Goal: Task Accomplishment & Management: Use online tool/utility

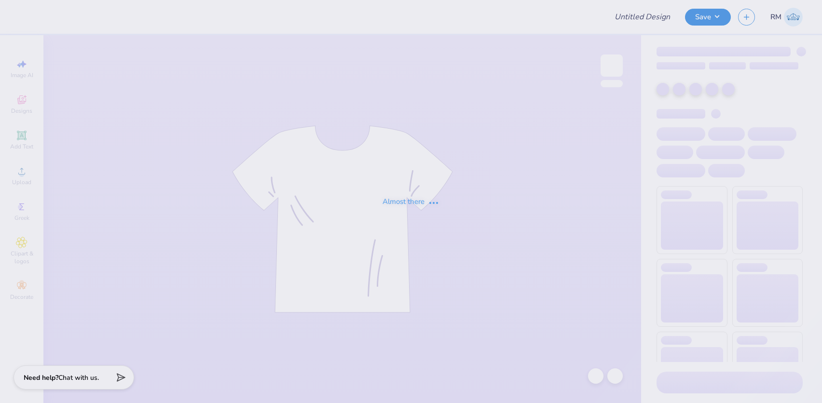
type input "Date Dash"
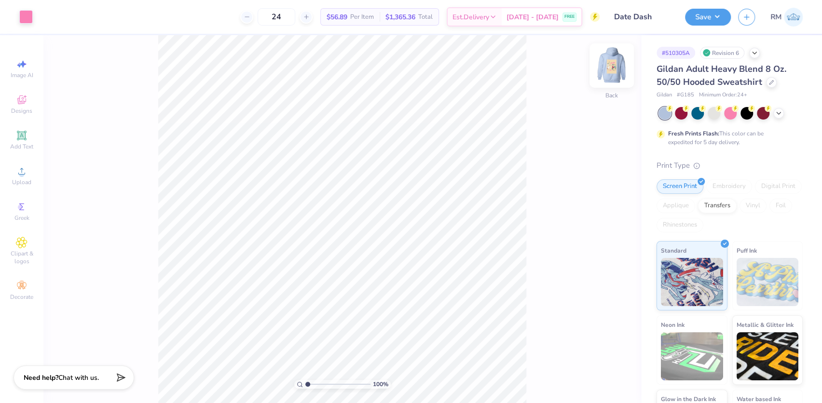
click at [616, 68] on img at bounding box center [611, 65] width 39 height 39
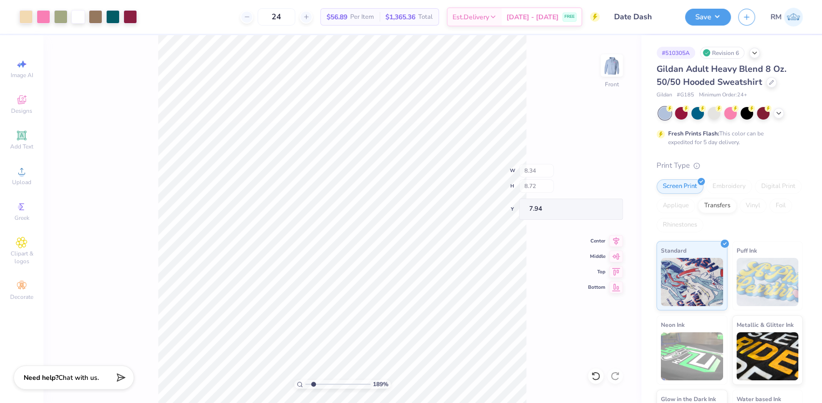
type input "1.89019881500322"
type input "0.91"
type input "1.26"
type input "8.88"
type input "1.89019881500322"
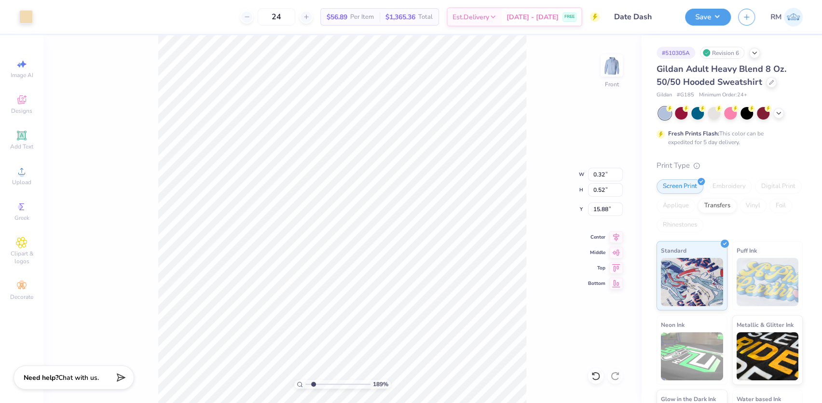
type input "9.25"
type input "13.27"
type input "6.00"
drag, startPoint x: 314, startPoint y: 385, endPoint x: 303, endPoint y: 385, distance: 11.1
type input "1"
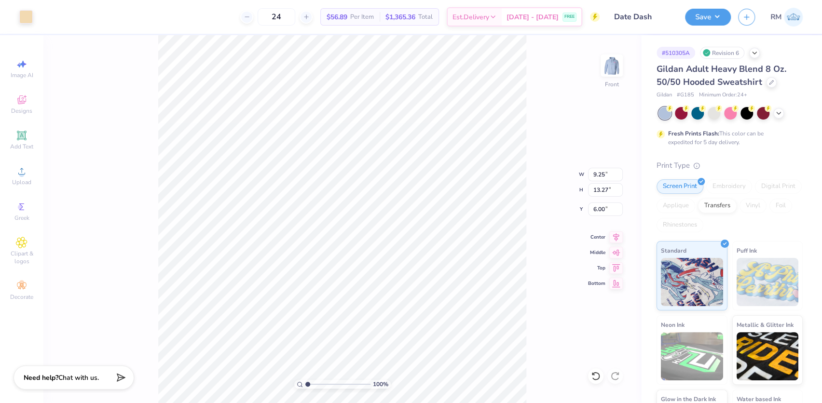
click at [305, 385] on input "range" at bounding box center [337, 384] width 65 height 9
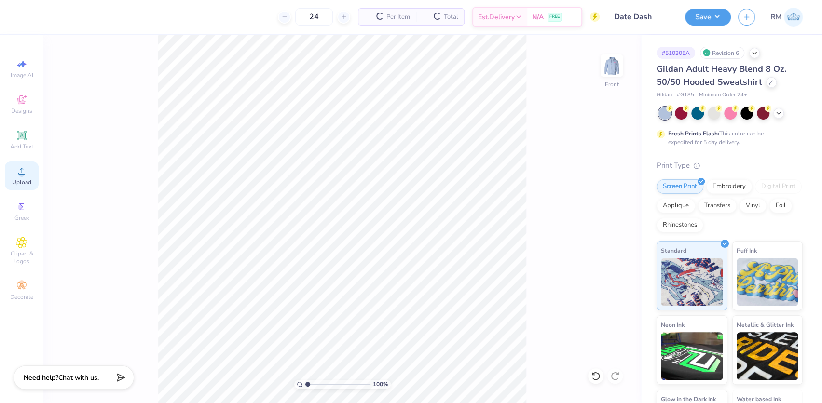
click at [19, 170] on icon at bounding box center [22, 171] width 12 height 12
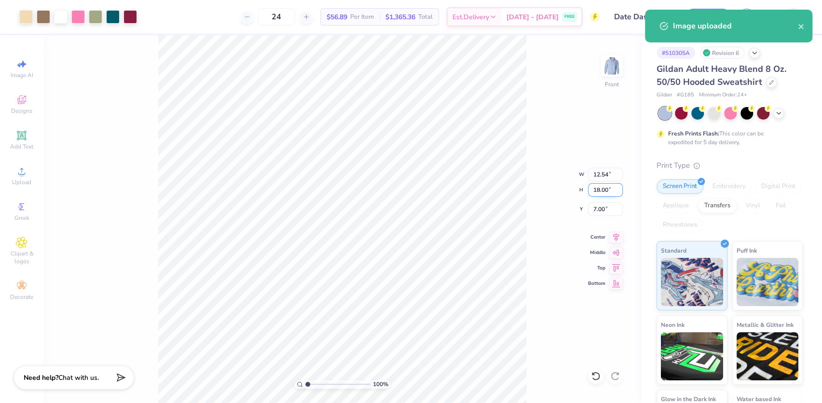
click at [599, 192] on input "18.00" at bounding box center [605, 190] width 35 height 14
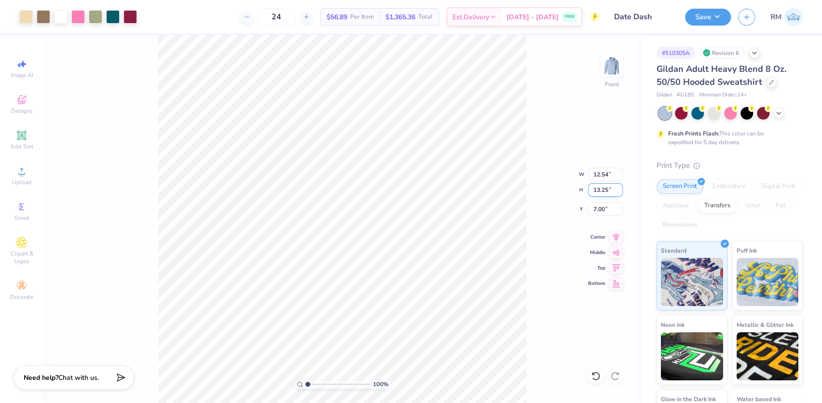
type input "13.25"
type input "9.23"
click at [599, 206] on input "9.37" at bounding box center [605, 210] width 35 height 14
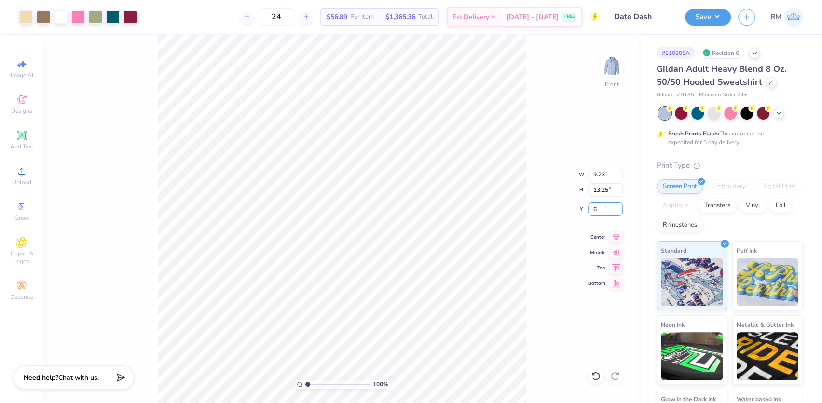
type input "6.00"
click at [617, 235] on icon at bounding box center [616, 236] width 6 height 8
click at [617, 233] on icon at bounding box center [616, 236] width 14 height 12
click at [721, 13] on button "Save" at bounding box center [708, 15] width 46 height 17
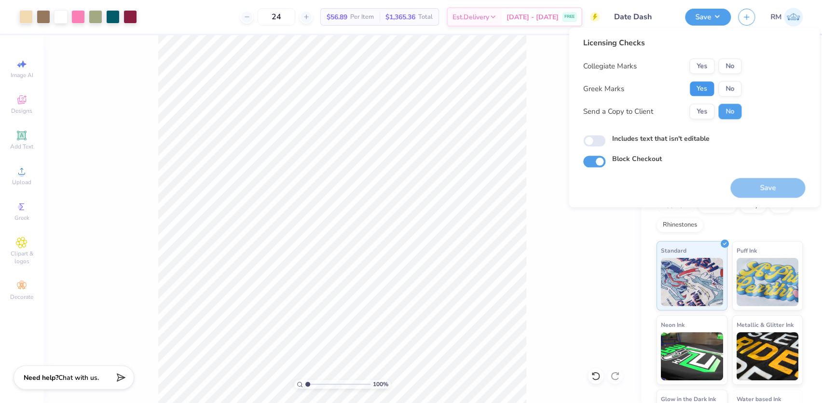
click at [699, 92] on button "Yes" at bounding box center [701, 88] width 25 height 15
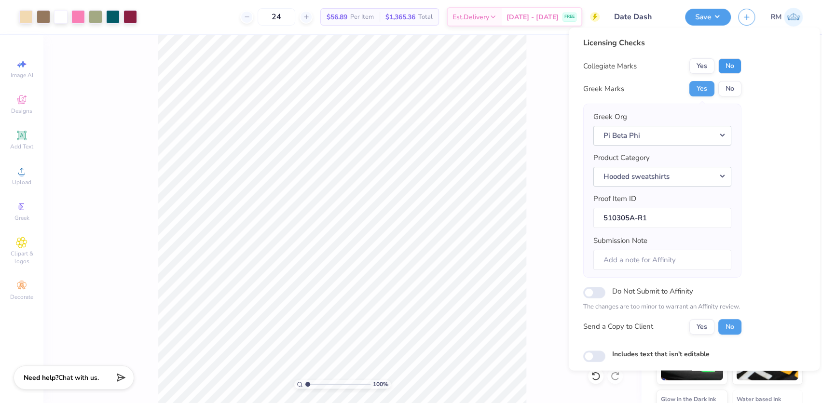
click at [724, 70] on button "No" at bounding box center [729, 65] width 23 height 15
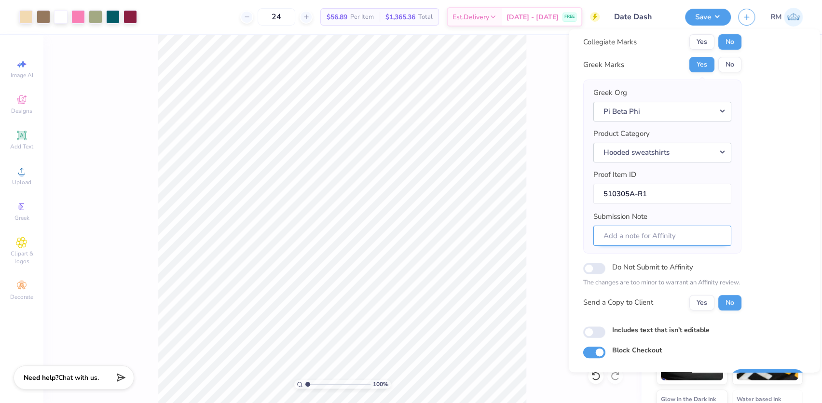
scroll to position [52, 0]
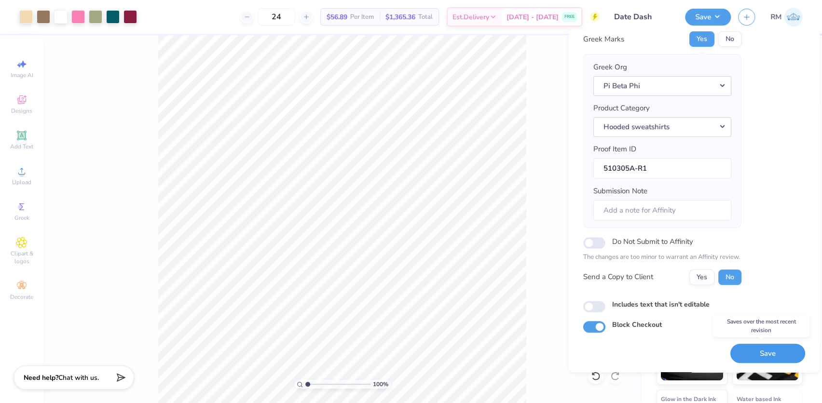
click at [753, 352] on button "Save" at bounding box center [767, 354] width 75 height 20
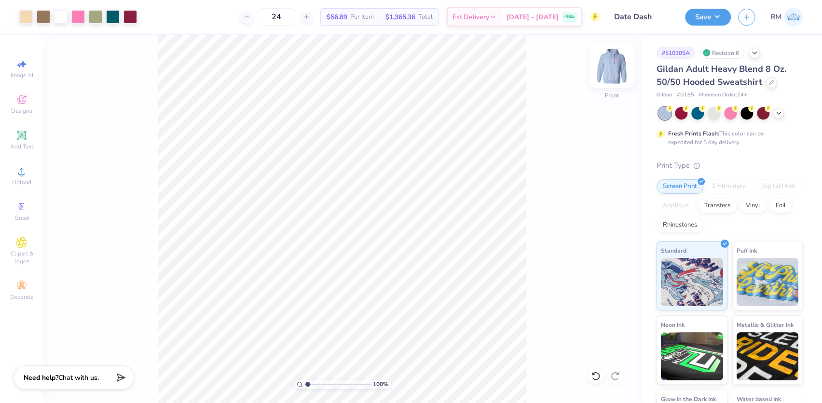
click at [613, 74] on img at bounding box center [611, 65] width 39 height 39
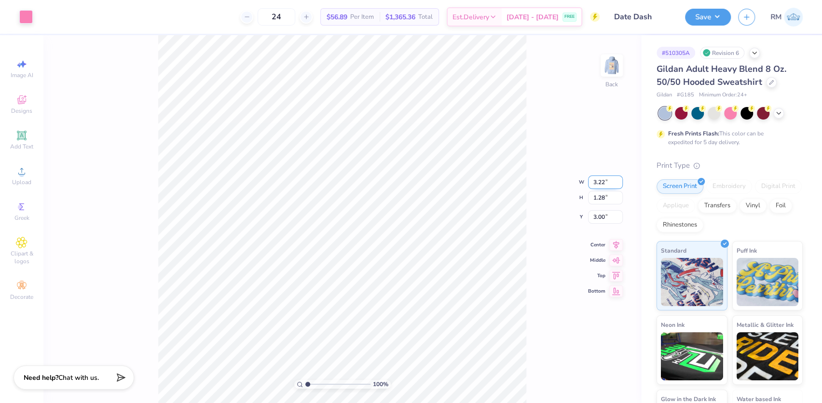
click at [602, 178] on input "3.22" at bounding box center [605, 183] width 35 height 14
type input "3.25"
type input "1.29"
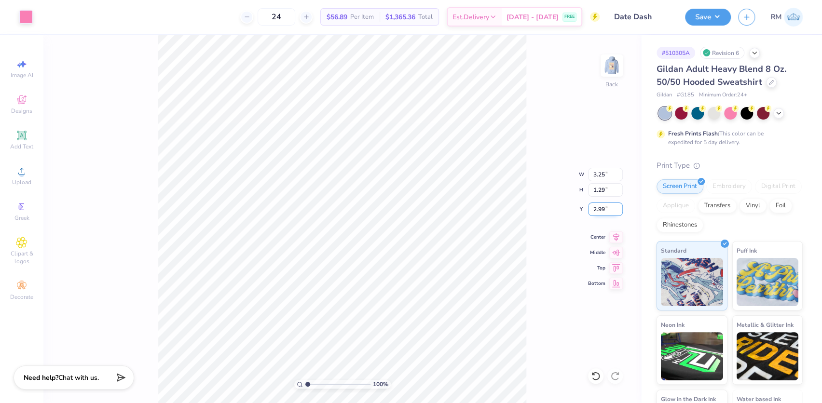
click at [597, 211] on input "2.99" at bounding box center [605, 210] width 35 height 14
type input "3.00"
click at [710, 15] on button "Save" at bounding box center [708, 15] width 46 height 17
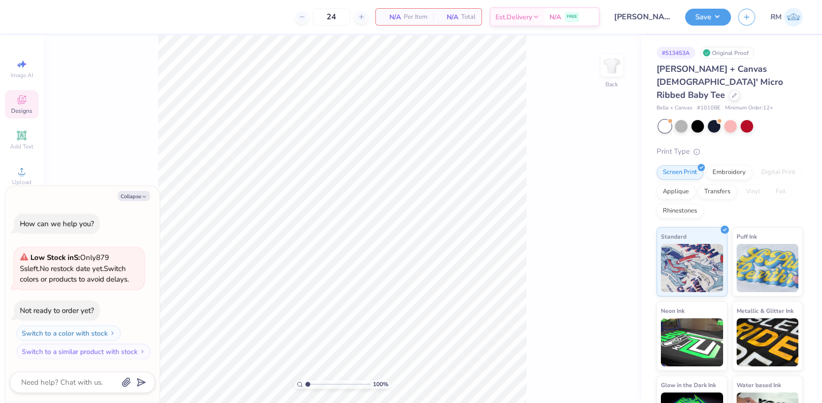
click at [22, 101] on icon at bounding box center [21, 100] width 9 height 9
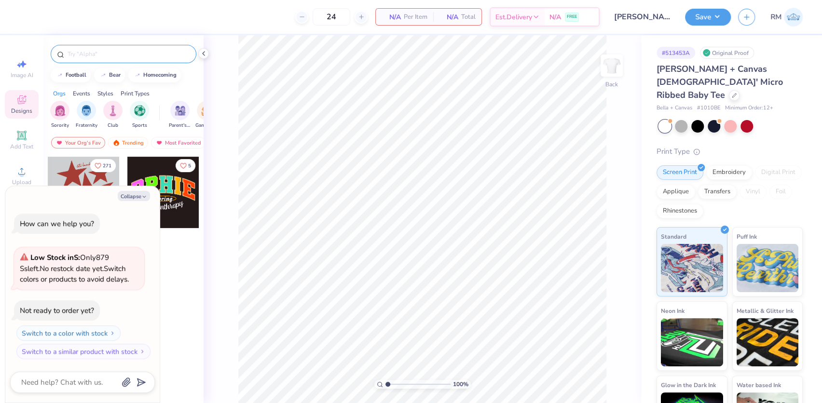
type textarea "x"
click at [114, 50] on input "text" at bounding box center [129, 54] width 124 height 10
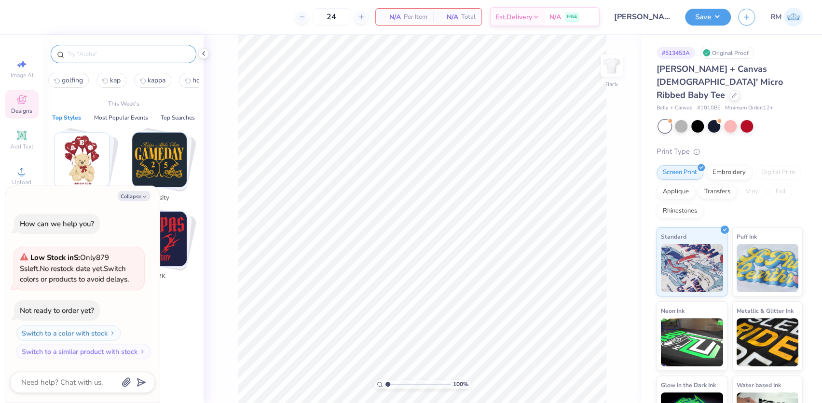
paste input "Colorful 90s Text and Happy"
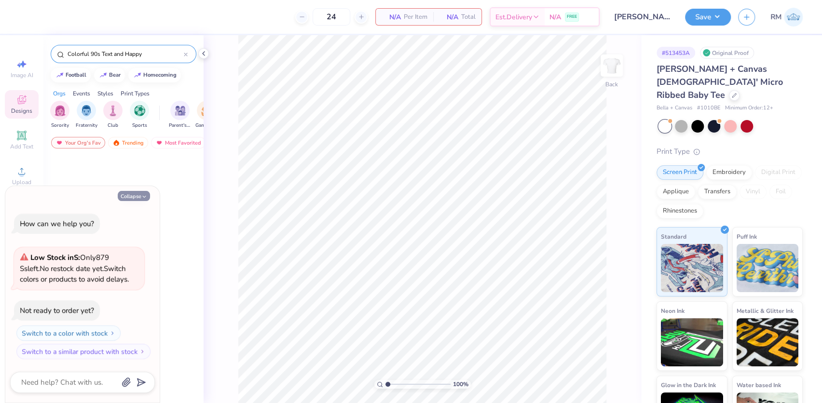
type input "Colorful 90s Text and Happy"
click at [132, 196] on button "Collapse" at bounding box center [134, 196] width 32 height 10
type textarea "x"
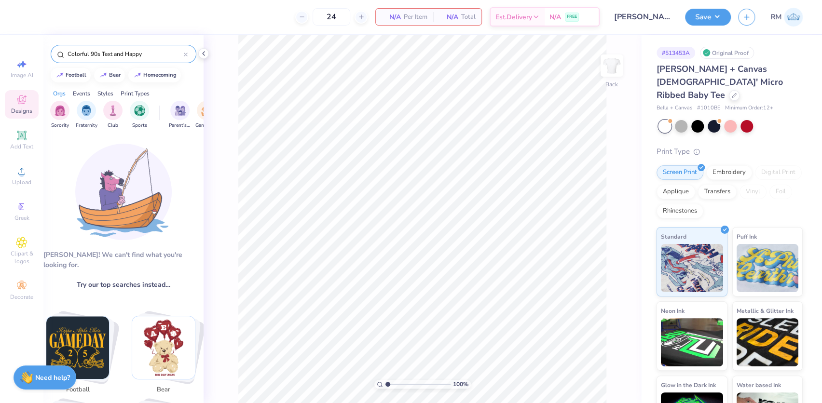
click at [153, 57] on input "Colorful 90s Text and Happy" at bounding box center [125, 54] width 117 height 10
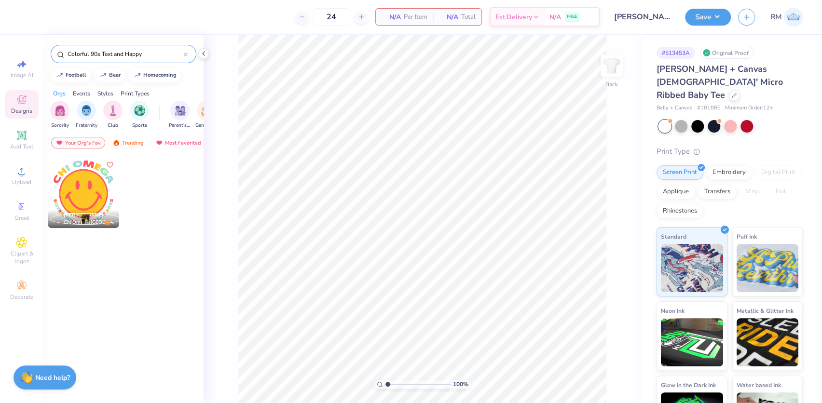
click at [87, 196] on div at bounding box center [83, 192] width 71 height 71
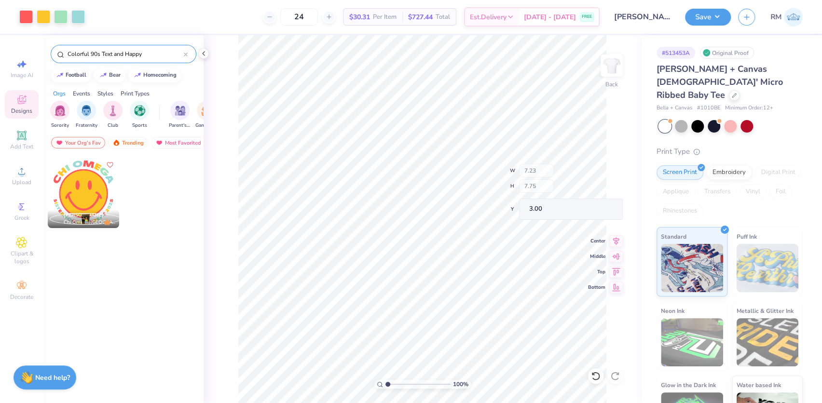
type input "2.84"
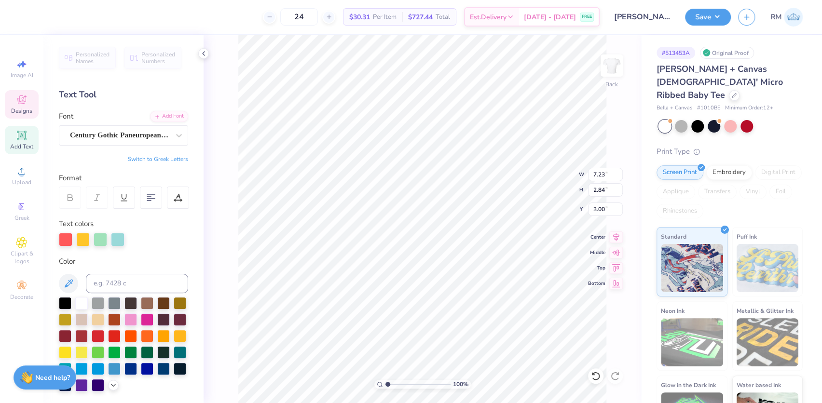
scroll to position [7, 1]
type textarea "ZETA TAU ALPHA"
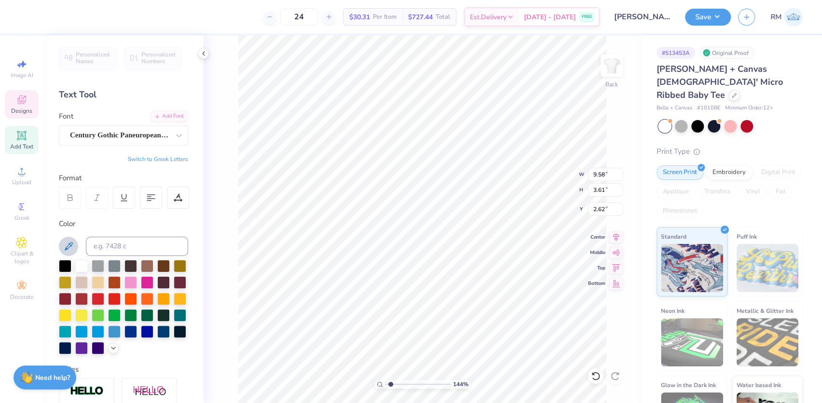
click at [70, 245] on icon at bounding box center [69, 247] width 12 height 12
click at [594, 374] on icon at bounding box center [596, 377] width 10 height 10
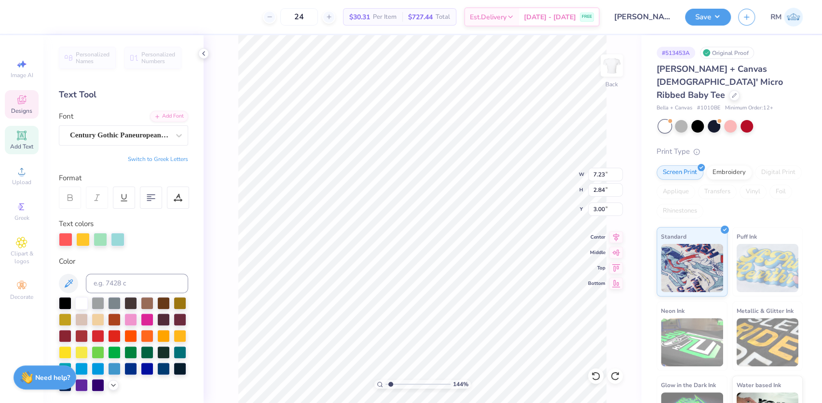
type input "1.43881275127245"
type input "1.07"
click at [596, 374] on icon at bounding box center [596, 377] width 10 height 10
type input "1.43881275127245"
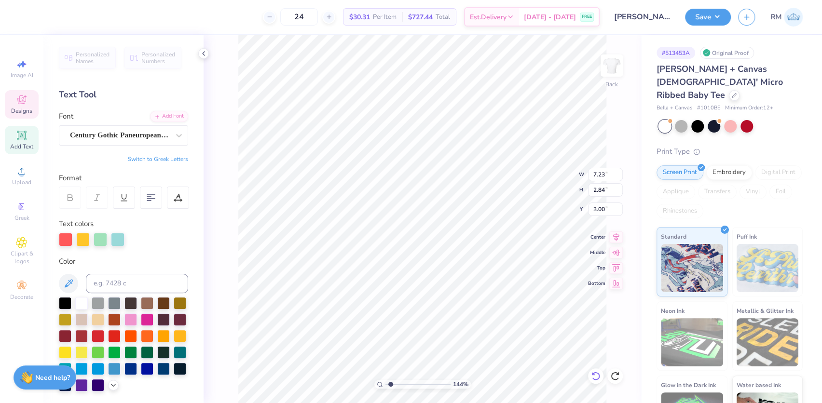
type textarea "ZHI OMEGA"
type input "1.43881275127245"
type textarea "ZI OMEGA"
type input "1.43881275127245"
type textarea "ZEI OMEGA"
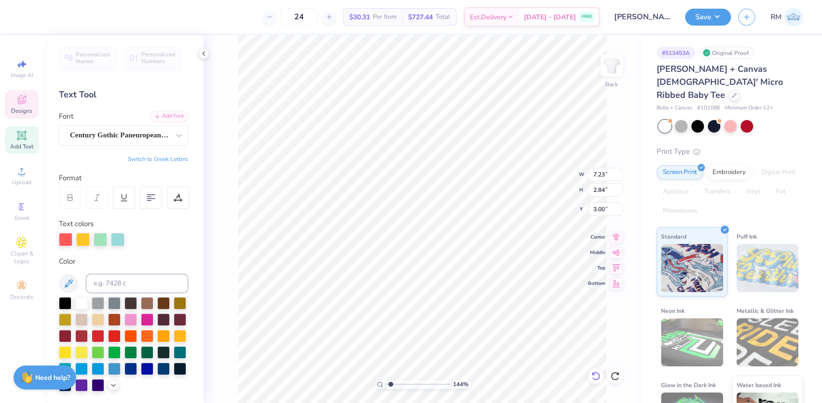
scroll to position [7, 1]
type input "1.43881275127245"
type textarea "ZI OMEGA"
type input "1.43881275127245"
type textarea "ZEI OMEGA"
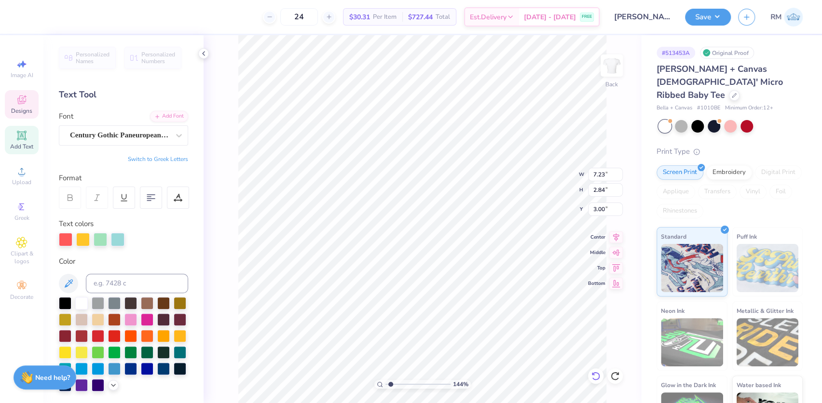
type input "1.43881275127245"
type textarea "ZEI OMEGA"
click at [82, 242] on div at bounding box center [83, 240] width 14 height 14
click at [86, 239] on div at bounding box center [83, 240] width 14 height 14
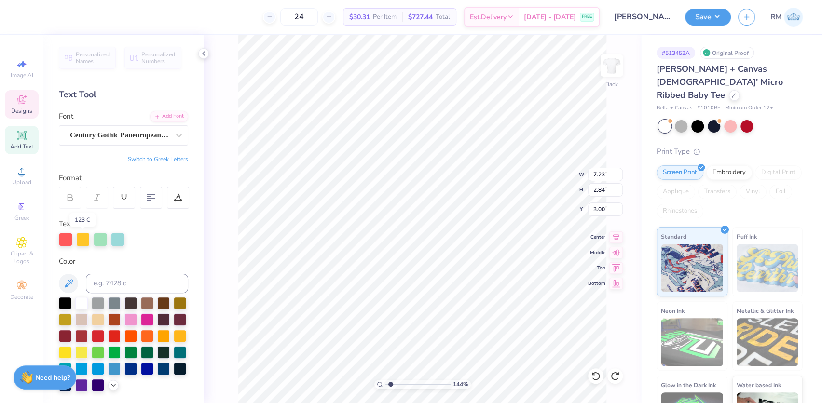
click at [86, 239] on div at bounding box center [83, 240] width 14 height 14
type input "2.4831942565701"
type input "7.18"
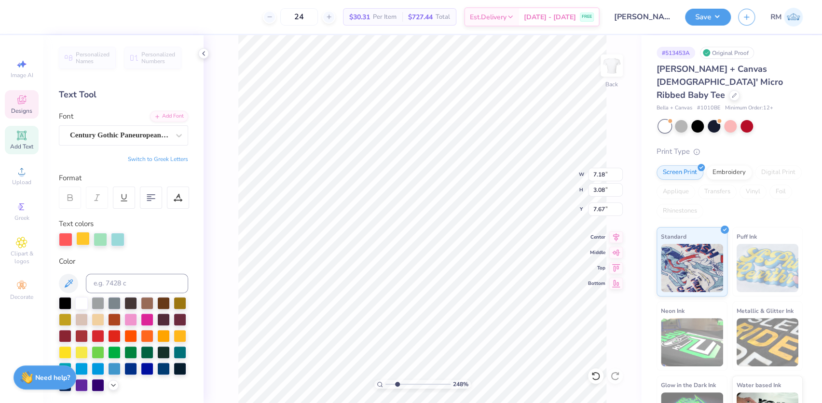
type input "3.08"
type input "7.67"
type input "2.4831942565701"
type input "7.00"
type input "2.72"
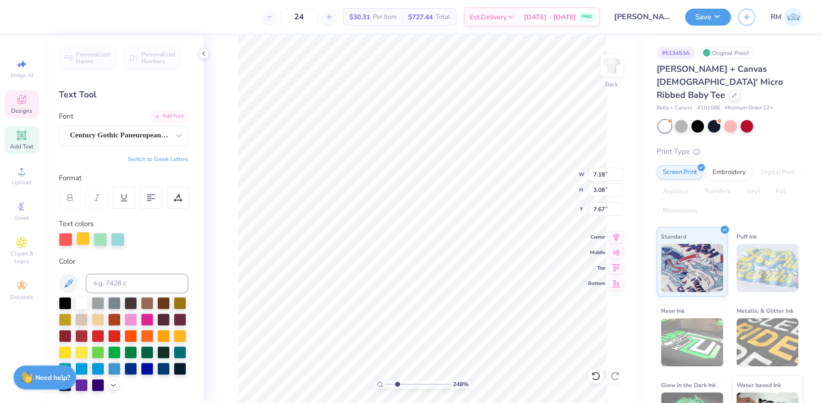
type input "3.06"
type input "2.4831942565701"
type textarea "ZEI OMEGa"
type input "2.4831942565701"
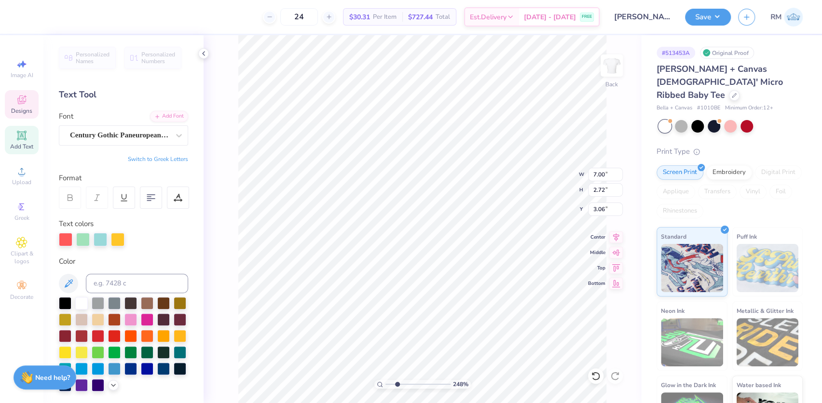
type textarea "ZEI OMEG"
type input "2.4831942565701"
type textarea "ZEI OMEGa"
click at [595, 376] on icon at bounding box center [596, 377] width 10 height 10
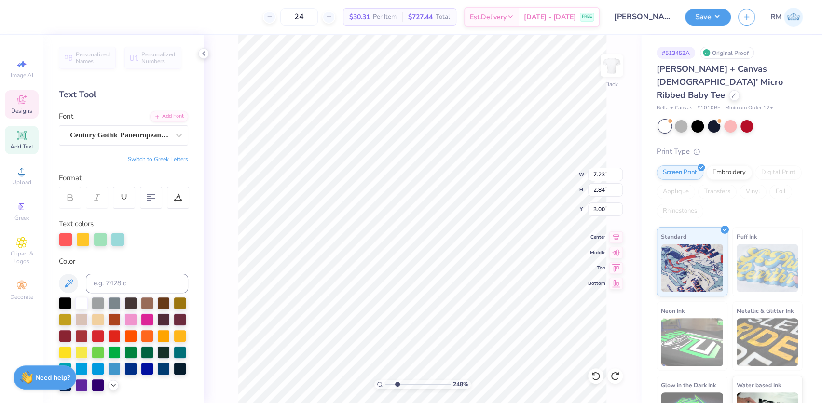
scroll to position [7, 1]
type input "2.4831942565701"
type textarea "ZCHI OMEGA"
type input "2.4831942565701"
type textarea "ZCEHI OMEGA"
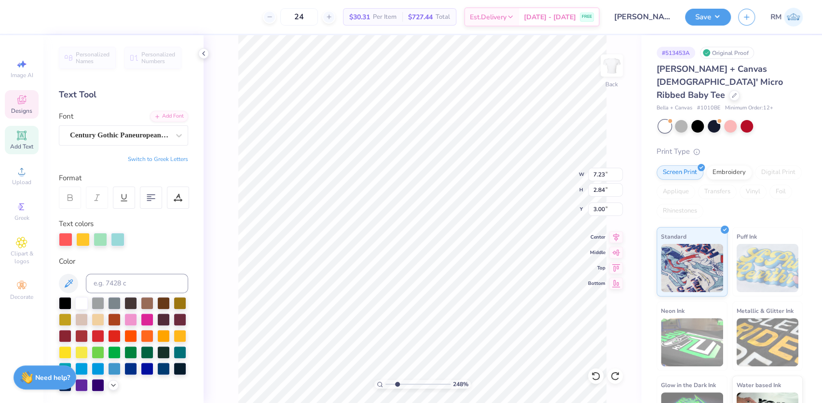
type input "2.4831942565701"
type textarea "ZCHI OMEGA"
type input "2.4831942565701"
type textarea "ZCHEI OMEGA"
type input "2.4831942565701"
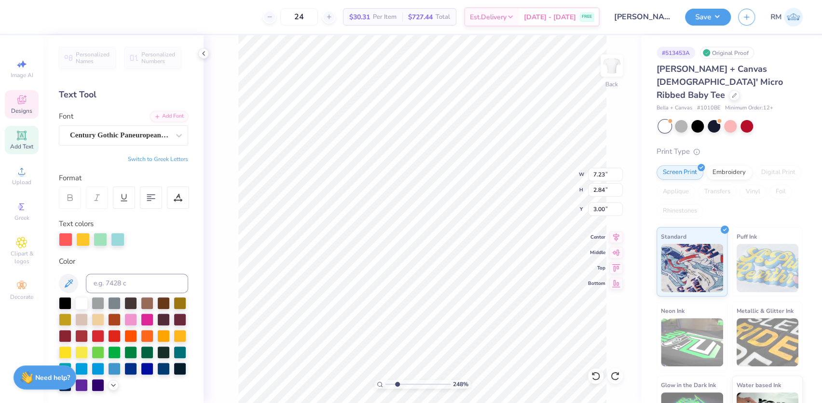
type textarea "ZCHEIT OMEGA"
type input "2.4831942565701"
type textarea "ZCHEI=T OMEGA"
type input "2.4831942565701"
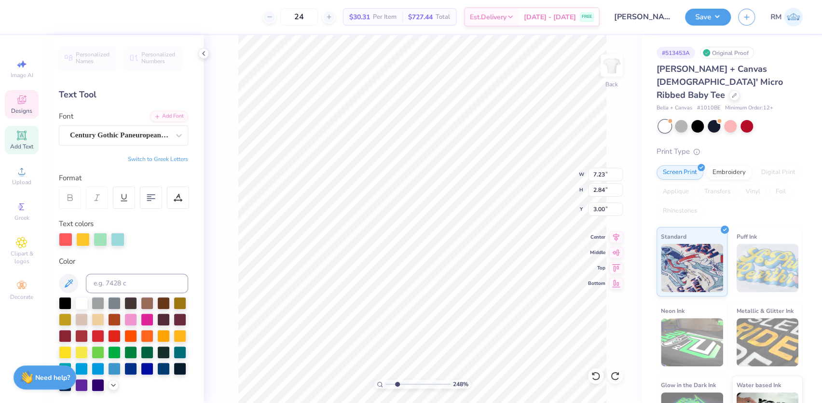
type textarea "ZHEI=T OMEGA"
type input "2.4831942565701"
type textarea "ZEI=T OMEGA"
type input "2.4831942565701"
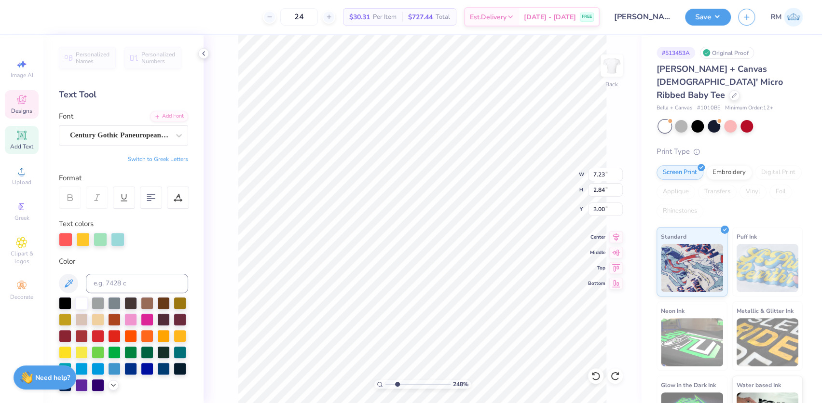
type textarea "ZEIT OMEGA"
type input "2.4831942565701"
type textarea "ZET OMEGA"
type input "2.4831942565701"
type textarea "ZET OAMEGA"
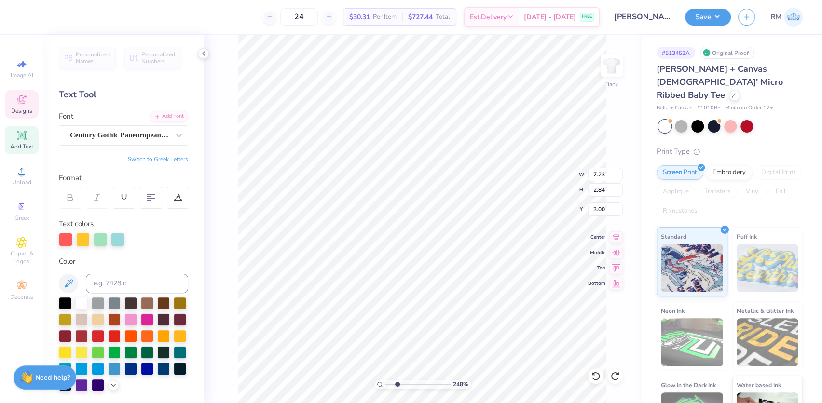
scroll to position [7, 2]
type input "2.4831942565701"
type textarea "ZET OAMTEGA"
type input "2.4831942565701"
type textarea "ZET OAMTEAGA"
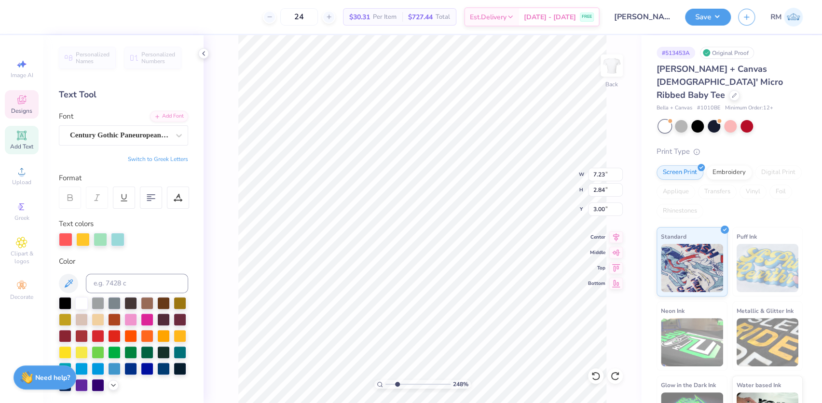
scroll to position [7, 3]
type input "2.4831942565701"
type textarea "ZET OAMTEAGUA"
type input "2.4831942565701"
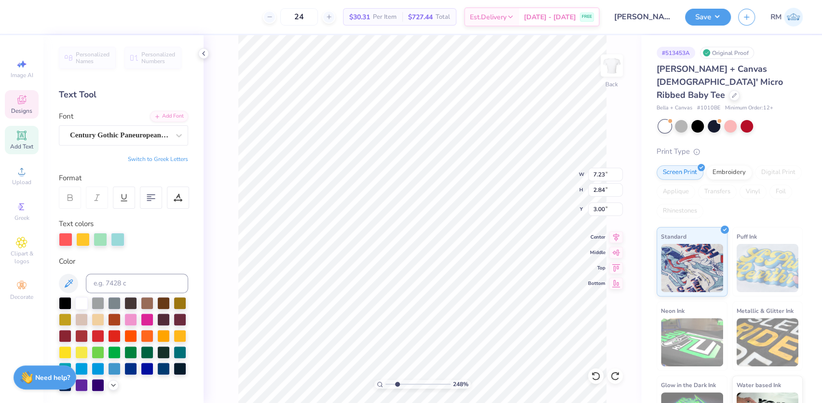
type textarea "ZET OAMTEAGUAO"
paste textarea "M"
type input "2.4831942565701"
type textarea "ZET OAMTEAGUAOM"
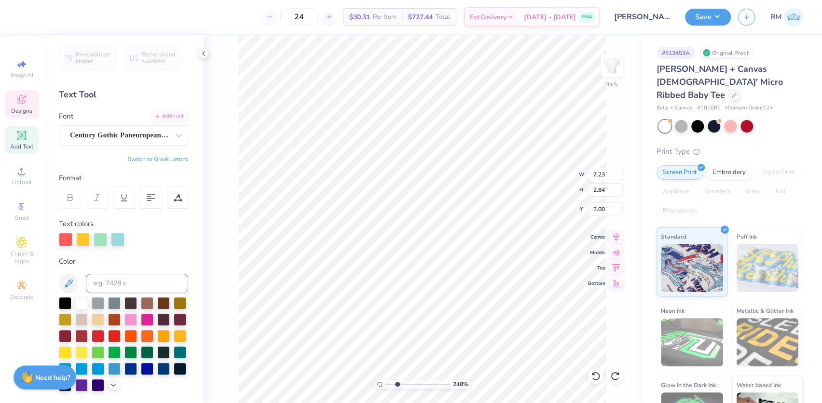
type input "2.4831942565701"
type textarea "ZET OAMTEAGUAO"
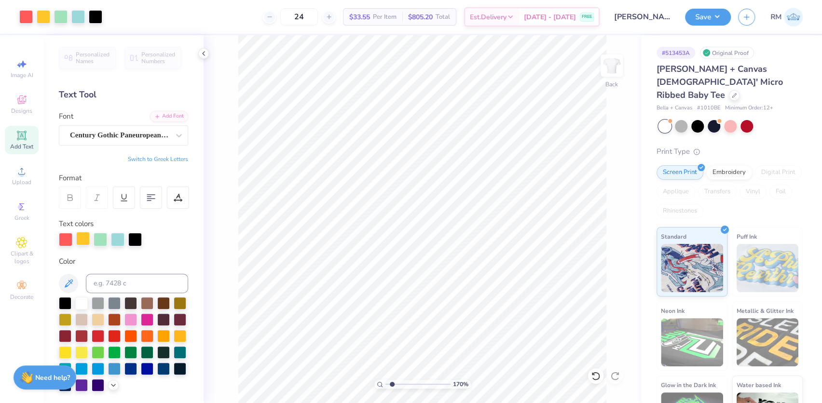
drag, startPoint x: 398, startPoint y: 383, endPoint x: 392, endPoint y: 382, distance: 6.3
type input "1.7"
click at [392, 382] on input "range" at bounding box center [417, 384] width 65 height 9
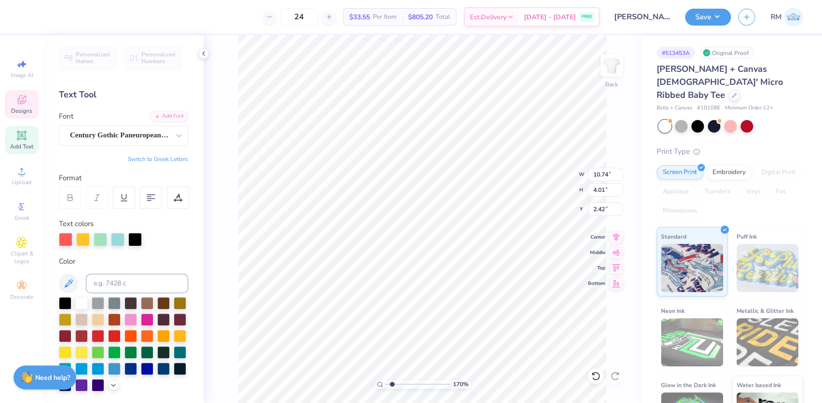
scroll to position [7, 2]
type textarea "ZET OAAMTEAGUAO"
click at [592, 379] on icon at bounding box center [596, 377] width 10 height 10
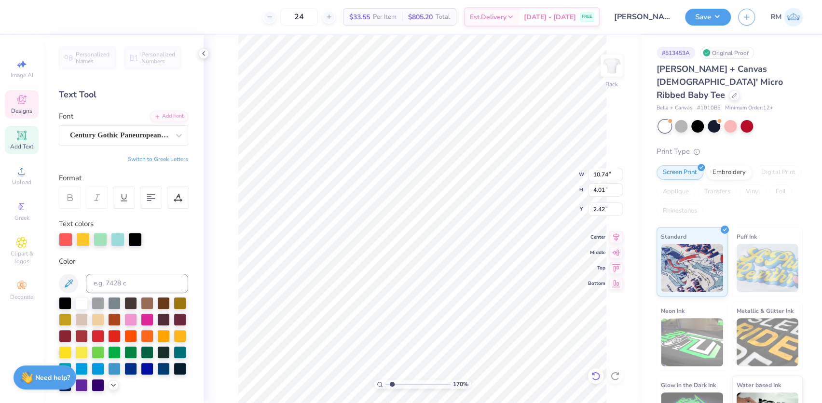
click at [592, 379] on icon at bounding box center [596, 377] width 10 height 10
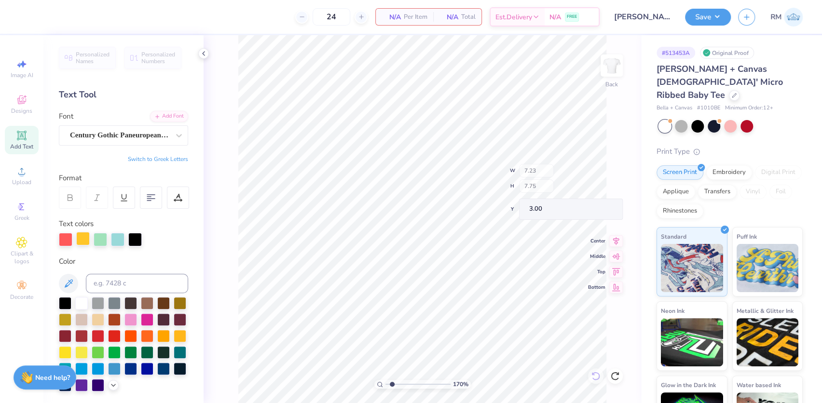
type input "7.23"
type input "7.75"
type input "3.00"
click at [614, 374] on icon at bounding box center [615, 377] width 10 height 10
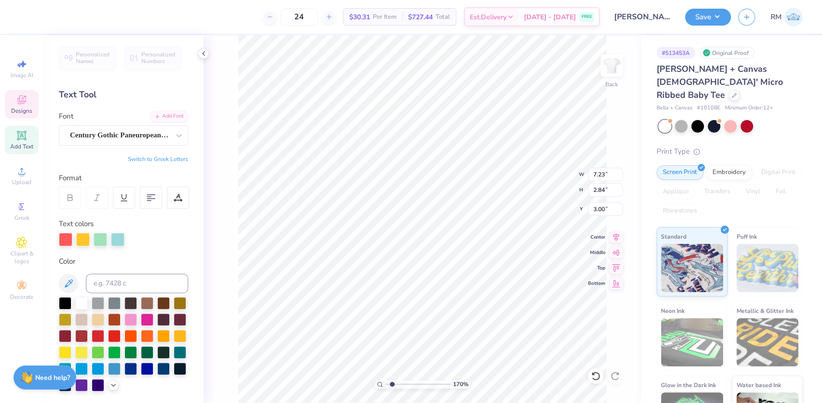
scroll to position [7, 1]
type textarea "ZETA TAU OMEGA"
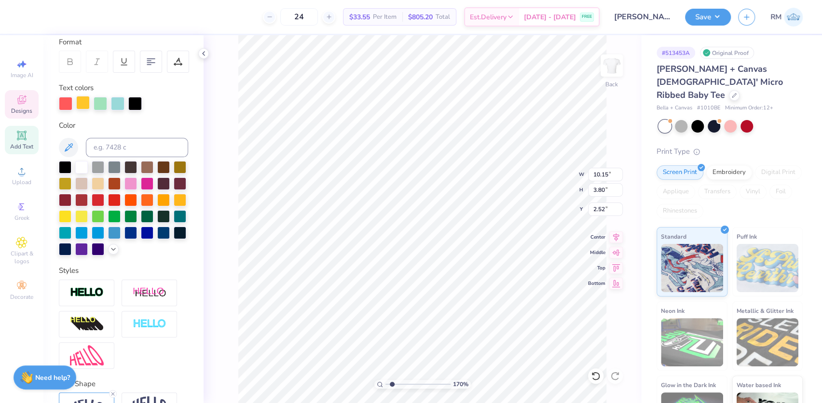
scroll to position [211, 0]
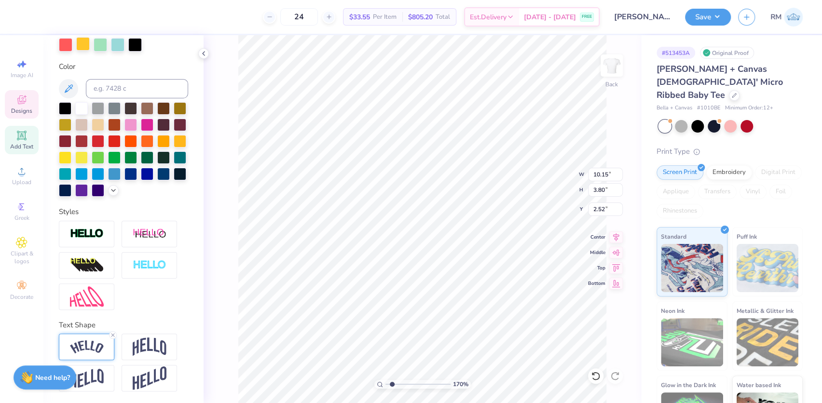
click at [96, 344] on img at bounding box center [87, 347] width 34 height 13
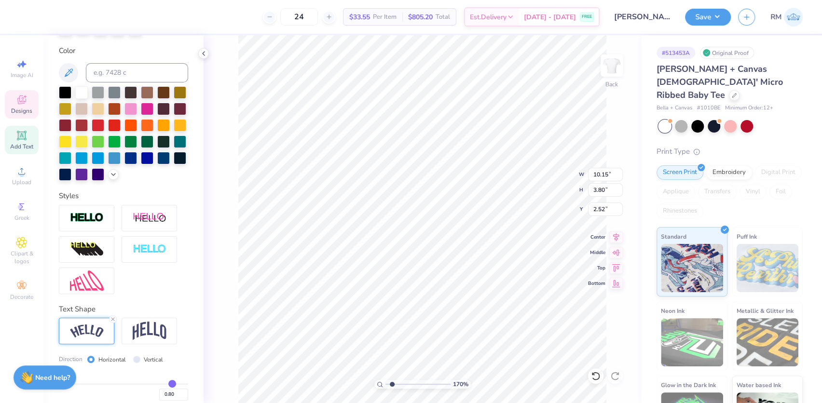
scroll to position [267, 0]
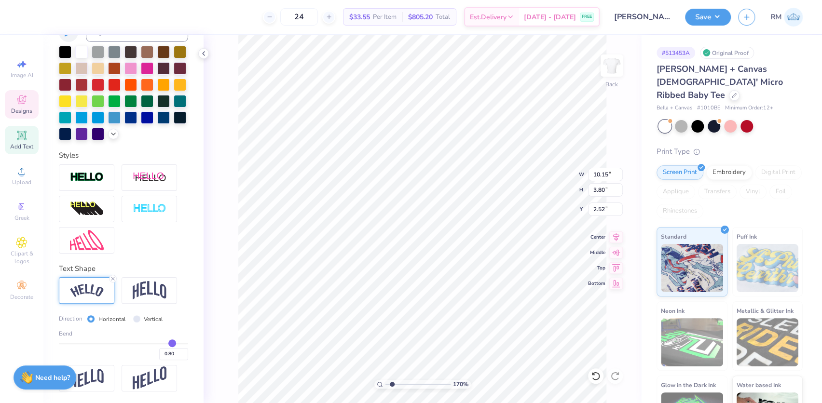
type input "0.78"
type input "0.79"
type input "0.81"
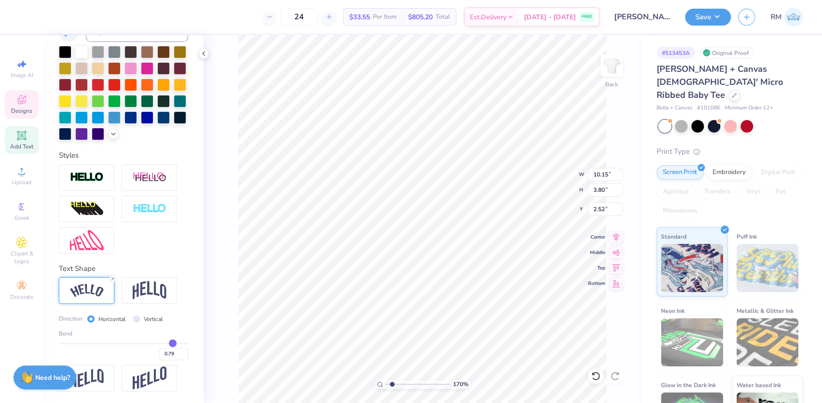
type input "0.81"
type input "0.85"
type input "0.91"
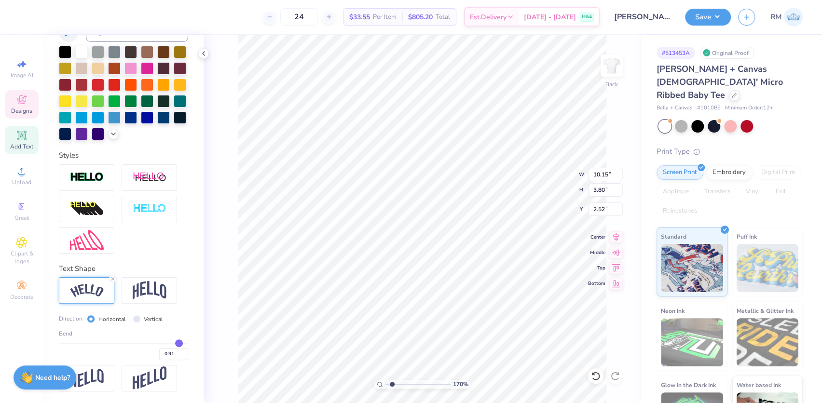
type input "0.96"
type input "0.98"
type input "1"
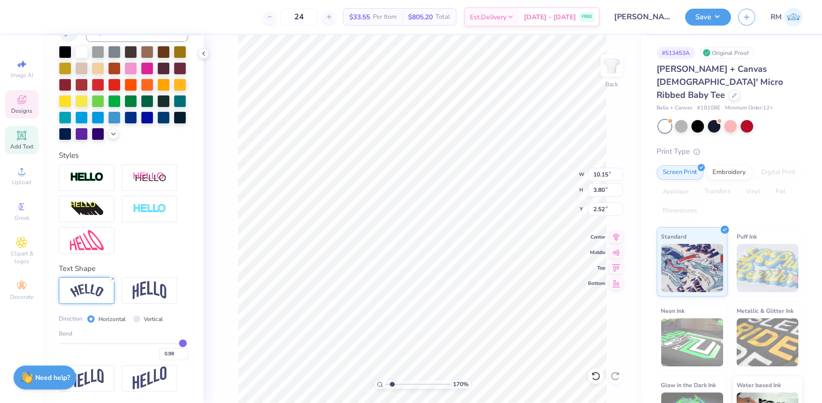
type input "1.00"
drag, startPoint x: 164, startPoint y: 344, endPoint x: 178, endPoint y: 344, distance: 14.0
type input "1"
click at [178, 344] on input "range" at bounding box center [123, 343] width 129 height 1
type input "10.33"
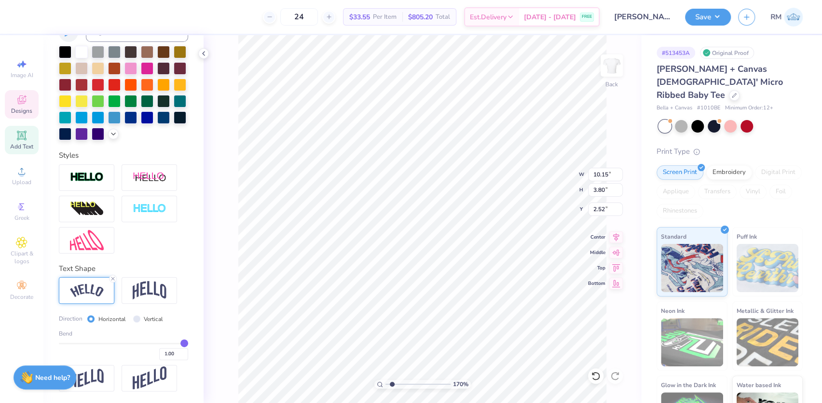
type input "5.18"
type input "1.83"
type input "0.98"
type input "0.97"
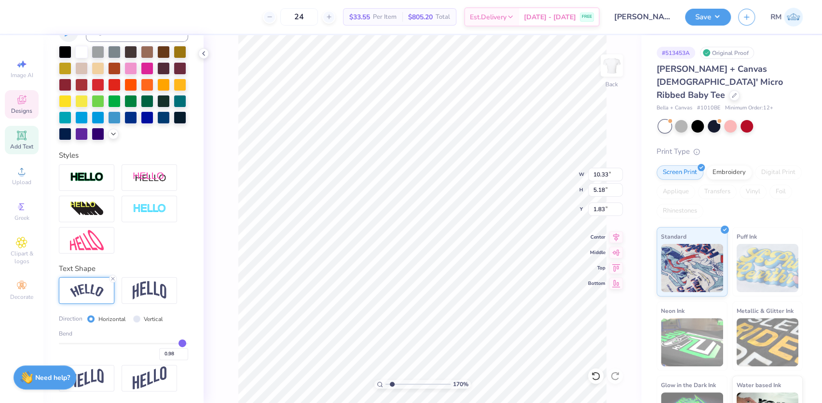
type input "0.97"
type input "0.95"
type input "0.93"
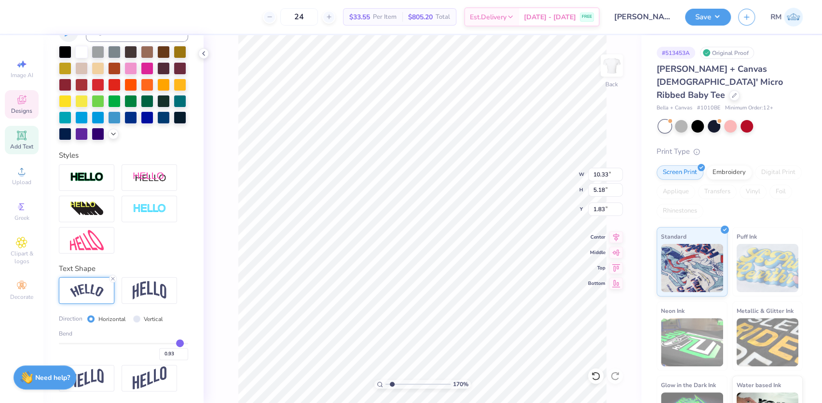
type input "0.92"
type input "0.91"
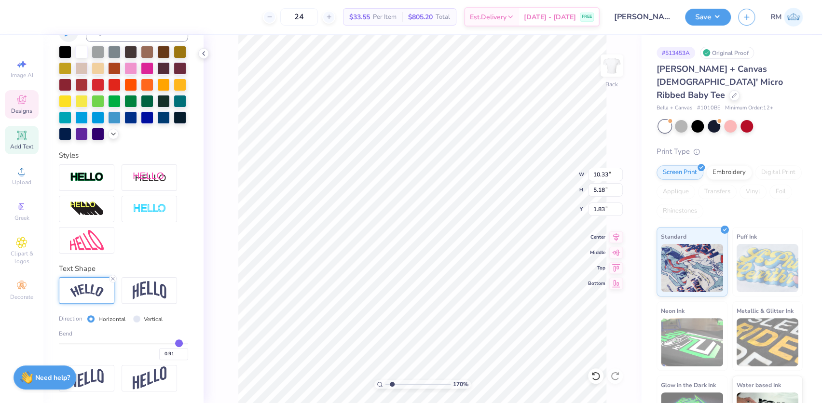
click at [173, 344] on input "range" at bounding box center [123, 343] width 129 height 1
type input "10.26"
type input "4.55"
type input "2.15"
type input "9.01"
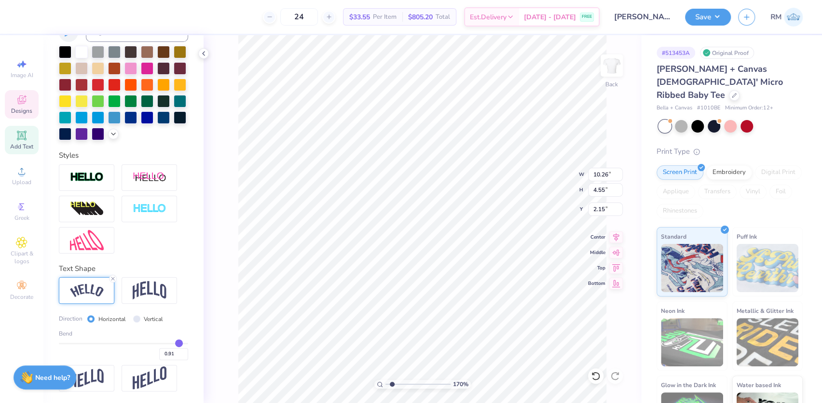
type input "4.00"
type input "2.70"
click at [617, 238] on icon at bounding box center [616, 236] width 14 height 12
type input "0.92"
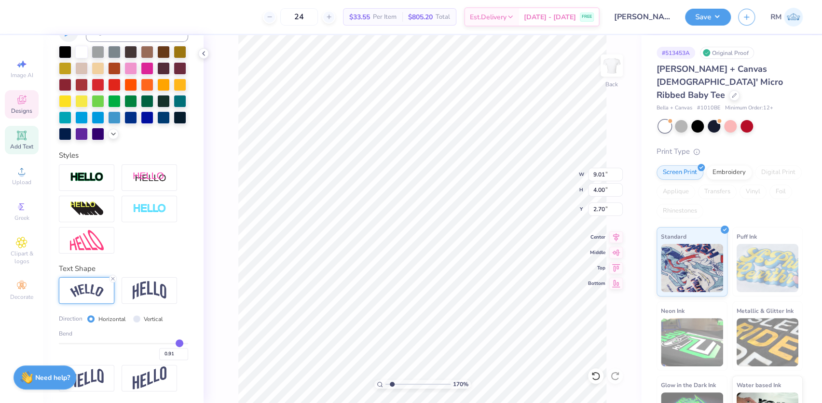
type input "0.92"
type input "0.93"
type input "0.94"
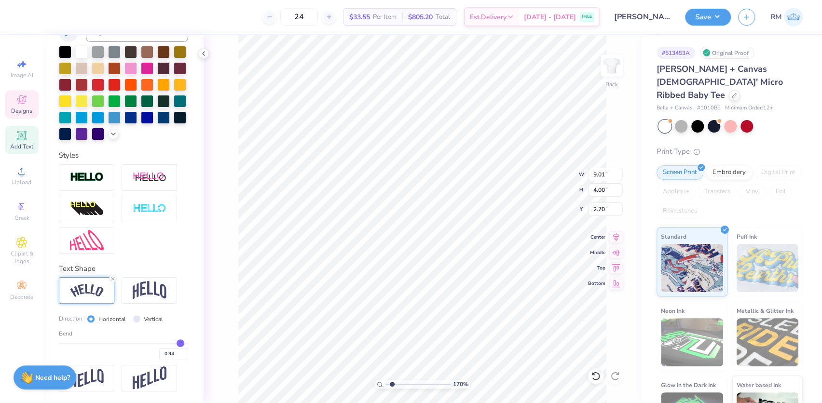
type input "0.95"
type input "0.96"
type input "0.97"
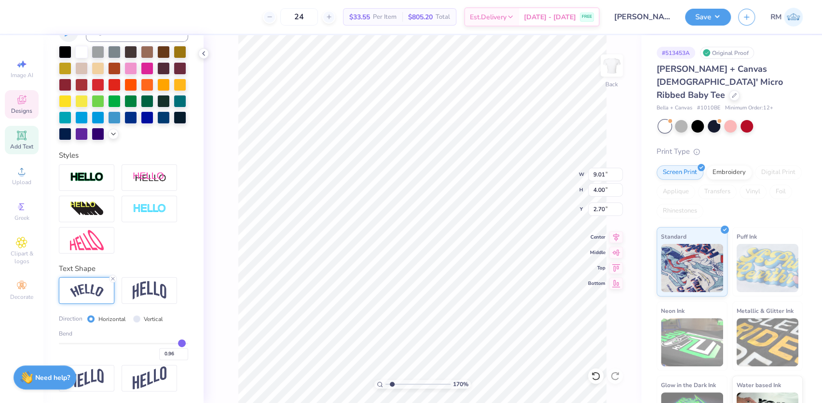
type input "0.97"
type input "0.98"
type input "0.99"
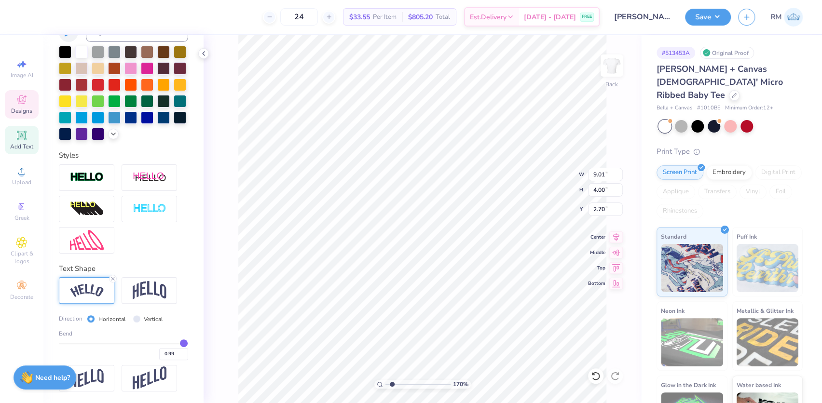
type input "0.99"
click at [177, 343] on input "range" at bounding box center [123, 343] width 129 height 1
type input "8.43"
type input "4.17"
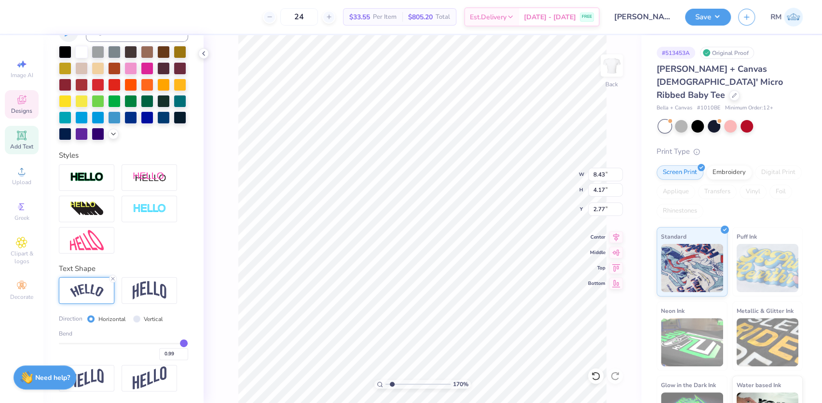
type input "2.77"
click at [615, 238] on icon at bounding box center [616, 236] width 14 height 12
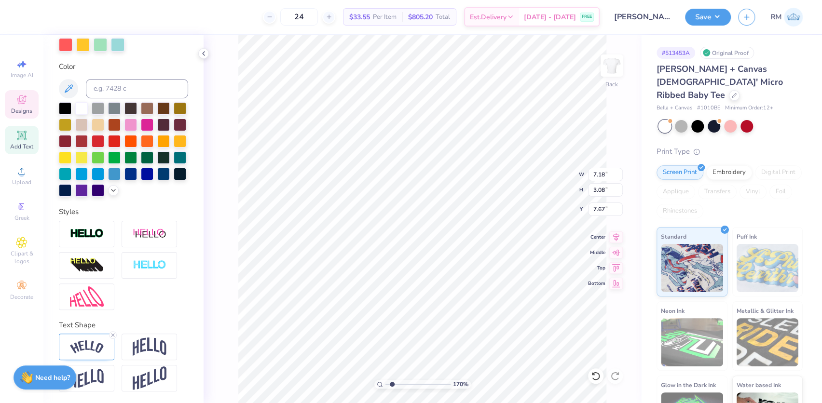
scroll to position [7, 4]
type textarea "BID DAY 202 RETREAT 2025"
type input "8.90"
type textarea "BID DAY 2026"
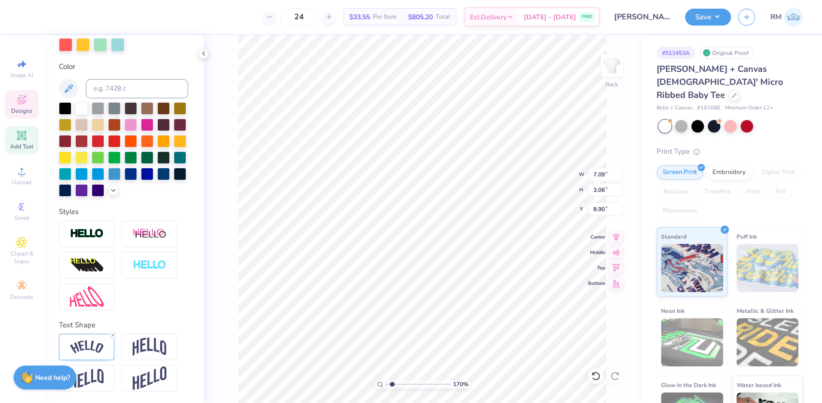
scroll to position [7, 4]
type input "5.82"
type input "2.56"
type input "8.69"
type input "7.91"
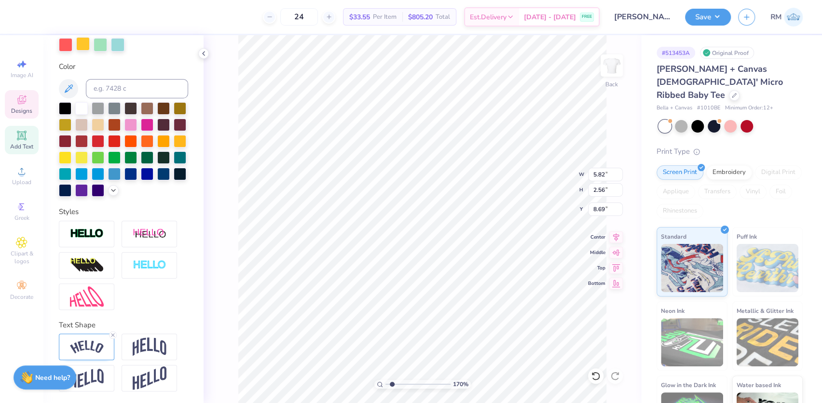
type input "3.48"
type input "7.77"
click at [613, 240] on icon at bounding box center [616, 236] width 14 height 12
click at [74, 347] on img at bounding box center [87, 347] width 34 height 13
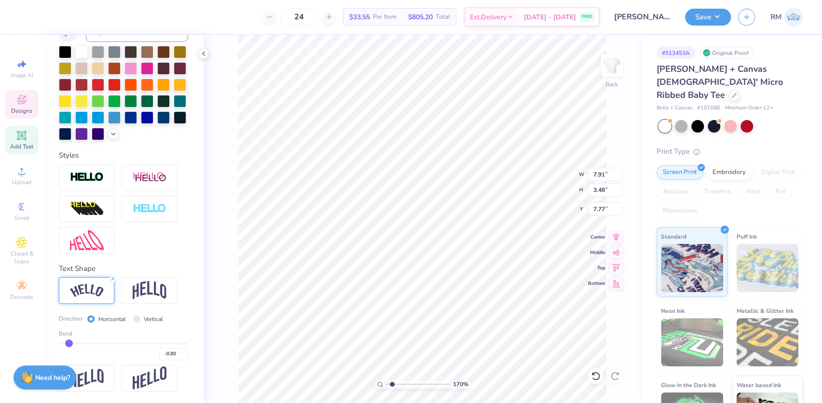
scroll to position [267, 0]
type input "-0.88"
type input "-0.89"
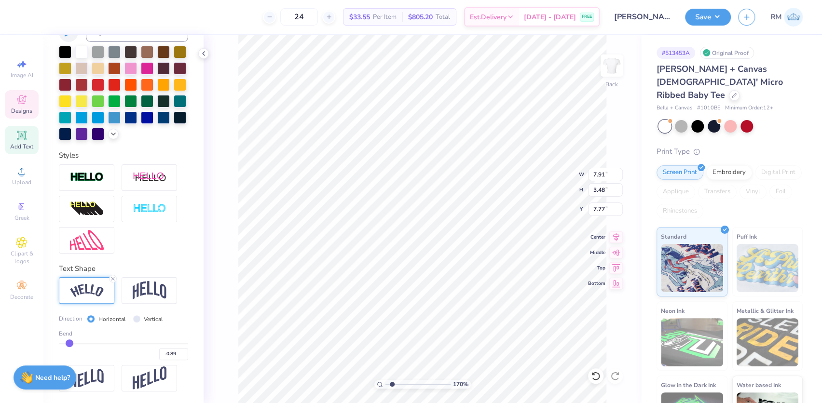
type input "-0.9"
type input "-0.90"
type input "-0.91"
type input "-0.92"
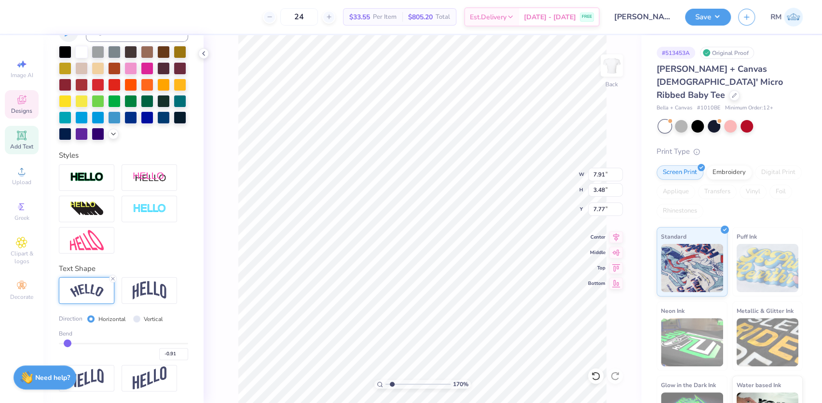
type input "-0.92"
type input "-0.93"
type input "-0.94"
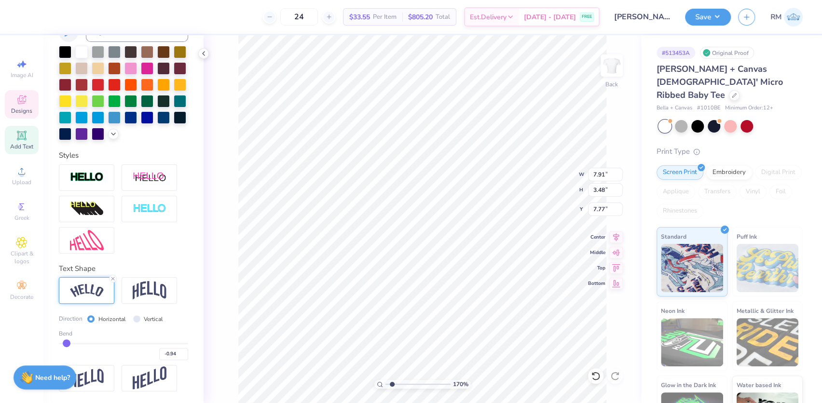
type input "-0.95"
click at [65, 344] on input "range" at bounding box center [123, 343] width 129 height 1
type input "7.95"
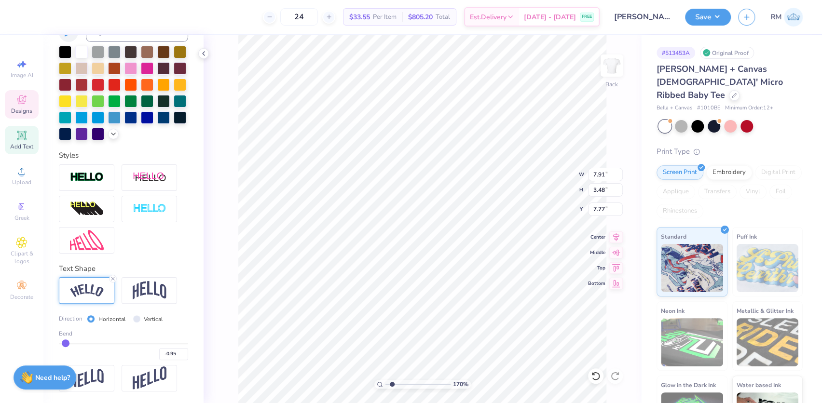
type input "3.74"
type input "7.64"
type input "-0.94"
type input "-0.93"
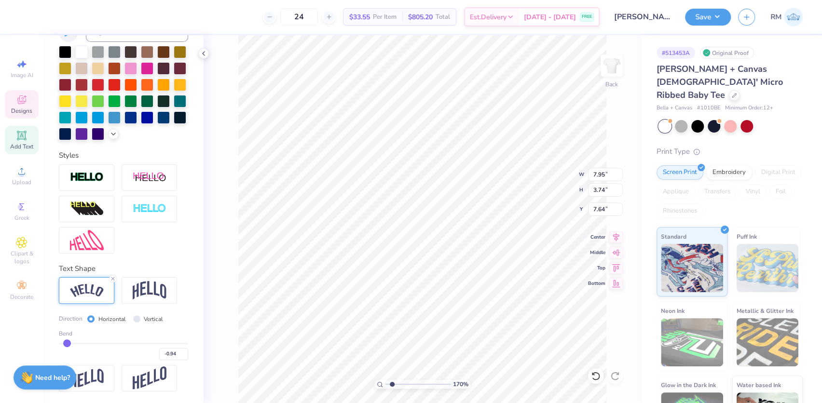
type input "-0.93"
type input "-0.92"
type input "-0.9"
type input "-0.90"
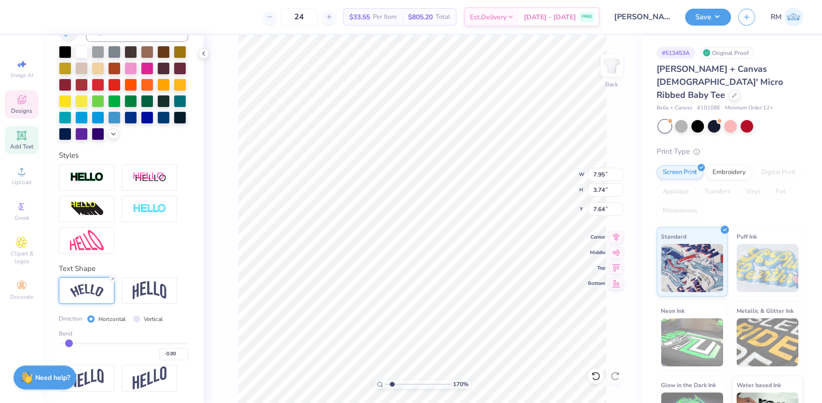
type input "-0.89"
type input "-0.88"
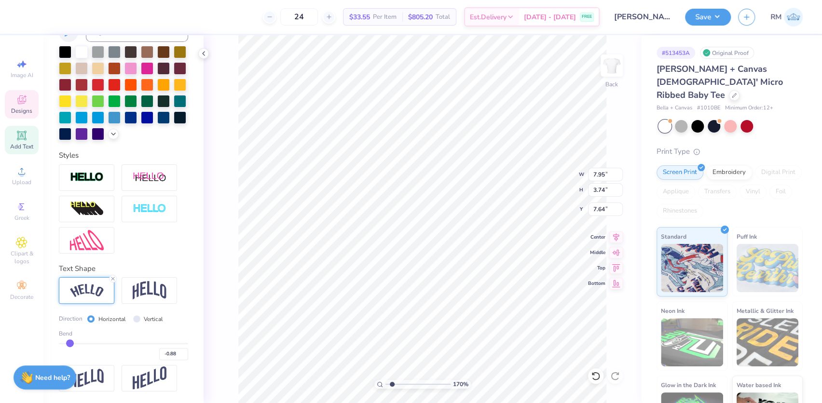
click at [69, 344] on input "range" at bounding box center [123, 343] width 129 height 1
type input "7.90"
type input "3.38"
type input "7.82"
type input "-0.87"
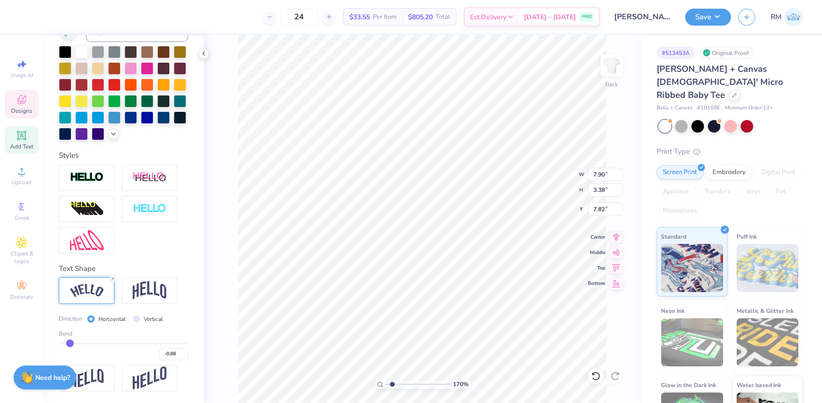
type input "-0.87"
type input "-0.86"
type input "-0.85"
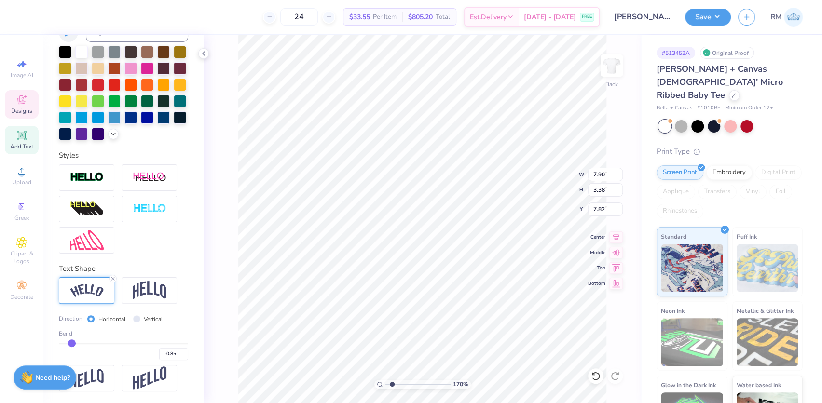
type input "-0.84"
click at [72, 344] on input "range" at bounding box center [123, 343] width 129 height 1
type input "7.87"
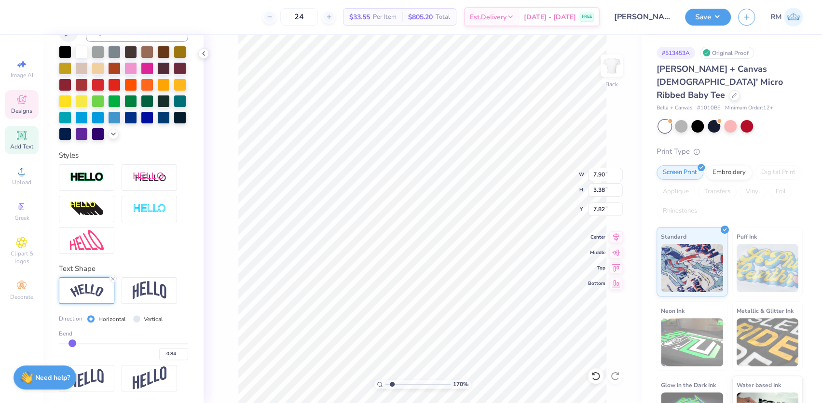
type input "3.18"
type input "7.92"
type input "7.25"
type input "2.93"
click at [616, 236] on icon at bounding box center [616, 236] width 6 height 8
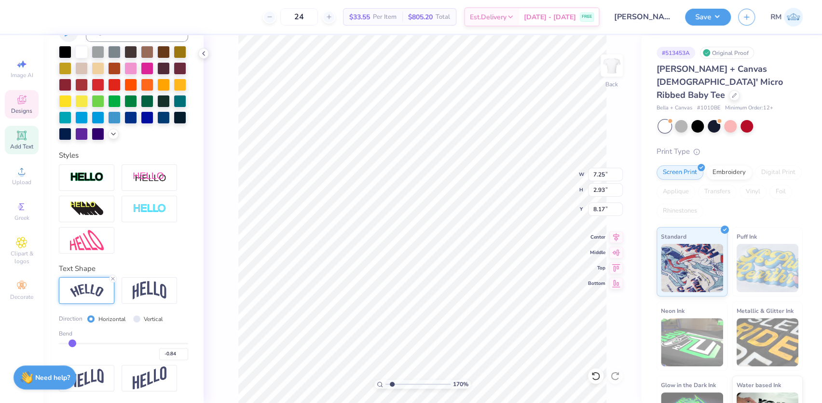
type input "8.06"
type input "-0.83"
type input "-0.84"
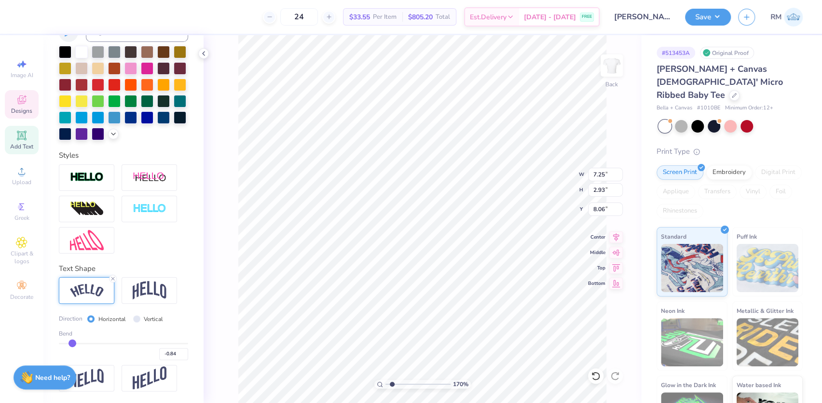
type input "-0.85"
type input "-0.88"
drag, startPoint x: 72, startPoint y: 343, endPoint x: 62, endPoint y: 343, distance: 10.1
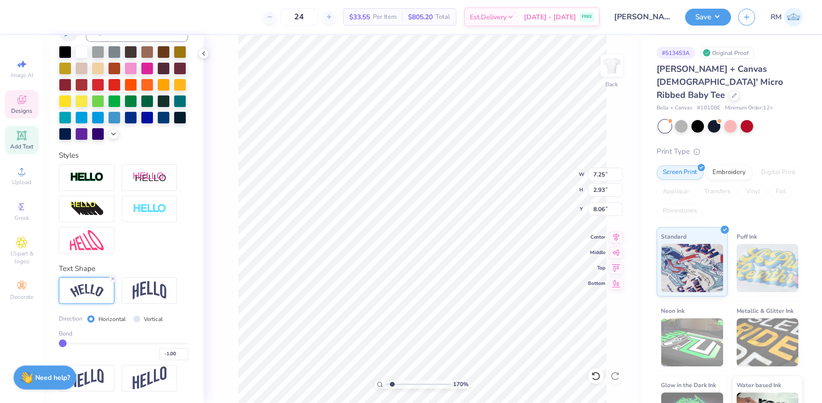
click at [62, 343] on input "range" at bounding box center [123, 343] width 129 height 1
click at [65, 343] on input "range" at bounding box center [123, 343] width 129 height 1
click at [67, 343] on input "range" at bounding box center [123, 343] width 129 height 1
click at [619, 238] on icon at bounding box center [616, 236] width 14 height 12
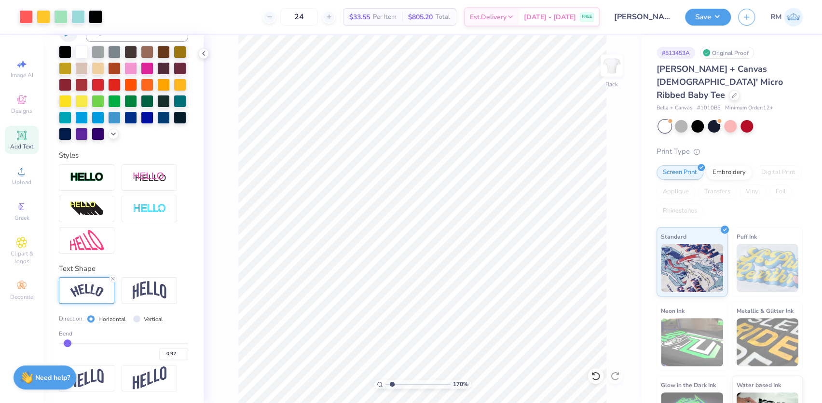
scroll to position [211, 0]
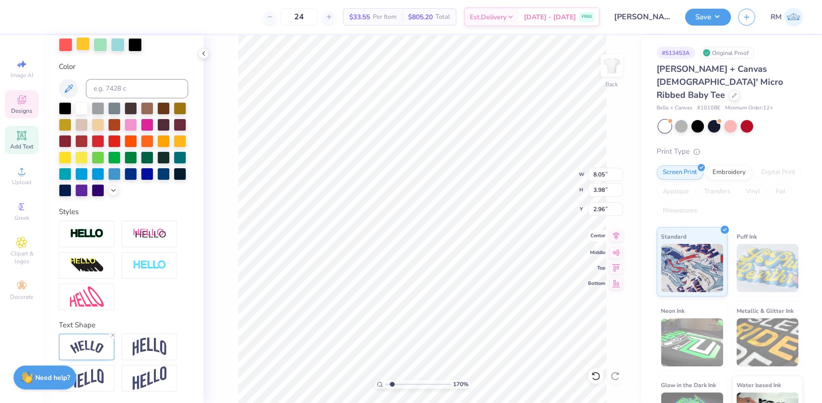
click at [618, 236] on icon at bounding box center [616, 236] width 14 height 12
click at [616, 235] on icon at bounding box center [616, 236] width 14 height 12
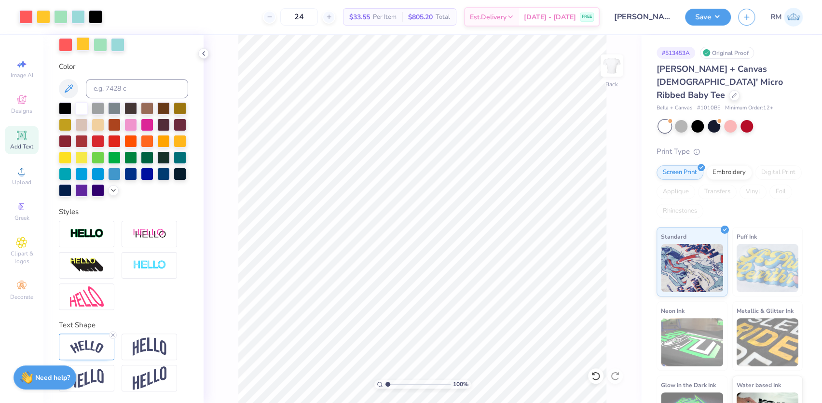
drag, startPoint x: 391, startPoint y: 383, endPoint x: 383, endPoint y: 381, distance: 8.4
click at [385, 381] on input "range" at bounding box center [417, 384] width 65 height 9
click at [464, 297] on li "Group" at bounding box center [470, 298] width 76 height 19
click at [597, 175] on input "8.05" at bounding box center [605, 175] width 35 height 14
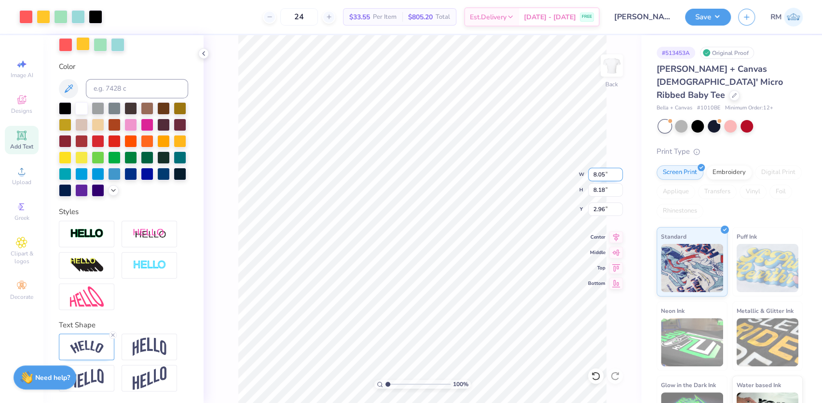
click at [597, 175] on input "8.05" at bounding box center [605, 175] width 35 height 14
click at [600, 207] on input "2.99" at bounding box center [605, 210] width 35 height 14
click at [716, 21] on button "Save" at bounding box center [708, 15] width 46 height 17
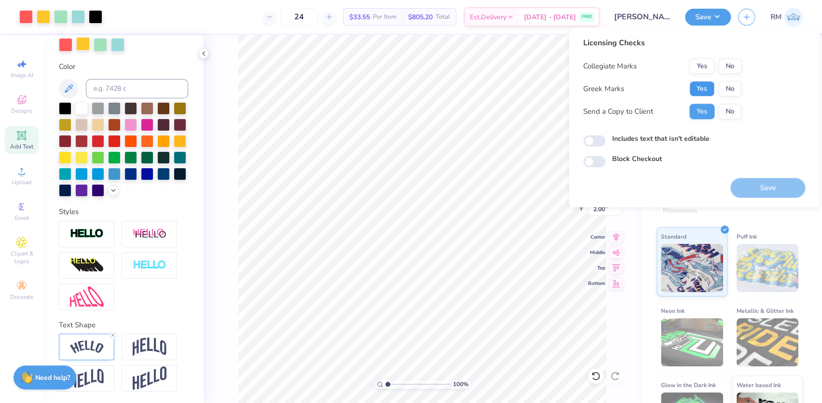
click at [706, 95] on button "Yes" at bounding box center [701, 88] width 25 height 15
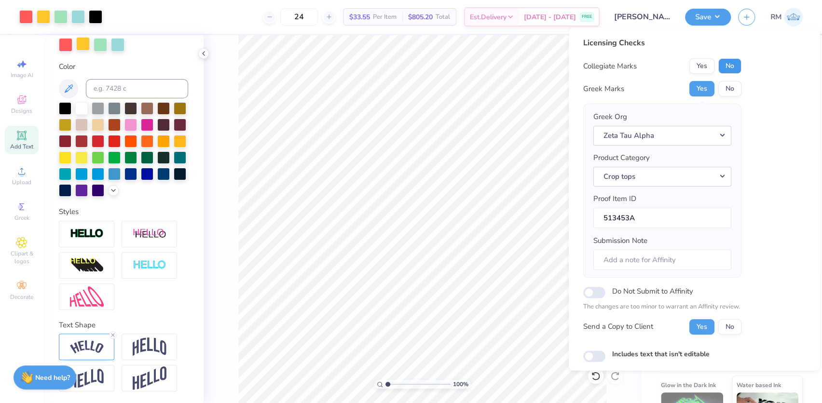
click at [729, 66] on button "No" at bounding box center [729, 65] width 23 height 15
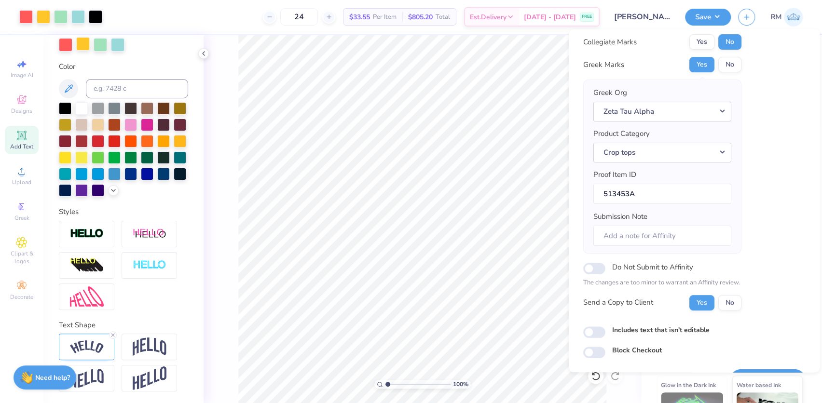
scroll to position [52, 0]
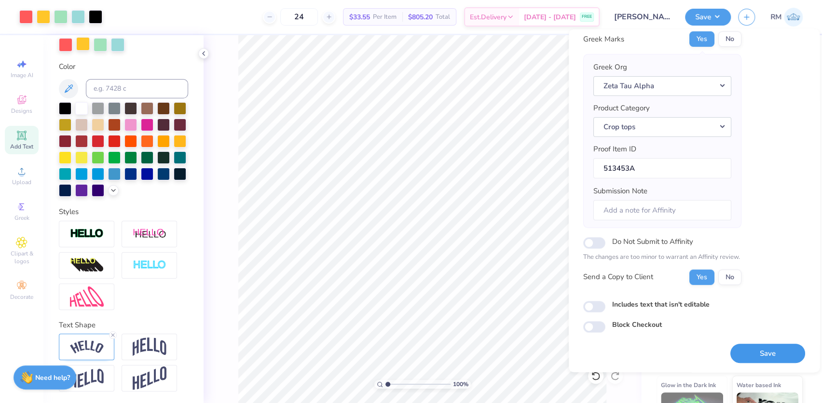
click at [762, 352] on button "Save" at bounding box center [767, 354] width 75 height 20
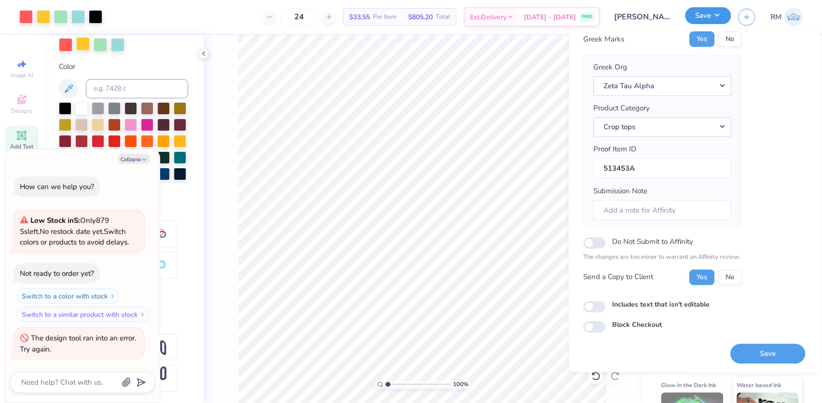
click at [721, 16] on button "Save" at bounding box center [708, 15] width 46 height 17
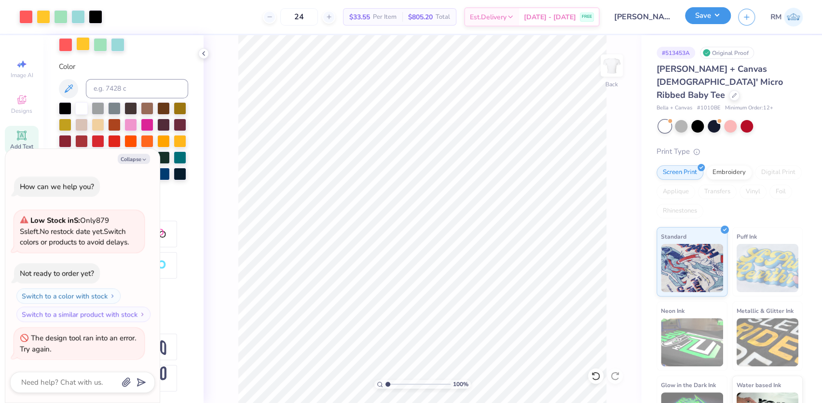
click at [716, 14] on button "Save" at bounding box center [708, 15] width 46 height 17
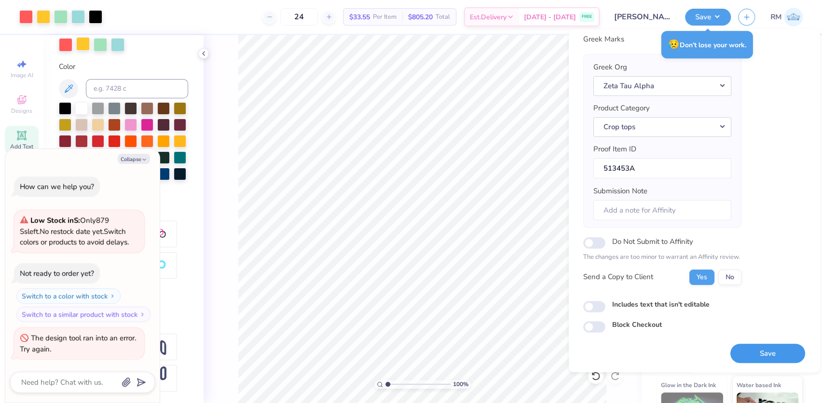
click at [776, 346] on button "Save" at bounding box center [767, 354] width 75 height 20
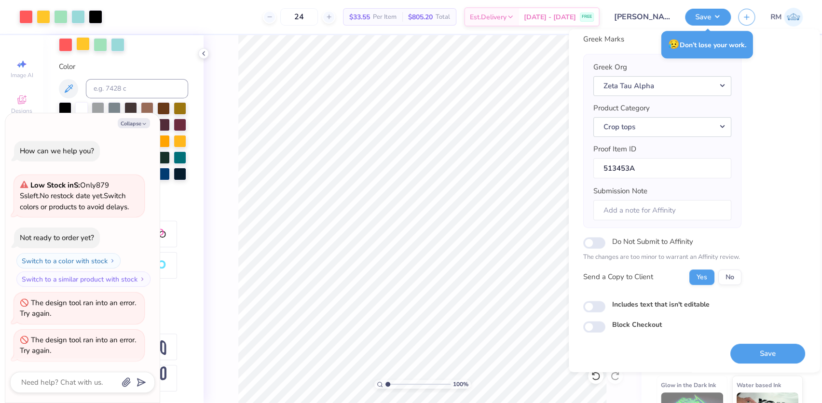
scroll to position [1, 0]
click at [80, 334] on div "The design tool ran into an error. Try again." at bounding box center [78, 344] width 116 height 21
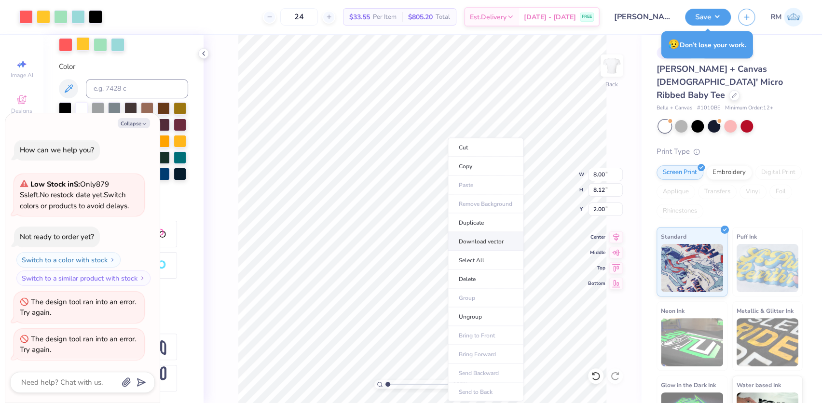
click at [482, 238] on li "Download vector" at bounding box center [486, 241] width 76 height 19
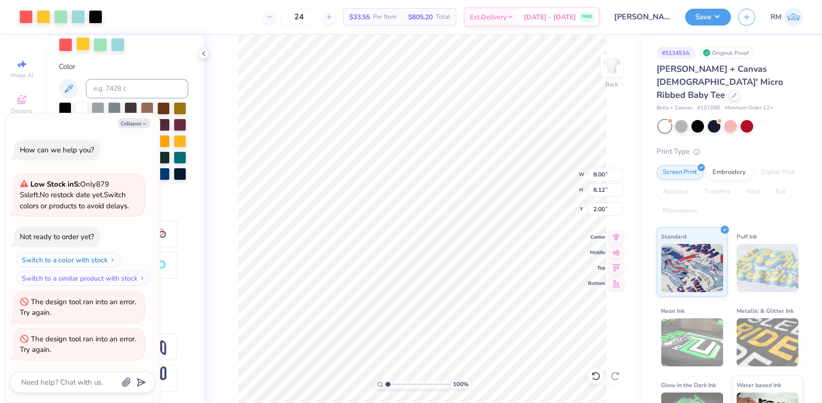
scroll to position [211, 0]
click at [471, 238] on li "Download vector" at bounding box center [477, 241] width 76 height 19
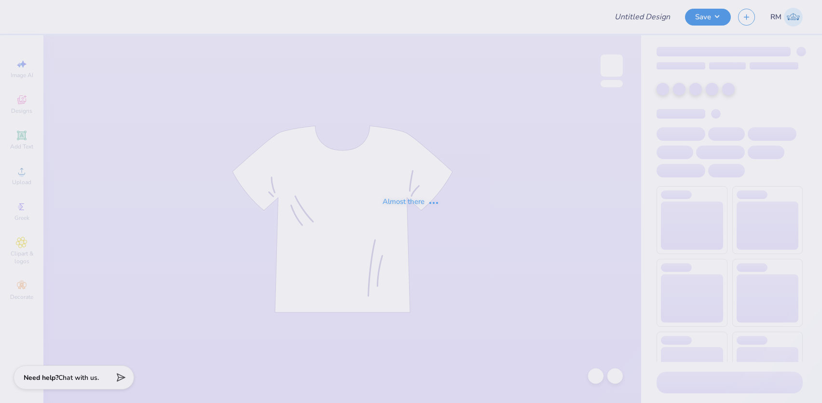
type input "[PERSON_NAME] : [US_STATE][GEOGRAPHIC_DATA]"
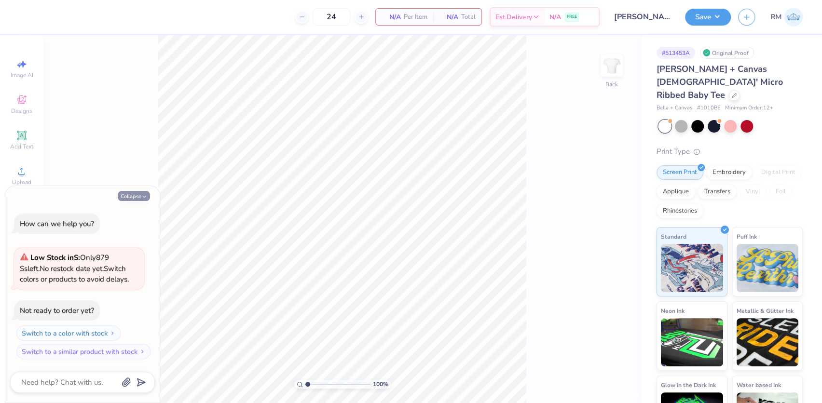
click at [133, 199] on button "Collapse" at bounding box center [134, 196] width 32 height 10
type textarea "x"
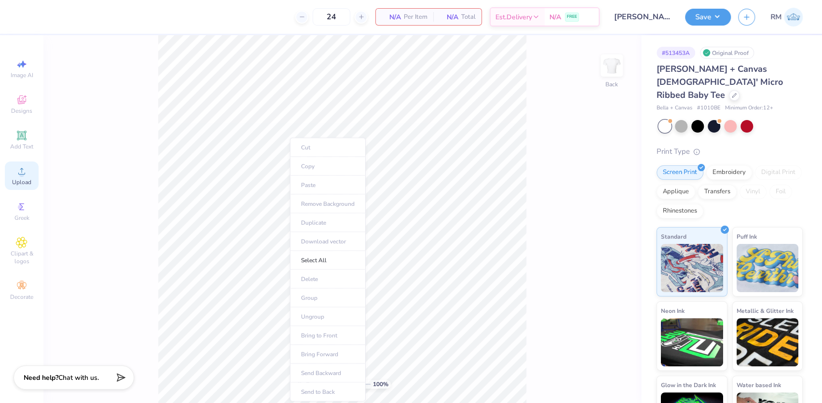
click at [21, 179] on span "Upload" at bounding box center [21, 183] width 19 height 8
click at [24, 175] on circle at bounding box center [21, 174] width 5 height 5
click at [19, 165] on div "Upload" at bounding box center [22, 176] width 34 height 28
click at [23, 110] on span "Designs" at bounding box center [21, 111] width 21 height 8
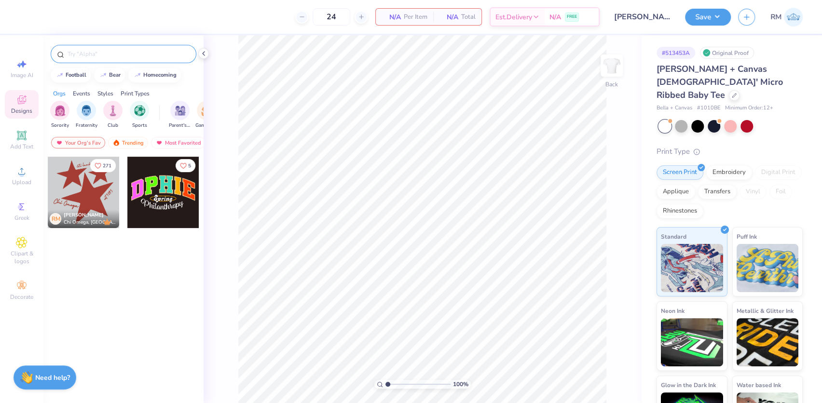
click at [96, 55] on input "text" at bounding box center [129, 54] width 124 height 10
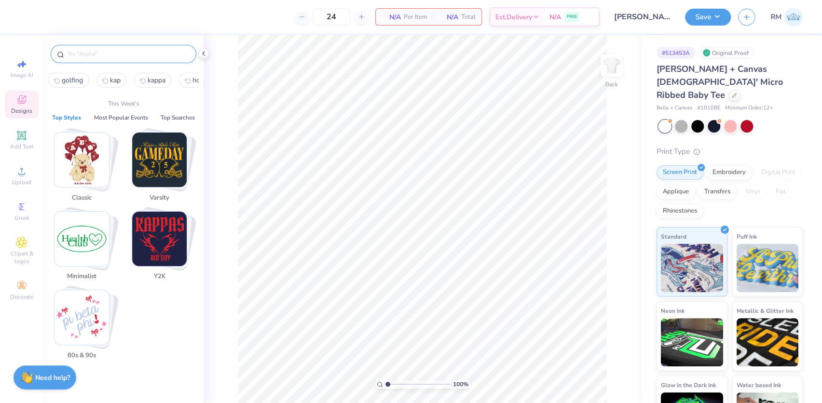
paste input "Colorful 90s Text and Happy"
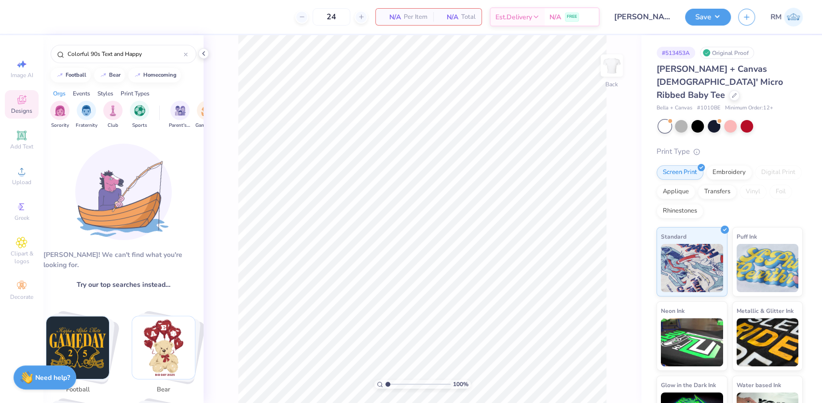
click at [113, 218] on img at bounding box center [123, 192] width 96 height 96
click at [184, 224] on div "Aw fish! We can't find what you're looking for. Try our top searches instead… g…" at bounding box center [123, 275] width 160 height 282
click at [162, 280] on span "Try our top searches instead…" at bounding box center [124, 285] width 94 height 10
click at [174, 274] on div "Aw fish! We can't find what you're looking for. Try our top searches instead… g…" at bounding box center [123, 275] width 160 height 282
click at [117, 179] on img at bounding box center [123, 192] width 96 height 96
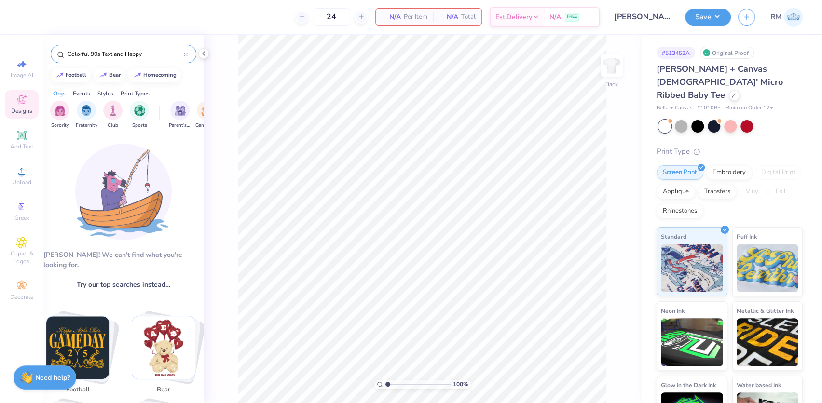
click at [147, 52] on input "Colorful 90s Text and Happy" at bounding box center [125, 54] width 117 height 10
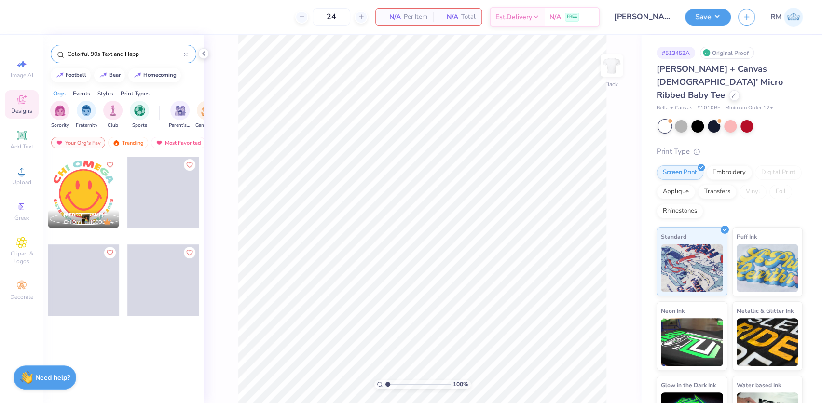
type input "Colorful 90s Text and Happ"
click at [90, 187] on div at bounding box center [83, 192] width 71 height 71
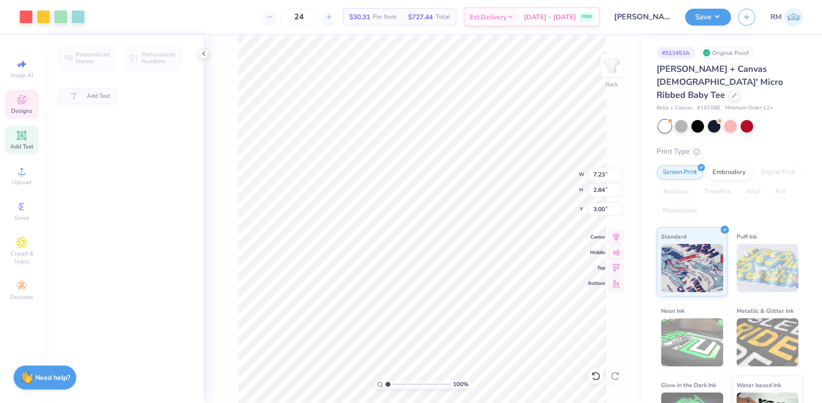
type input "2.84"
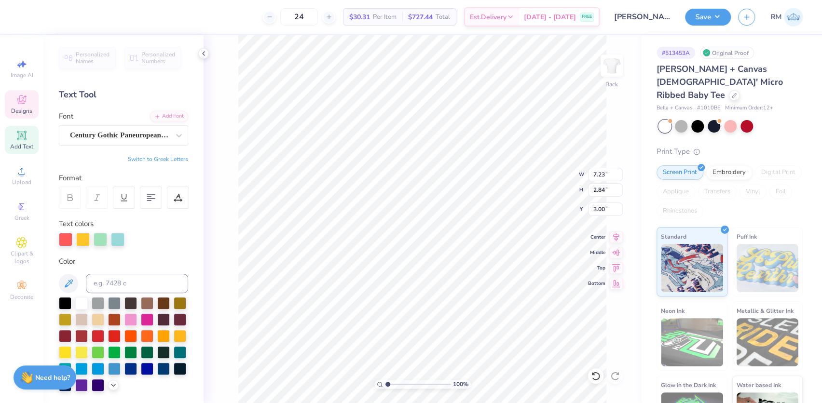
scroll to position [7, 1]
type textarea "ZEI OMEGA"
type input "1.31372120057427"
type input "0.50"
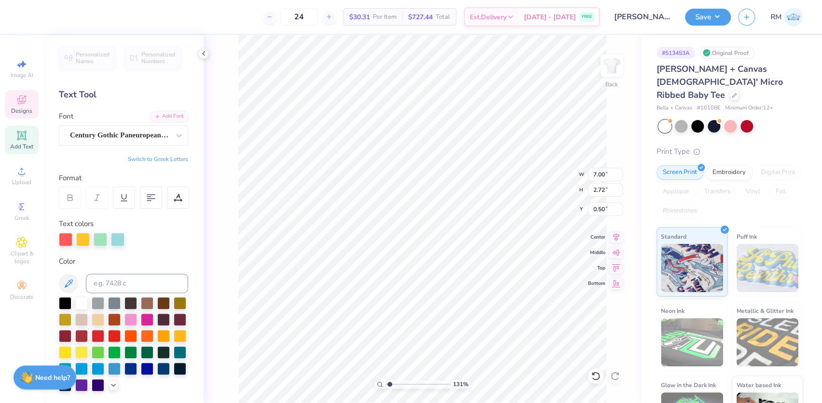
type input "1.31372120057427"
type textarea "ZEIt OMEGA"
type input "1.31372120057427"
type textarea "ZEI OMEGA"
type input "1.31372120057427"
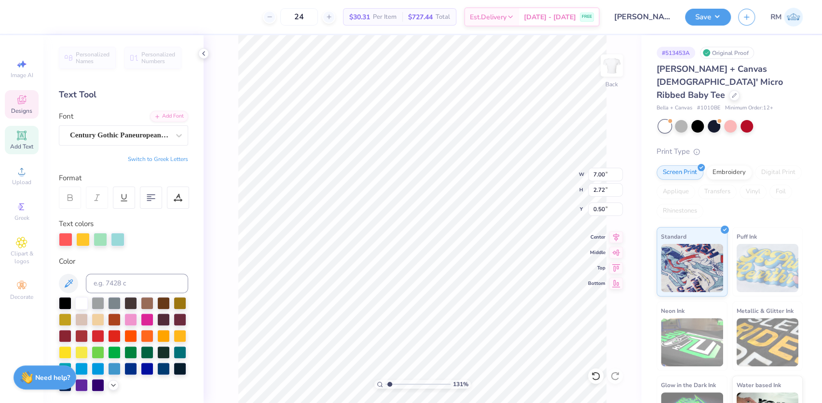
type textarea "ZEIT OMEGA"
type input "1.31372120057427"
type textarea "ZET OMEGA"
type input "1.31372120057427"
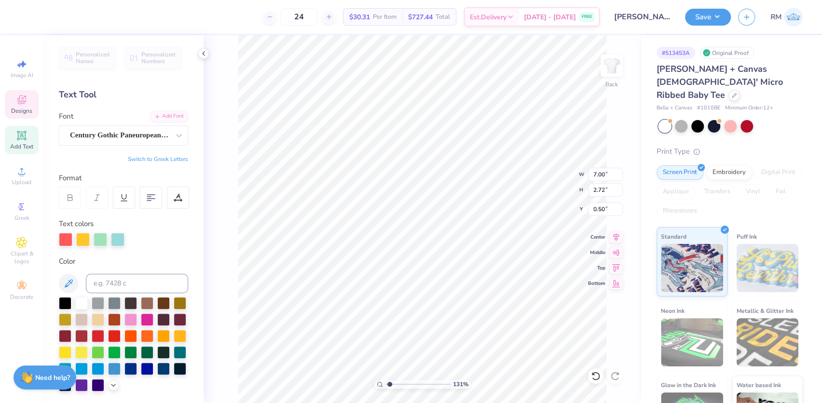
type textarea "ZET OAMEGA"
type input "1.31372120057427"
type textarea "ZET AMEGA"
type input "1.31372120057427"
type textarea "ZETAMEGA"
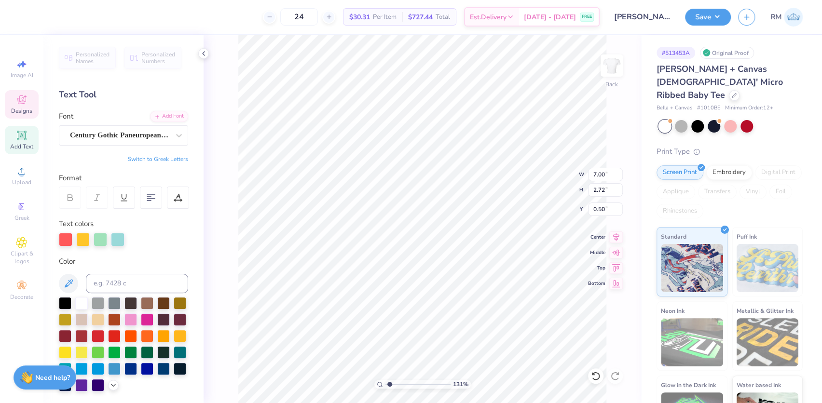
type input "1.31372120057427"
type textarea "ZETA MEGA"
type input "1.31372120057427"
type textarea "ZETA MTEAGA"
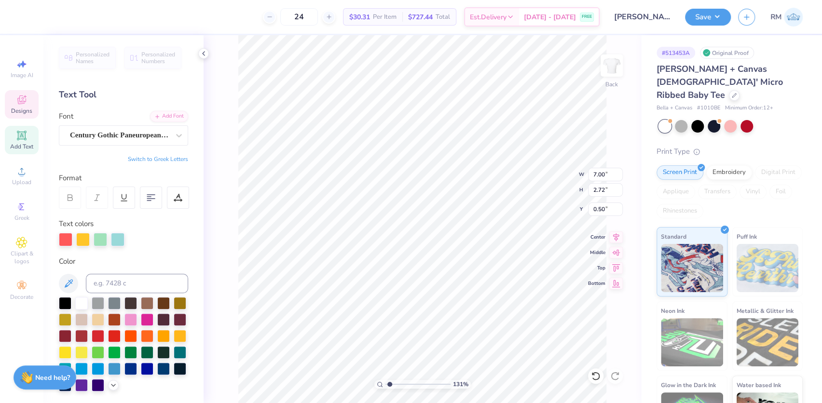
type input "1.31372120057427"
type textarea "ZETA MTAGA"
type input "1.31372120057427"
type textarea "ZETA TAGA"
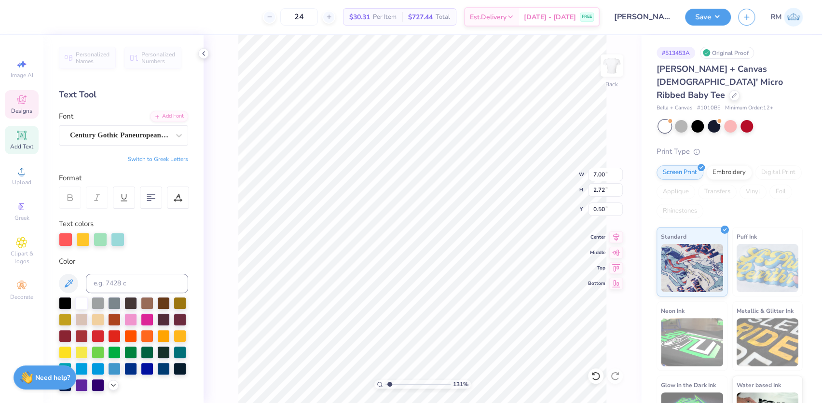
type input "1.31372120057427"
type textarea "ZETA TAGUA"
type input "1.31372120057427"
type textarea "ZETA TAUA"
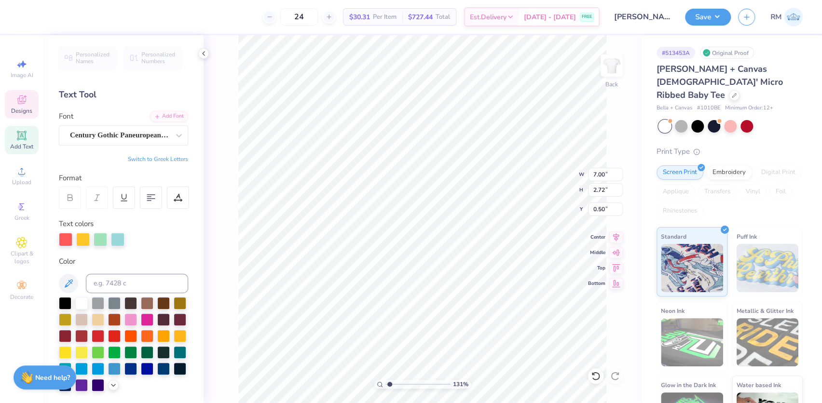
type input "1.31372120057427"
type textarea "ZETA TAU A"
type input "1.31372120057427"
type textarea "ZETA TAU AO"
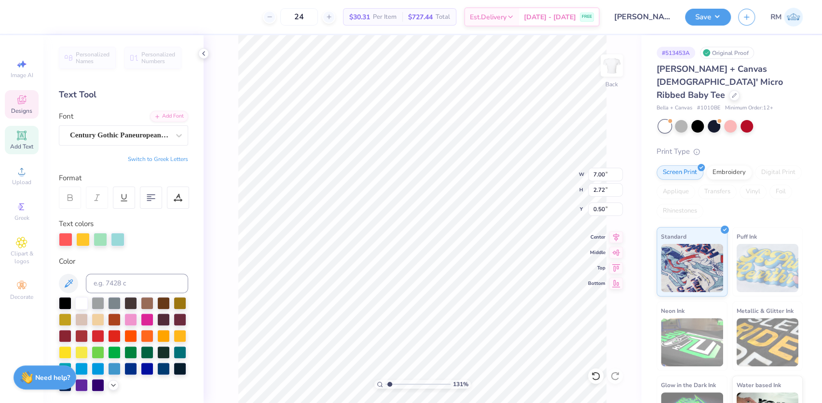
type input "1.31372120057427"
type textarea "ZETA TAU O"
type input "1.31372120057427"
type textarea "ZMETA TAU O"
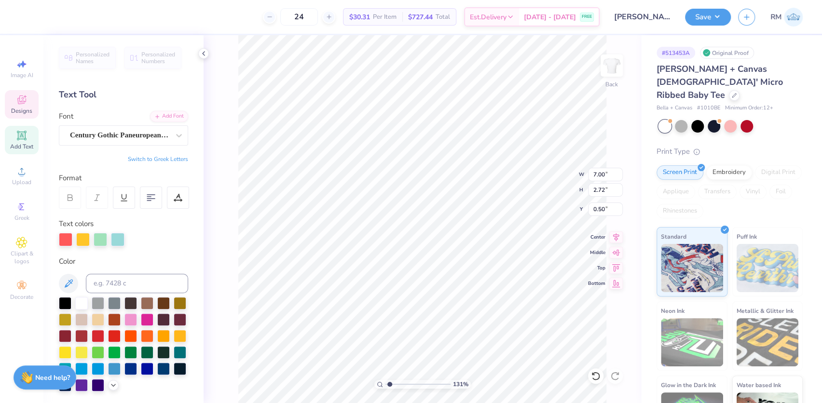
type input "1.31372120057427"
type textarea "ZETA TAU O"
paste textarea "ME"
type input "1.31372120057427"
type textarea "ZETA TAU OME"
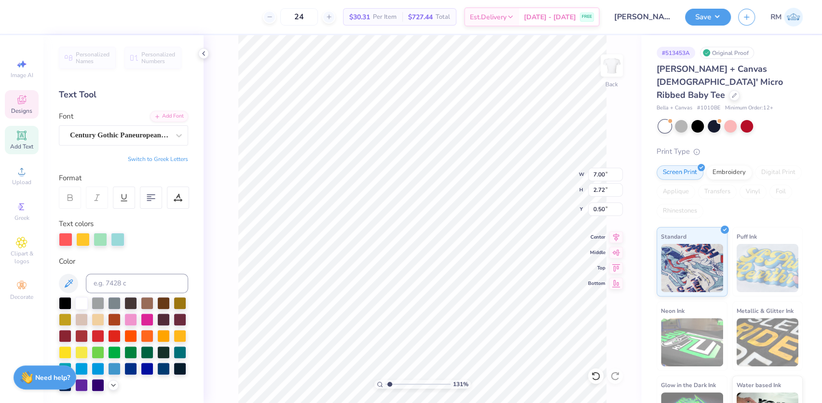
scroll to position [7, 3]
type input "1.31372120057427"
type textarea "ZETGA TAU OME"
type input "1.31372120057427"
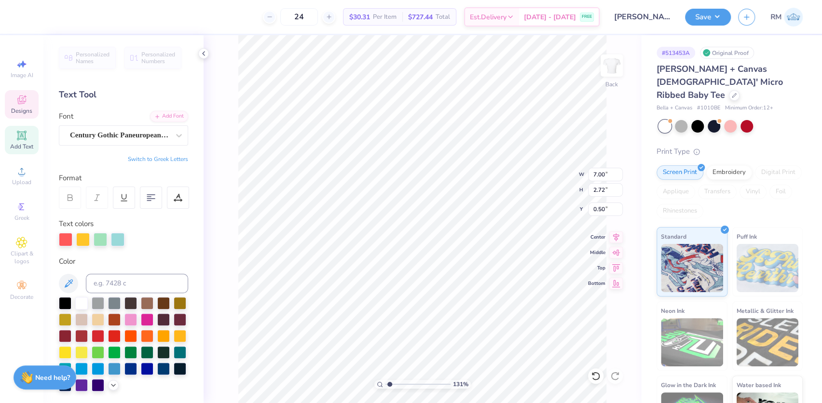
type textarea "ZETA TAU OME"
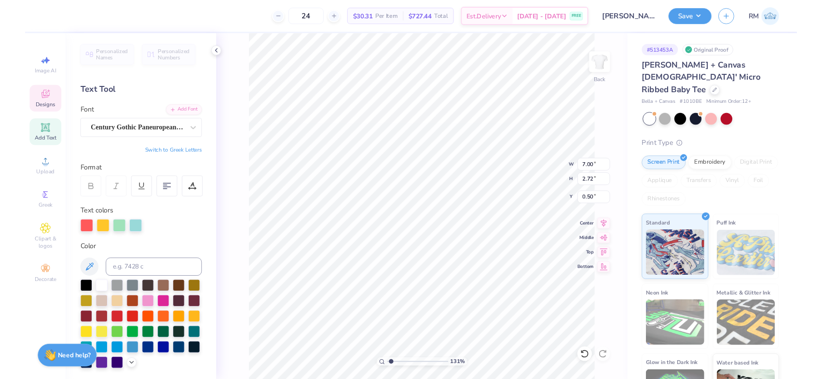
scroll to position [7, 2]
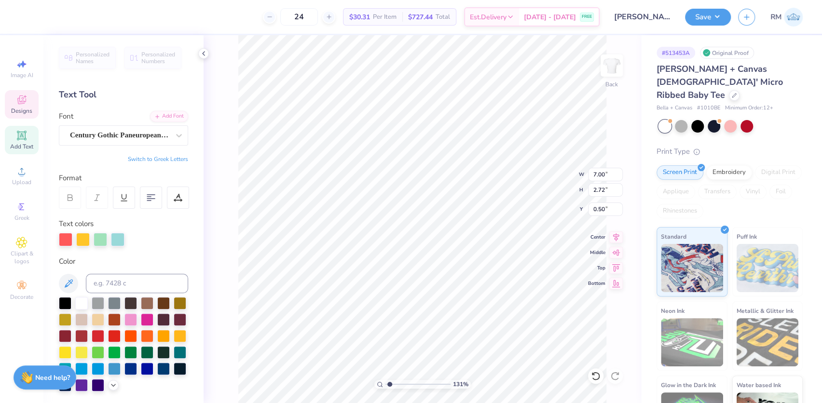
type input "1.31372120057427"
type textarea "ZETA TAU OME"
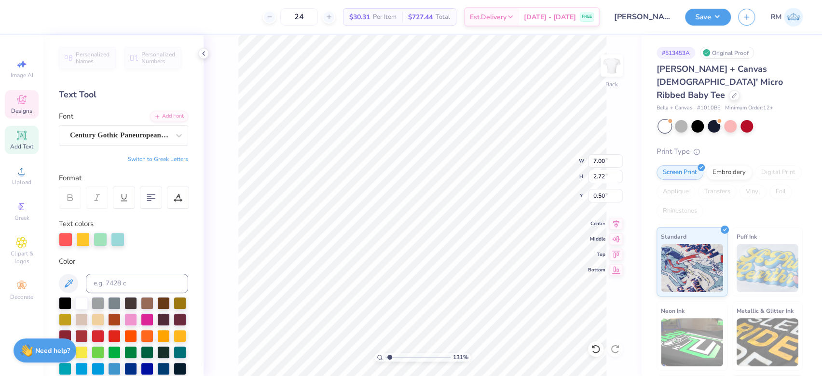
type input "1"
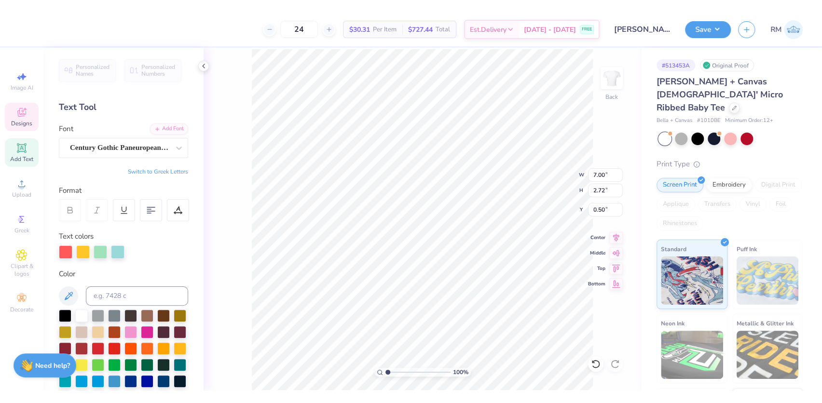
scroll to position [7, 4]
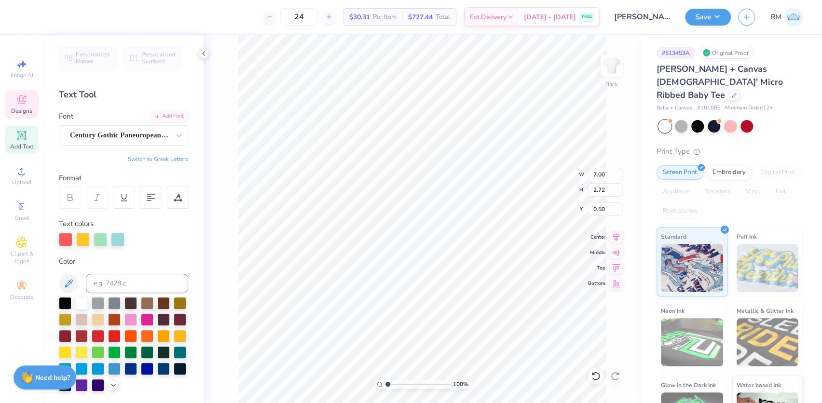
paste textarea "GA"
type textarea "ZETA TAU OMEGA"
type input "1.19950521102347"
type input "2.31"
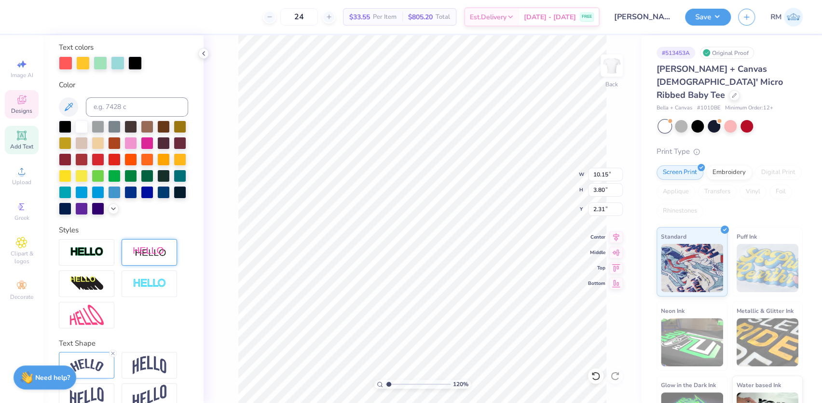
scroll to position [211, 0]
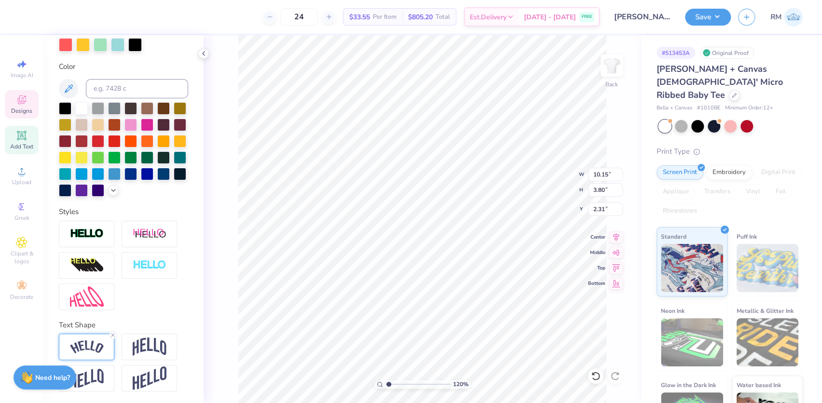
click at [95, 338] on div at bounding box center [86, 347] width 55 height 27
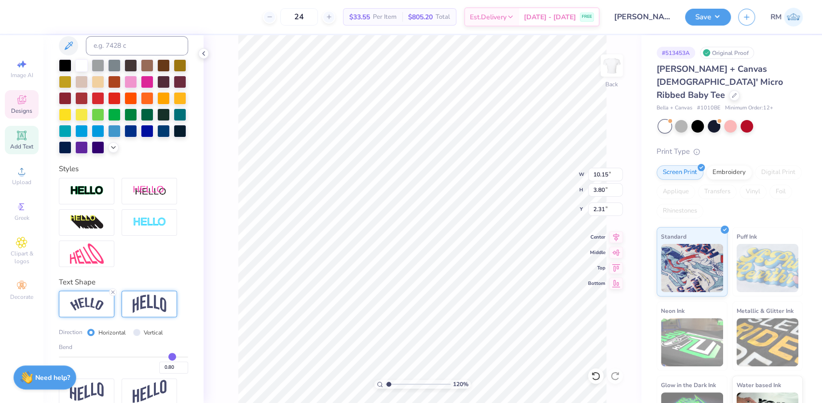
scroll to position [267, 0]
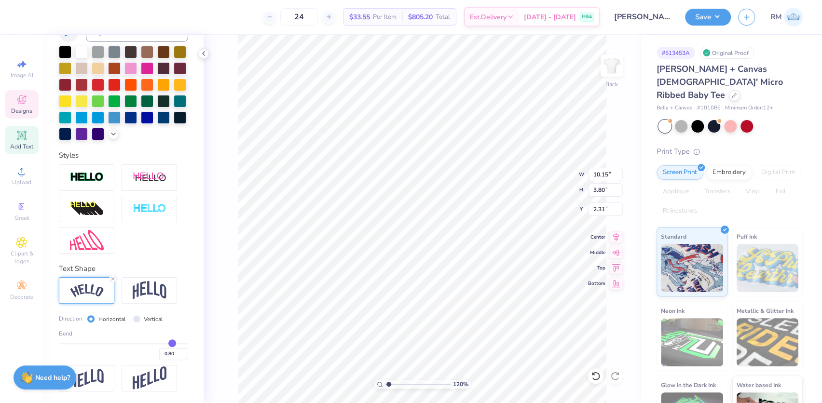
type input "0.78"
type input "0.79"
type input "0.82"
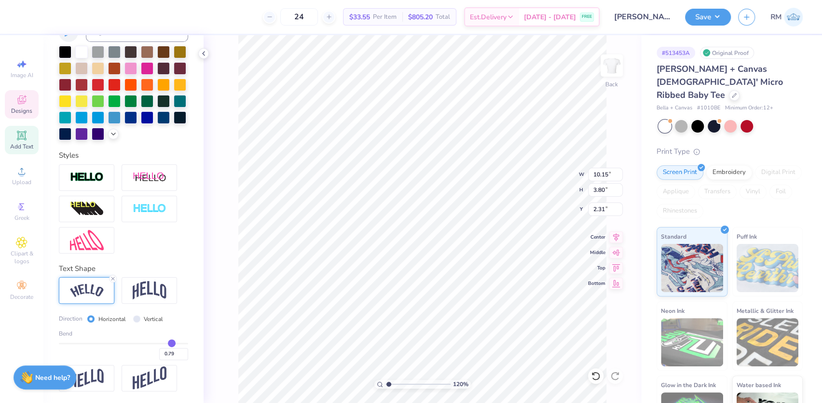
type input "0.82"
type input "0.84"
type input "0.85"
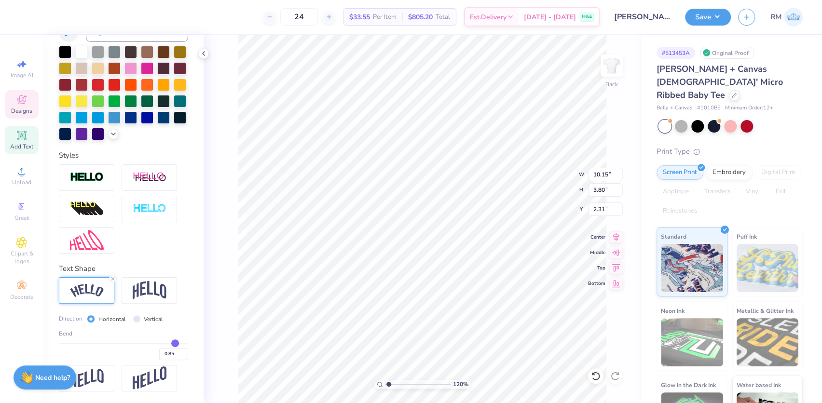
type input "0.87"
type input "0.88"
type input "0.89"
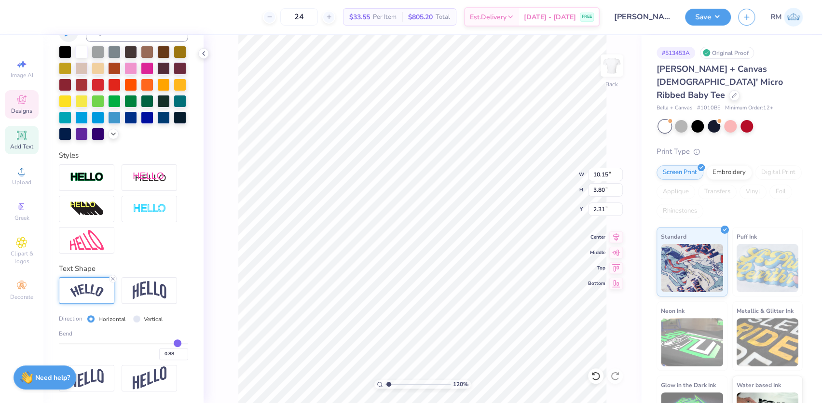
type input "0.89"
type input "0.9"
type input "0.90"
drag, startPoint x: 164, startPoint y: 340, endPoint x: 172, endPoint y: 340, distance: 7.7
type input "0.9"
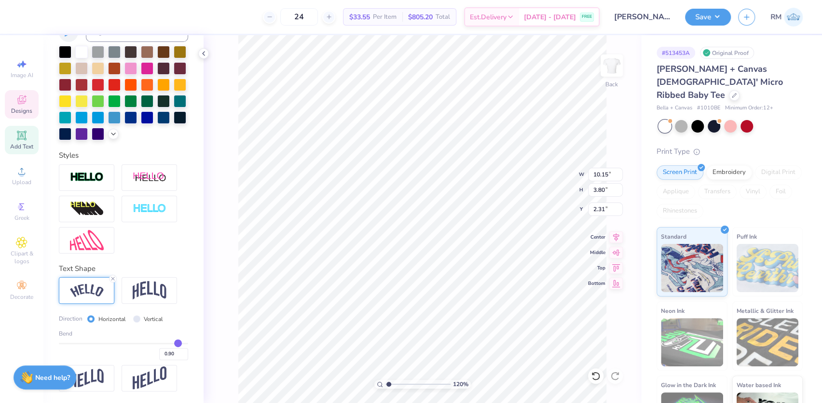
click at [172, 343] on input "range" at bounding box center [123, 343] width 129 height 1
type input "1.19950521102347"
type input "10.25"
type input "4.48"
type input "1.97"
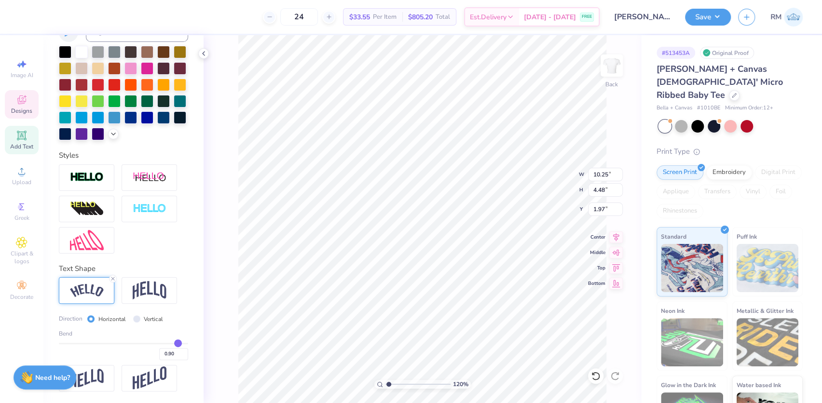
type input "0.91"
type input "0.94"
type input "0.95"
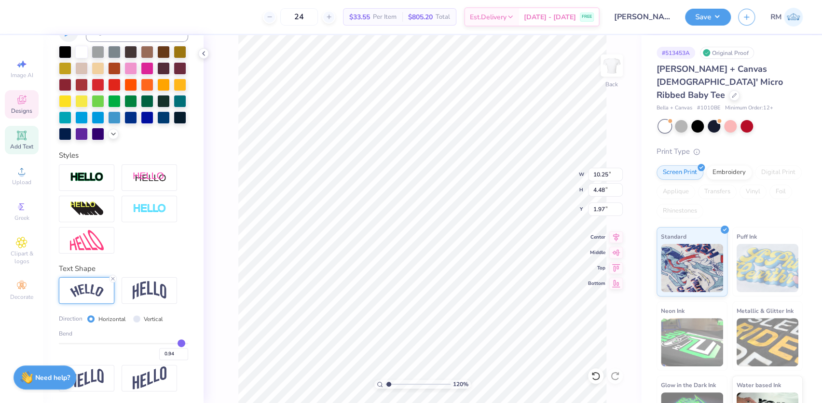
type input "0.95"
type input "0.97"
type input "0.98"
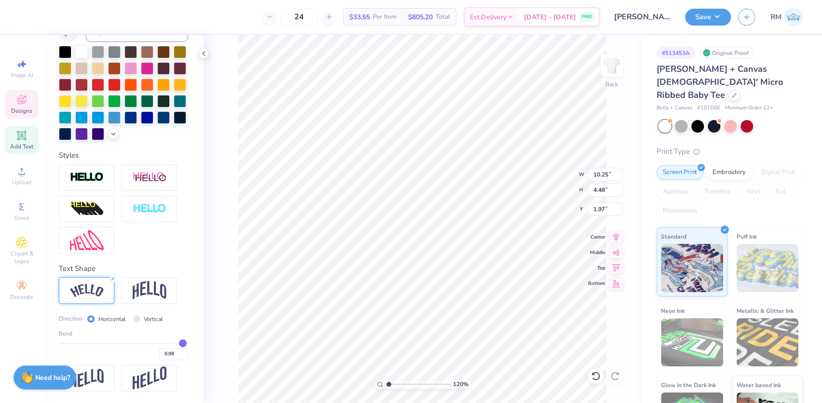
type input "1"
type input "1.00"
drag, startPoint x: 172, startPoint y: 340, endPoint x: 179, endPoint y: 340, distance: 6.8
type input "1"
click at [179, 343] on input "range" at bounding box center [123, 343] width 129 height 1
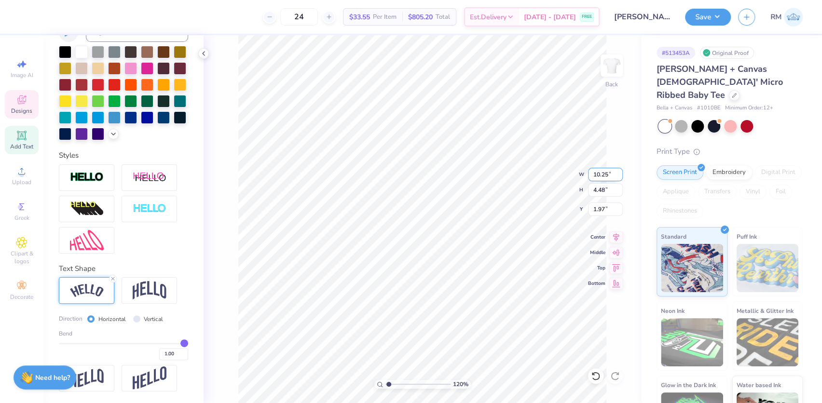
type input "1.19950521102347"
type input "10.33"
type input "5.18"
type input "1.63"
type input "1.19950521102347"
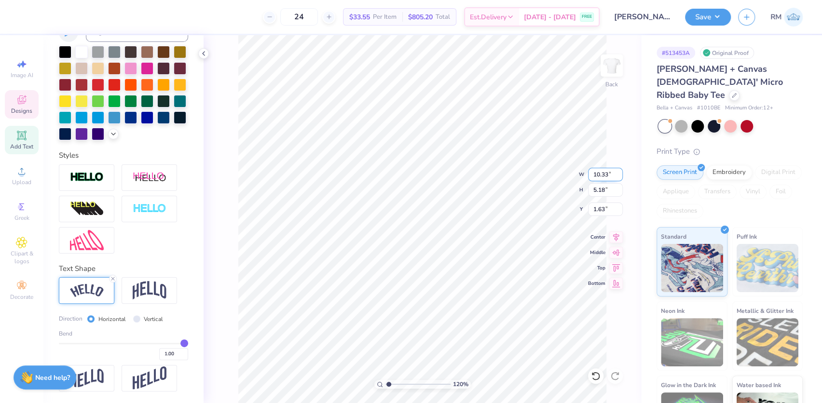
type input "8.27"
type input "4.14"
type input "2.66"
click at [614, 239] on icon at bounding box center [616, 236] width 14 height 12
type input "1.19950521102347"
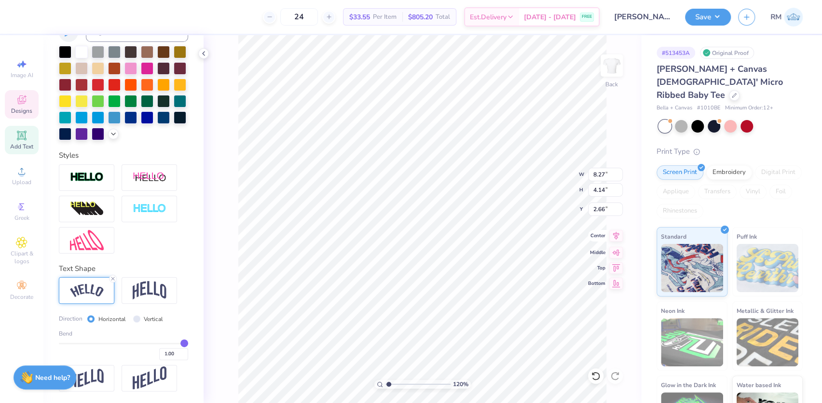
type input "7.18"
type input "3.08"
type input "7.67"
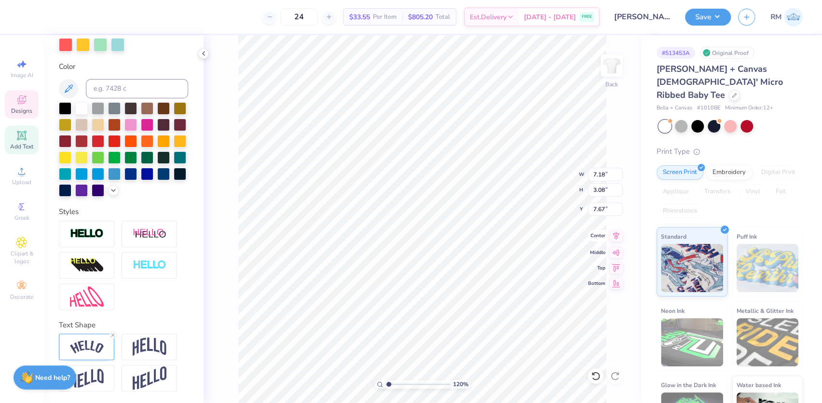
scroll to position [211, 0]
type input "1.19950521102347"
type input "9.32"
type input "1.19950521102347"
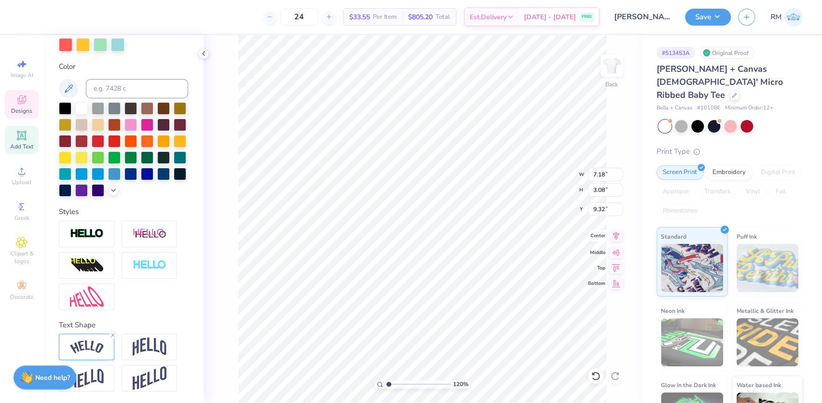
type textarea "BSISTERHOOD RETREAT 2025"
type input "1.19950521102347"
type textarea "BISTERHOOD RETREAT 2025"
type input "1.19950521102347"
type textarea "BISDTERHOOD RETREAT 2025"
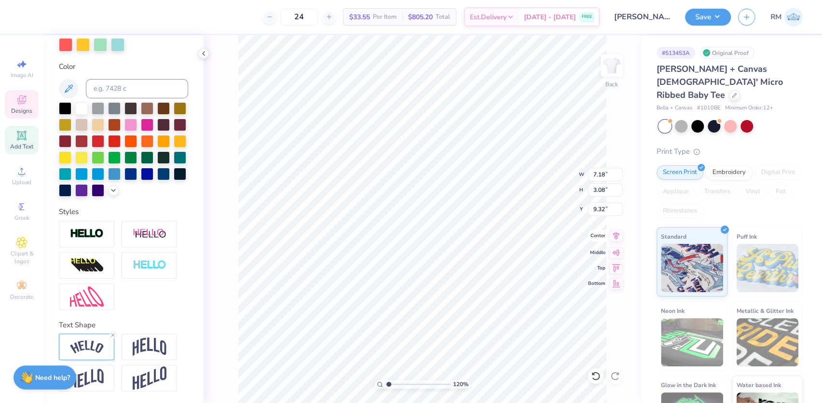
scroll to position [7, 1]
type input "1.19950521102347"
type textarea "BIDTERHOOD RETREAT 2025"
type input "1.19950521102347"
type textarea "BID TERHOOD RETREAT 2025"
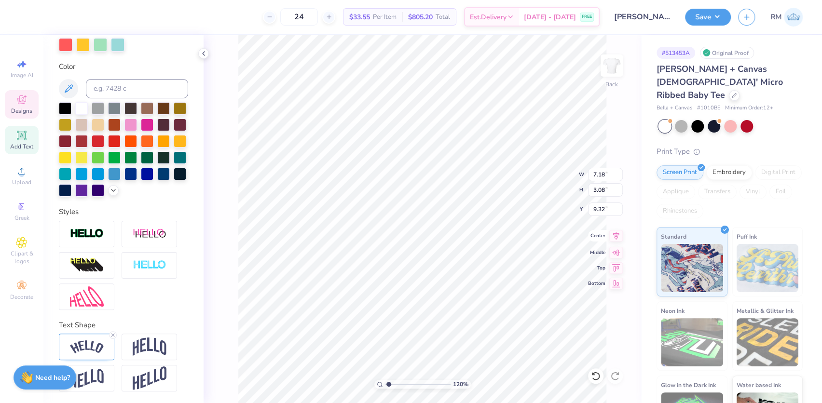
type input "1.19950521102347"
type textarea "BID TDERHOOD RETREAT 2025"
type input "1.19950521102347"
type textarea "BID DERHOOD RETREAT 2025"
type input "1.19950521102347"
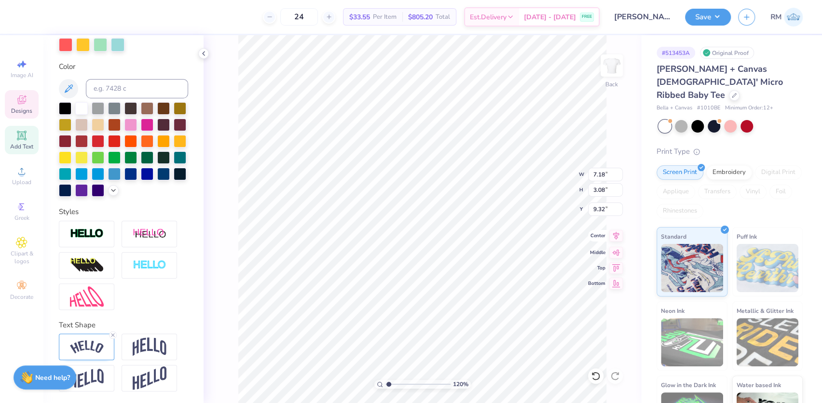
type textarea "BID DEARHOOD RETREAT 2025"
type input "1.19950521102347"
type textarea "BID DARHOOD RETREAT 2025"
type input "1.19950521102347"
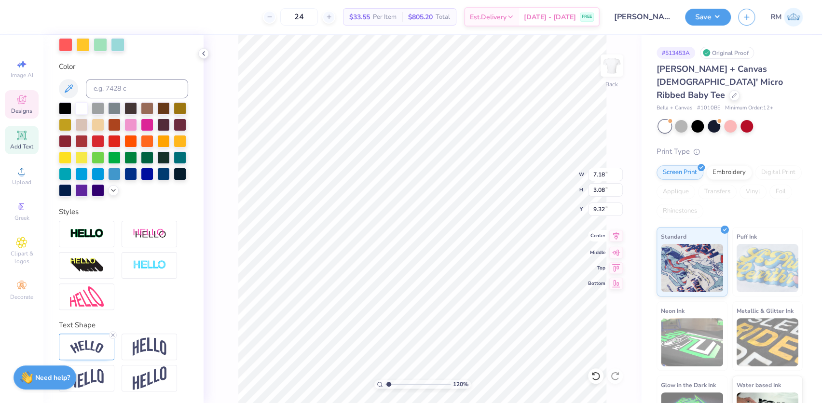
type textarea "BID DARYHOOD RETREAT 2025"
type input "1.19950521102347"
type textarea "BID DAYHOOD RETREAT 2025"
type input "1.19950521102347"
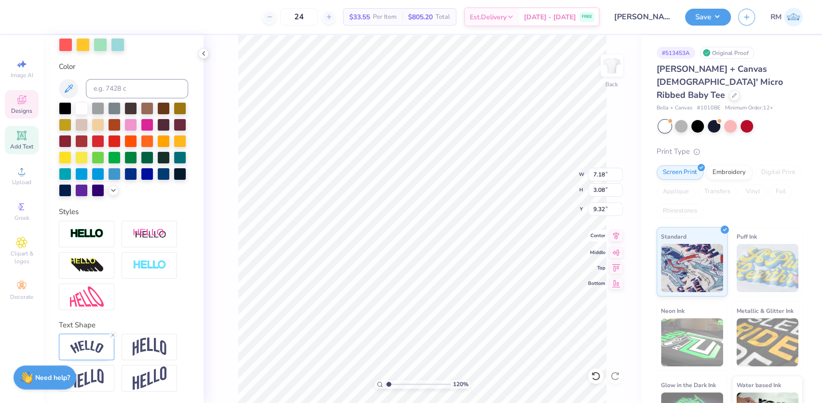
type textarea "BID DAY H2OOD RETREAT 2025"
type input "1.19950521102347"
type textarea "BID DAY 2OOD RETREAT 2025"
type input "1.19950521102347"
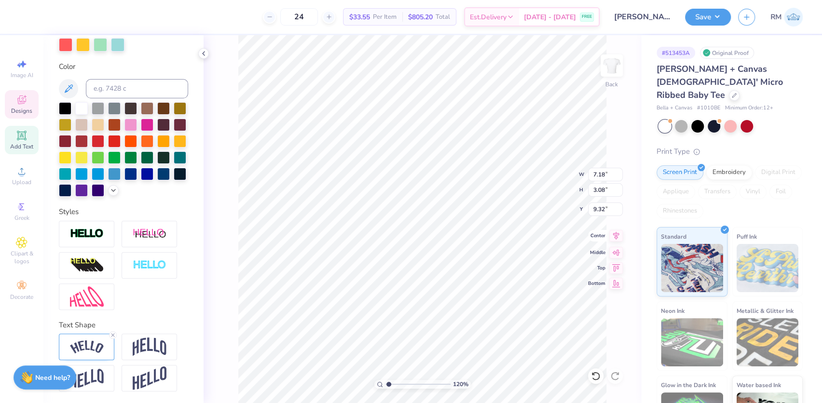
type textarea "BID DAY 2OD RETREAT 2025"
type input "1.19950521102347"
type textarea "BID DAY 2OOD RETREAT 2025"
type input "1.19950521102347"
type textarea "BID DAY 2O0OD RETREAT 2025"
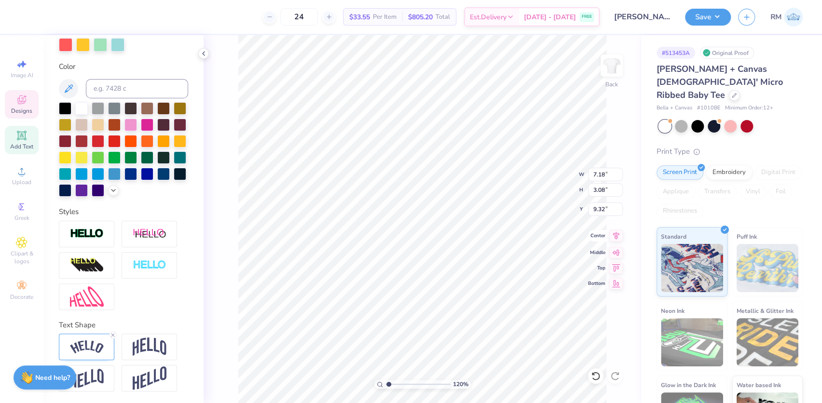
type input "1.19950521102347"
type textarea "BID DAY 20OD RETREAT 2025"
type input "1.19950521102347"
type textarea "BID DAY 20O2D RETREAT 2025"
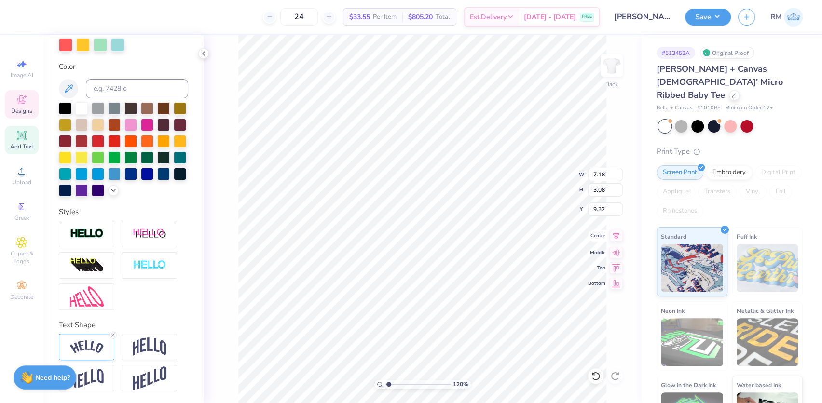
type input "1.19950521102347"
type textarea "BID DAY 202D RETREAT 2025"
type input "1.19950521102347"
type textarea "BID DAY 202 RETREAT 2025"
type input "1.19950521102347"
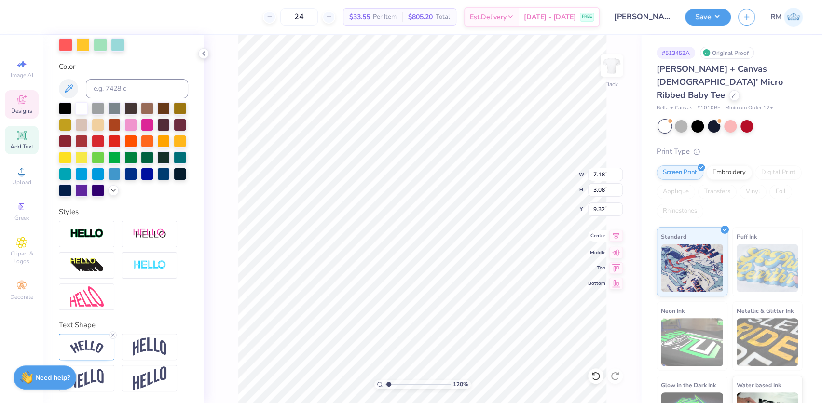
type textarea "BID DAY 2026 RETREAT 2025"
type input "1.19950521102347"
type textarea "BID DAY 202D RETREAT 2025"
type input "1.19950521102347"
type textarea "BID DAY 20O2D RETREAT 2025"
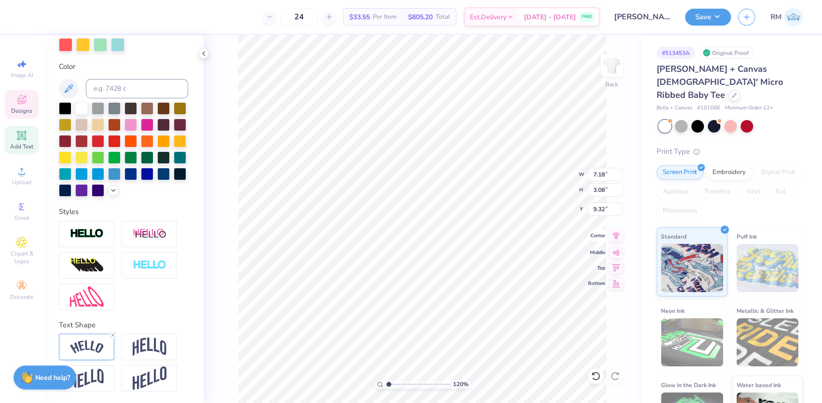
type input "1.19950521102347"
type textarea "BID DAY 202D RETREAT 2025"
type input "1.19950521102347"
type textarea "BID DAY 20O2D RETREAT 2025"
type input "1.19950521102347"
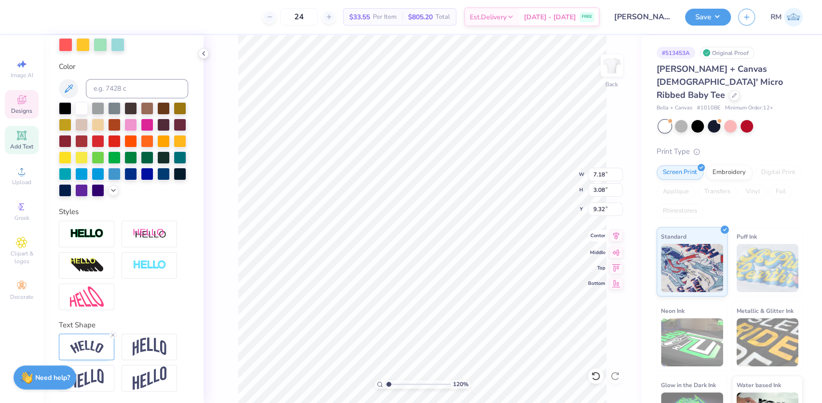
type textarea "BID DAY 20OD RETREAT 2025"
type input "1.19950521102347"
type textarea "BID DAY 20O=-0D RETREAT 2025"
type input "1.19950521102347"
type textarea "BID DAY 20O=0D RETREAT 2025"
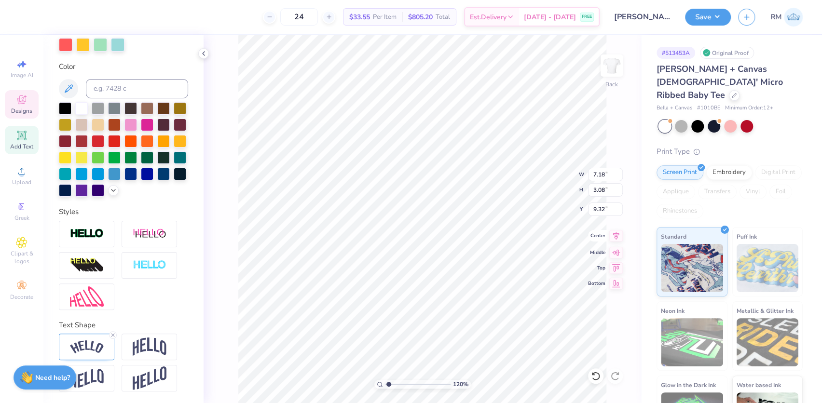
type input "1.19950521102347"
type textarea "BID DAY 20O=02D RETREAT 2025"
type input "1.19950521102347"
type textarea "BID DAY 20O=2D RETREAT 2025"
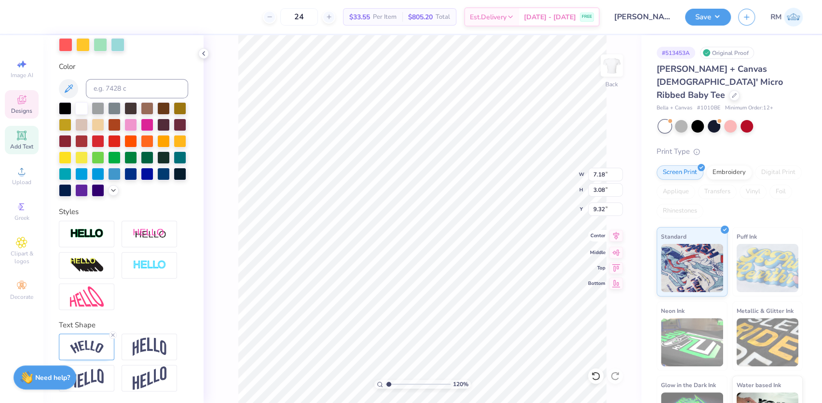
type input "1.19950521102347"
type textarea "BID DAY 20O2D RETREAT 2025"
type input "1.19950521102347"
type textarea "BID DAY 202D RETREAT 2025"
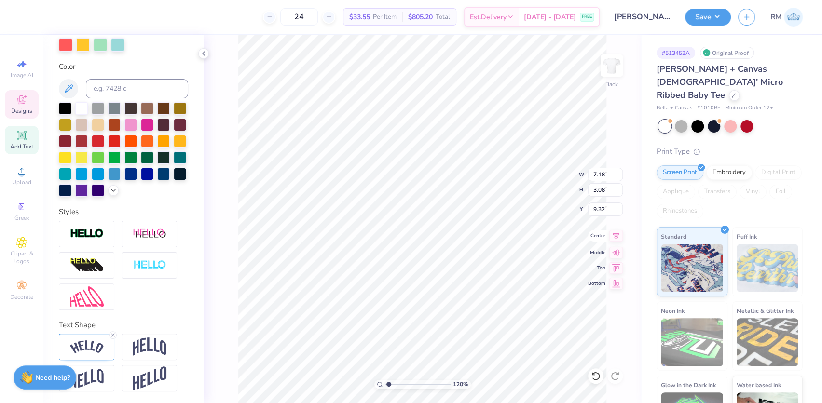
type input "1.19950521102347"
type textarea "BID DAY 202 RETREAT 2025"
type input "1.19950521102347"
type textarea "BID DAY6 202 RETREAT 2025"
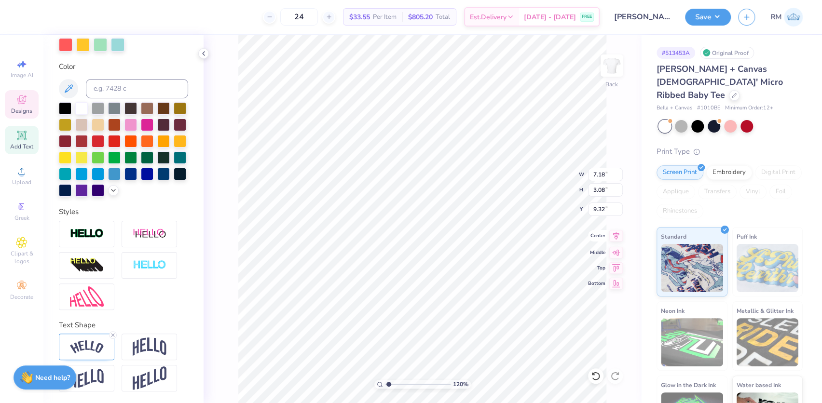
type input "1.19950521102347"
type textarea "BID DAY 202 RETREAT 2025"
type input "2.7196421574667"
type textarea "BID DAY 202 RE0TREAT 2025"
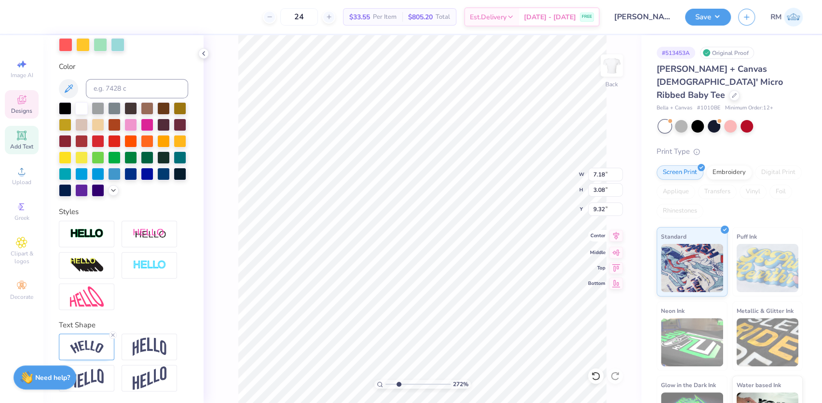
scroll to position [7, 4]
type input "2.7196421574667"
type textarea "BID DAY 2002 RE0TREAT 2025"
type input "2.7196421574667"
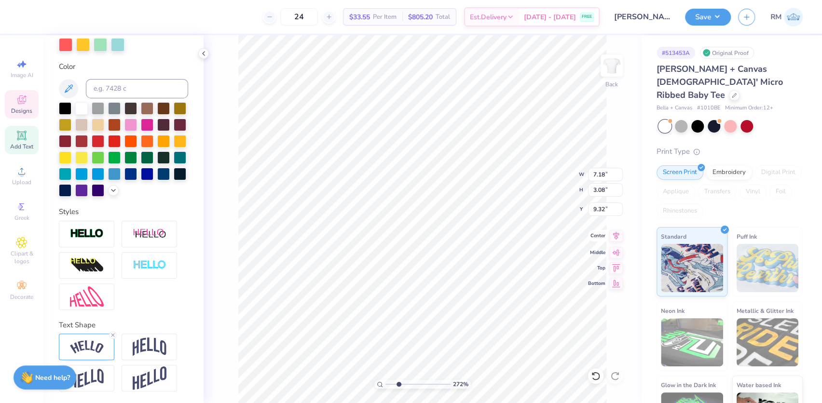
type textarea "BID DAY 202 RE0TREAT 2025"
type input "2.7196421574667"
type textarea "BID DAY 2022 RE0TREAT 2025"
type input "2.7196421574667"
type textarea "BID DAY 20226 RE0TREAT 2025"
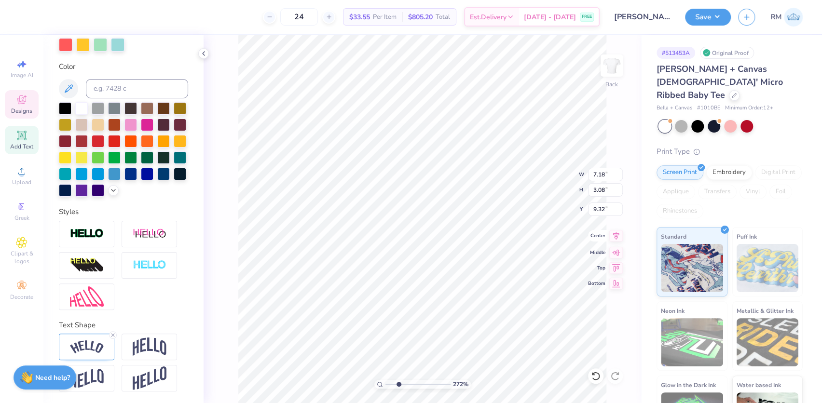
type input "2.7196421574667"
type textarea "BID DAY 2026 RE0TREAT 2025"
type input "2.7196421574667"
type textarea "BID DAY 2026"
type input "2.7196421574667"
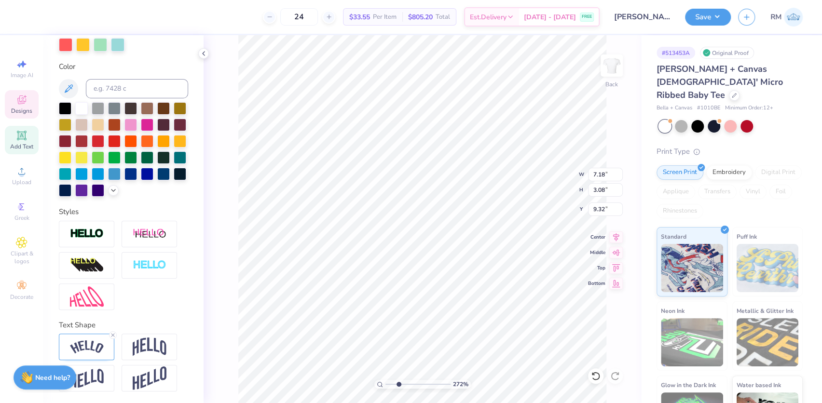
type textarea "BID DAY 2026"
drag, startPoint x: 398, startPoint y: 386, endPoint x: 391, endPoint y: 385, distance: 7.3
type input "1.57"
click at [391, 385] on input "range" at bounding box center [417, 384] width 65 height 9
type input "7.30"
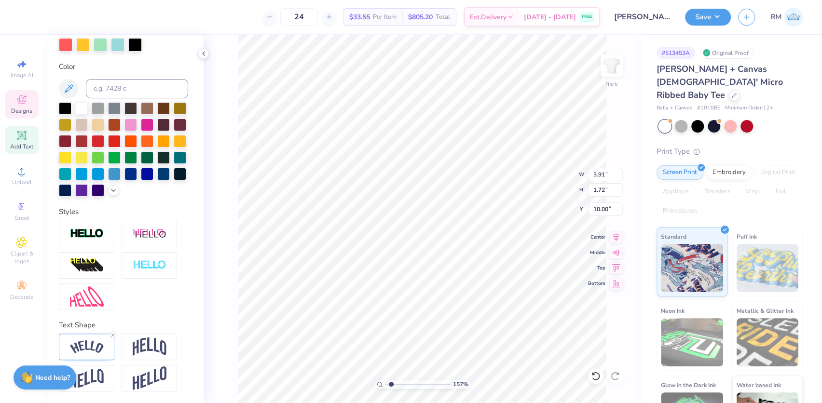
type input "3.21"
type input "8.51"
click at [99, 347] on img at bounding box center [87, 347] width 34 height 13
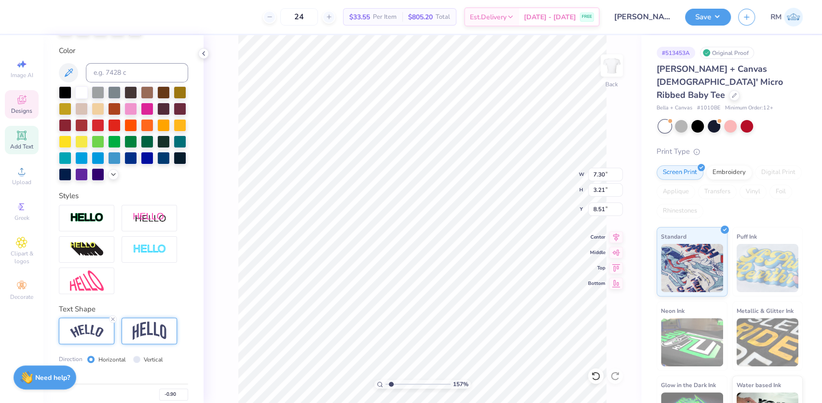
scroll to position [267, 0]
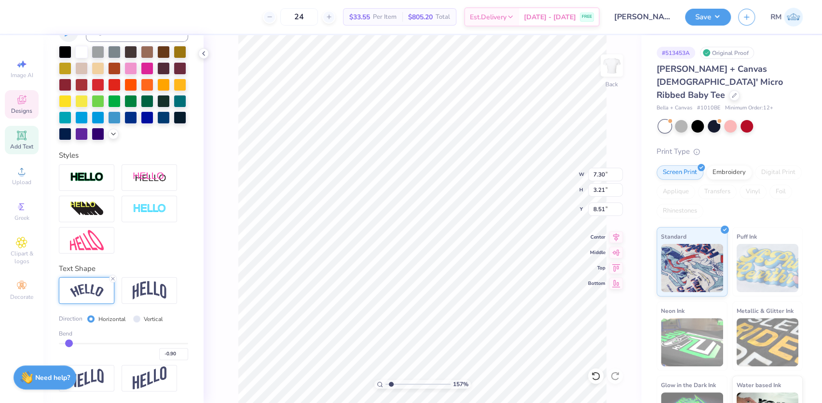
type input "-0.88"
type input "-0.89"
type input "-0.9"
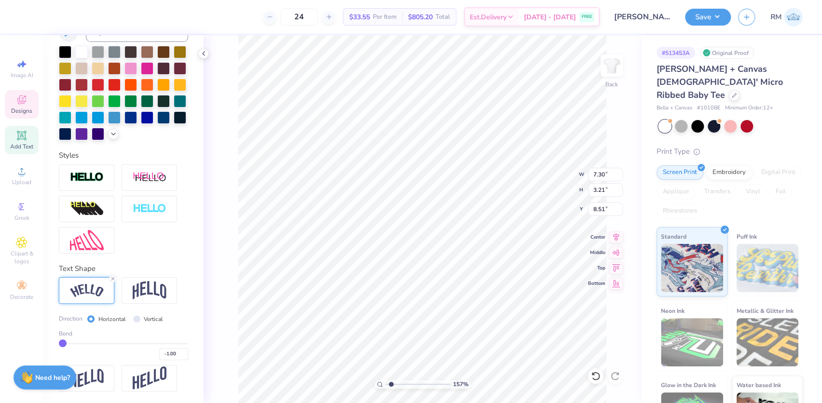
drag, startPoint x: 70, startPoint y: 345, endPoint x: 61, endPoint y: 346, distance: 8.7
click at [61, 344] on input "range" at bounding box center [123, 343] width 129 height 1
click at [615, 234] on icon at bounding box center [616, 236] width 14 height 12
drag, startPoint x: 62, startPoint y: 345, endPoint x: 69, endPoint y: 344, distance: 6.9
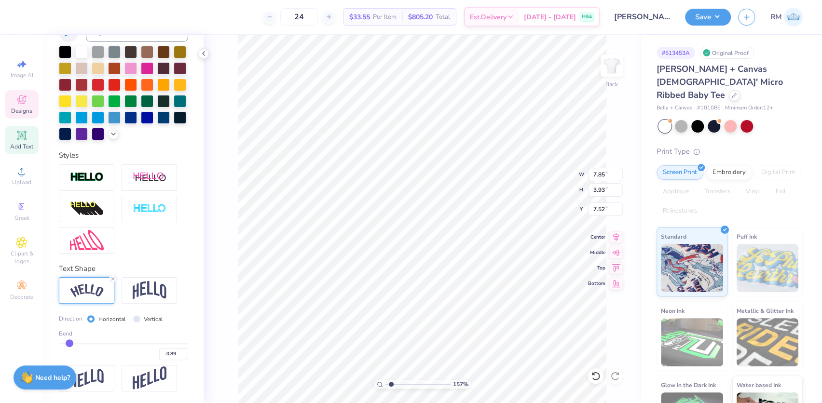
click at [69, 344] on input "range" at bounding box center [123, 343] width 129 height 1
drag, startPoint x: 68, startPoint y: 344, endPoint x: 75, endPoint y: 344, distance: 7.7
click at [75, 344] on input "range" at bounding box center [123, 343] width 129 height 1
click at [613, 234] on icon at bounding box center [616, 236] width 6 height 8
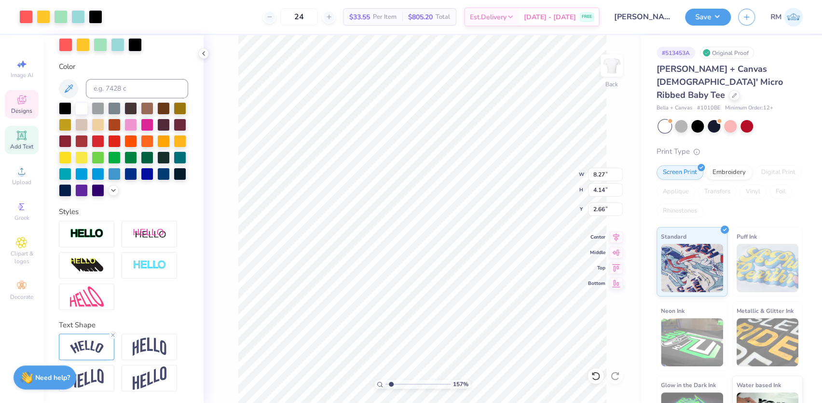
scroll to position [211, 0]
click at [100, 354] on div at bounding box center [86, 347] width 55 height 27
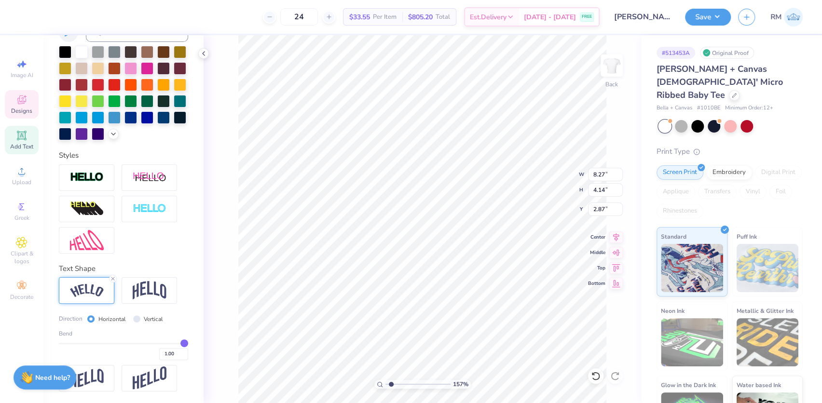
scroll to position [267, 0]
click at [173, 344] on input "range" at bounding box center [123, 343] width 129 height 1
click at [616, 235] on icon at bounding box center [616, 236] width 6 height 8
drag, startPoint x: 171, startPoint y: 344, endPoint x: 180, endPoint y: 342, distance: 9.8
click at [180, 343] on input "range" at bounding box center [123, 343] width 129 height 1
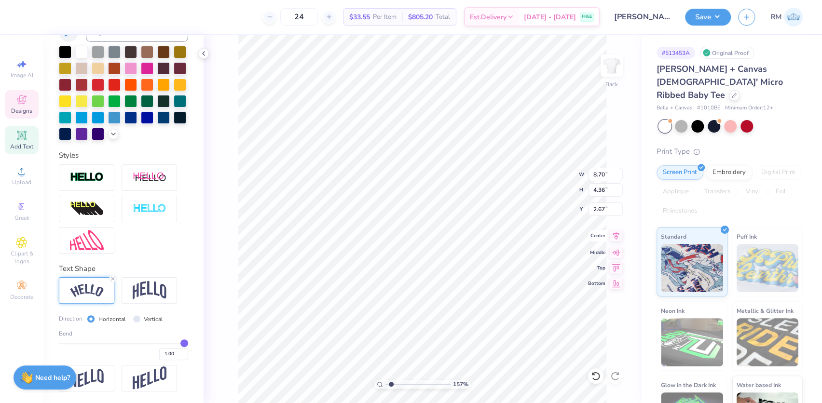
click at [618, 236] on icon at bounding box center [616, 236] width 6 height 8
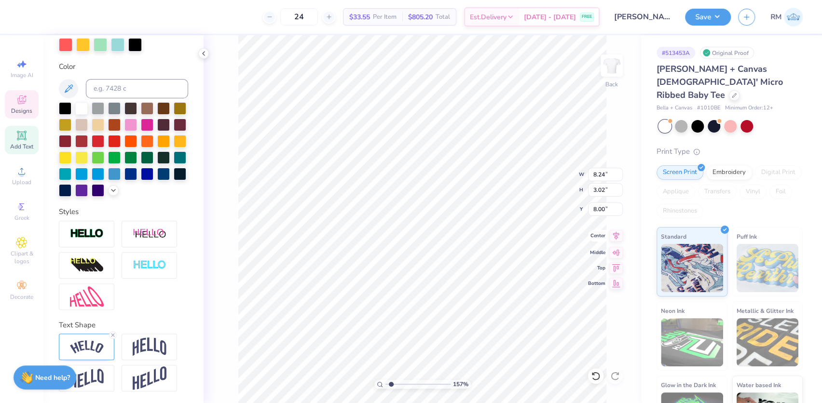
scroll to position [211, 0]
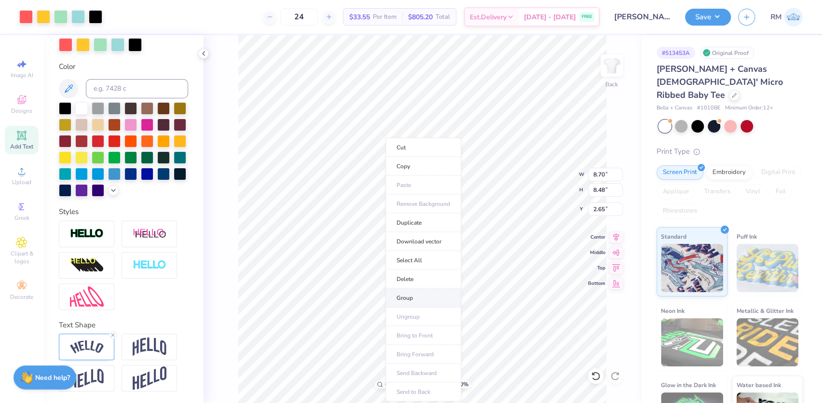
click at [401, 295] on li "Group" at bounding box center [423, 298] width 76 height 19
drag, startPoint x: 385, startPoint y: 386, endPoint x: 376, endPoint y: 386, distance: 9.2
click at [385, 386] on input "range" at bounding box center [417, 384] width 65 height 9
click at [595, 174] on input "8.70" at bounding box center [605, 175] width 35 height 14
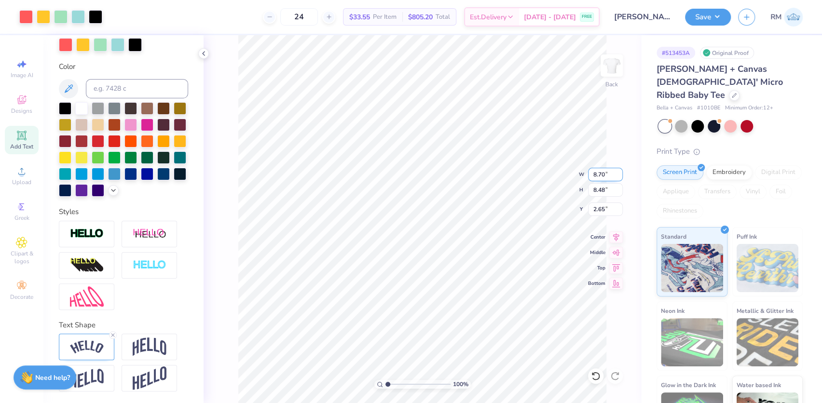
click at [595, 174] on input "8.70" at bounding box center [605, 175] width 35 height 14
click at [599, 211] on input "3.00" at bounding box center [605, 210] width 35 height 14
click at [615, 239] on icon at bounding box center [616, 236] width 14 height 12
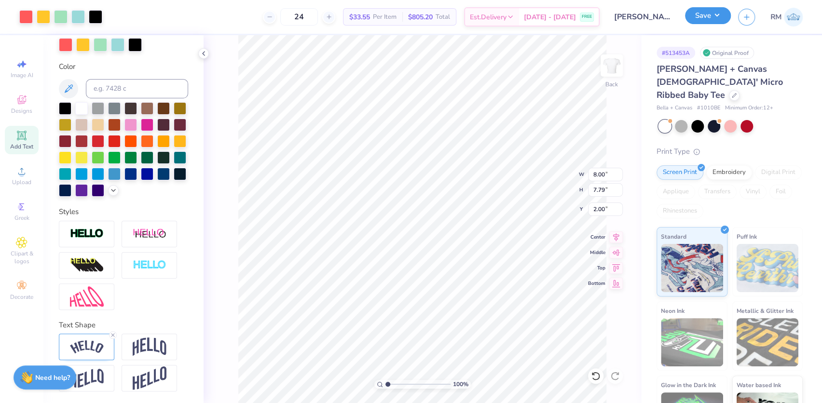
click at [690, 17] on button "Save" at bounding box center [708, 15] width 46 height 17
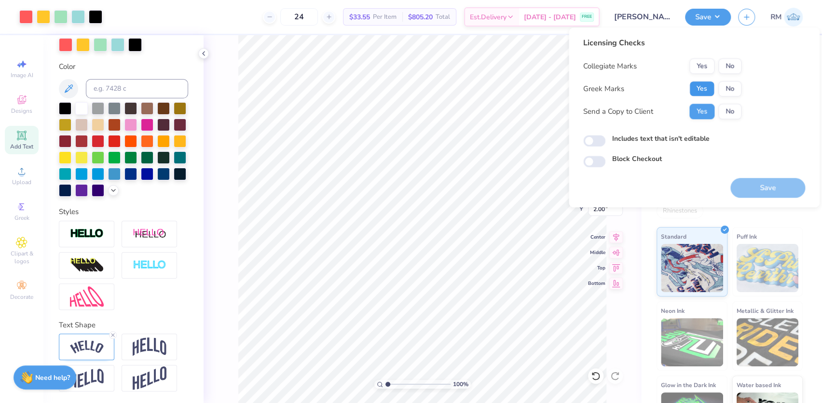
click at [705, 85] on button "Yes" at bounding box center [701, 88] width 25 height 15
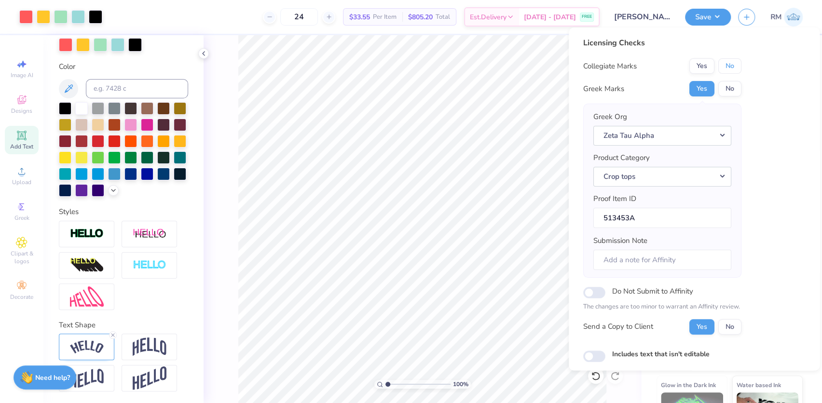
click at [728, 69] on button "No" at bounding box center [729, 65] width 23 height 15
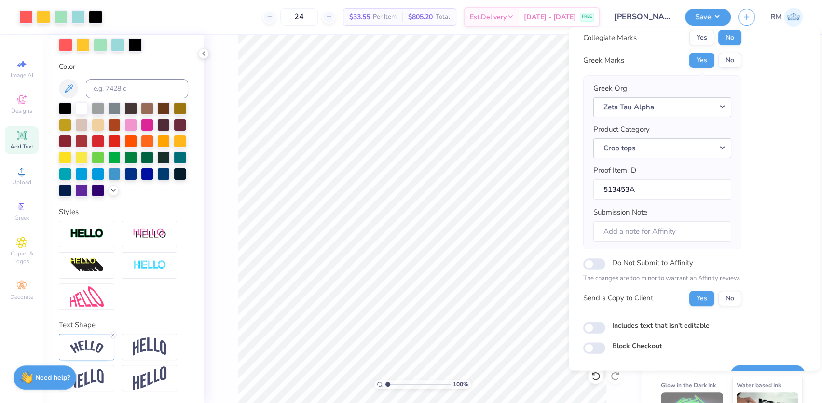
scroll to position [52, 0]
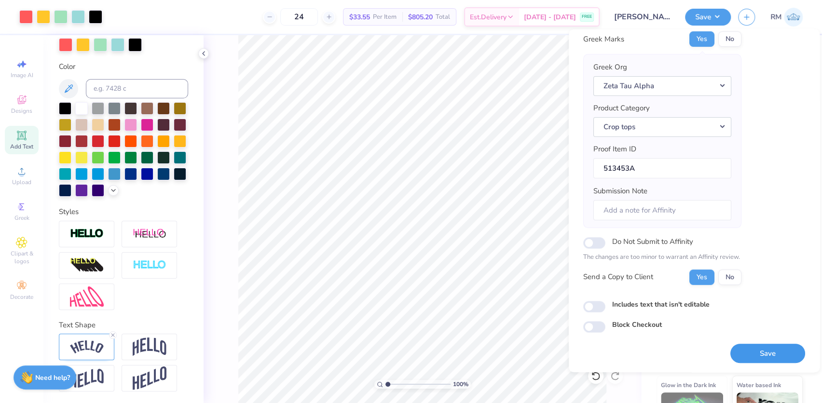
click at [782, 344] on button "Save" at bounding box center [767, 354] width 75 height 20
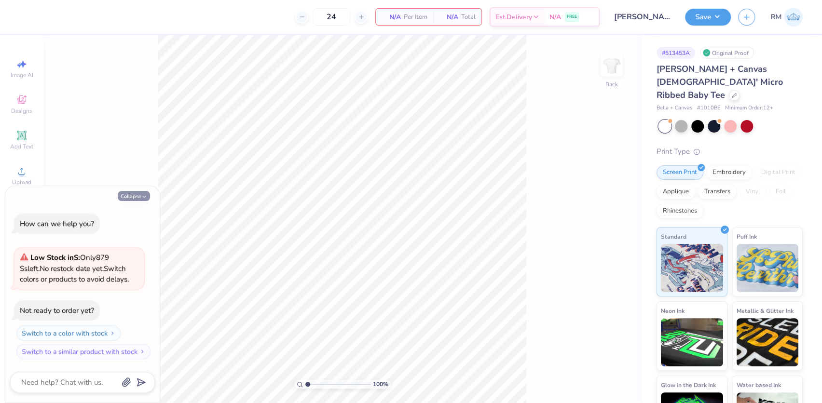
click at [124, 199] on button "Collapse" at bounding box center [134, 196] width 32 height 10
type textarea "x"
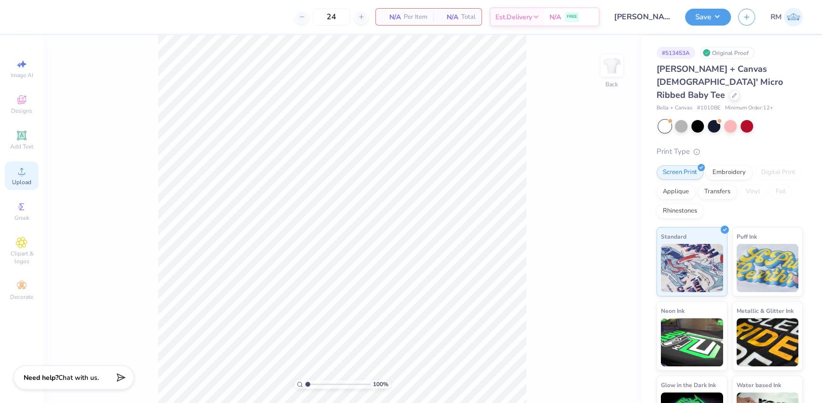
click at [23, 175] on icon at bounding box center [21, 171] width 7 height 7
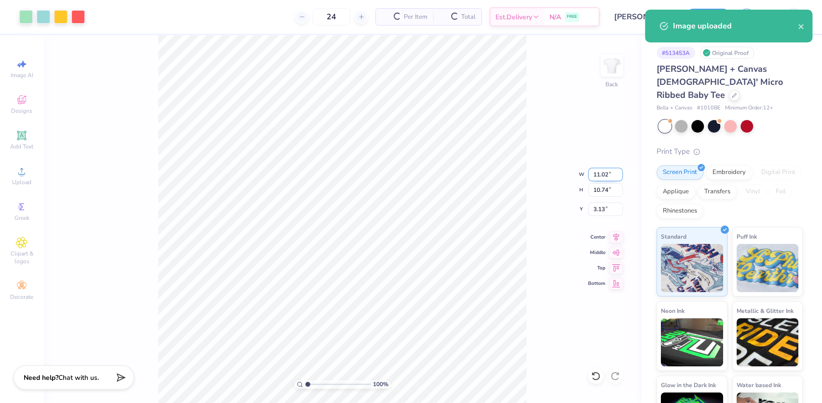
click at [597, 176] on input "11.02" at bounding box center [605, 175] width 35 height 14
type input "8.00"
type input "7.79"
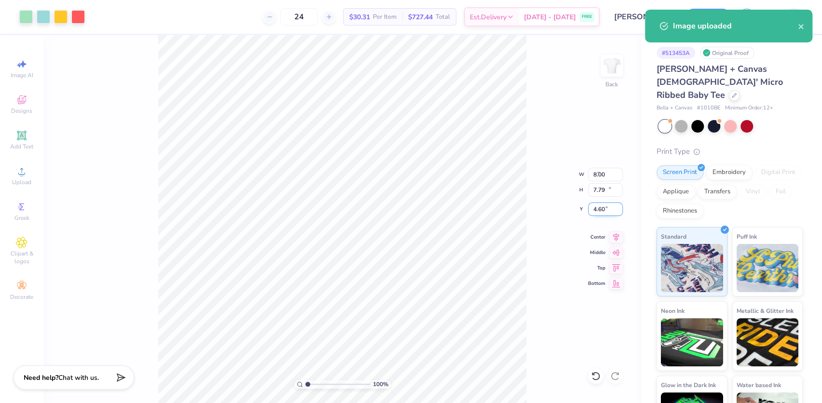
click at [604, 213] on input "4.60" at bounding box center [605, 210] width 35 height 14
click at [603, 213] on input "4.60" at bounding box center [605, 210] width 35 height 14
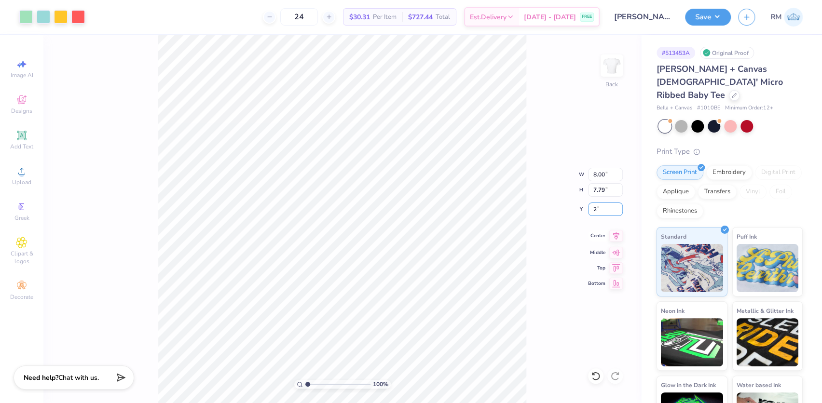
type input "2.00"
click at [616, 236] on icon at bounding box center [616, 236] width 6 height 8
click at [710, 19] on button "Save" at bounding box center [708, 15] width 46 height 17
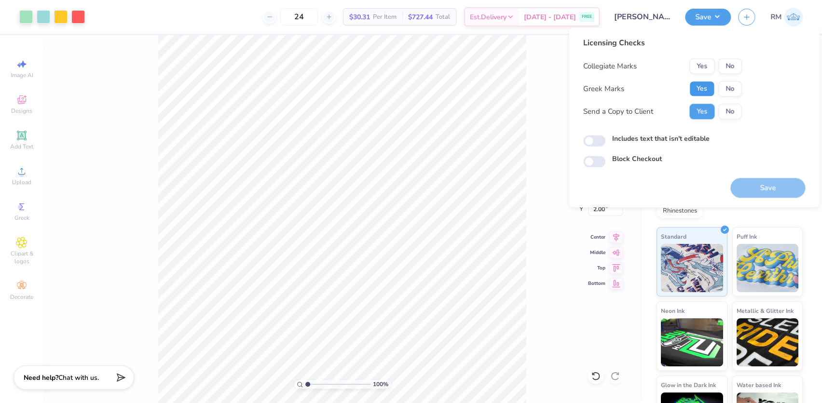
click at [701, 92] on button "Yes" at bounding box center [701, 88] width 25 height 15
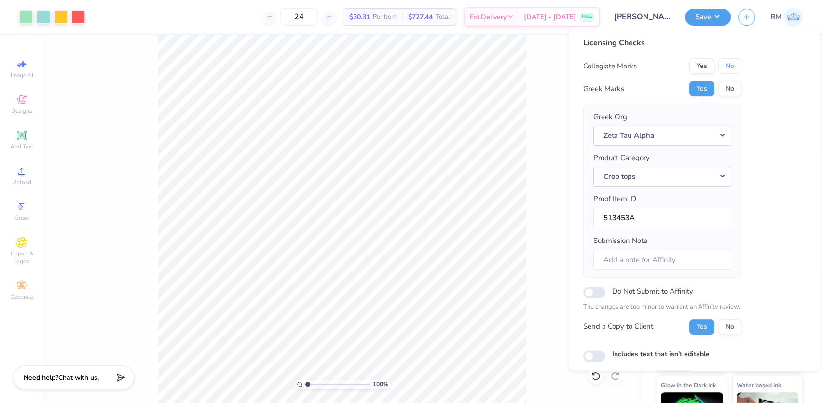
click at [723, 68] on button "No" at bounding box center [729, 65] width 23 height 15
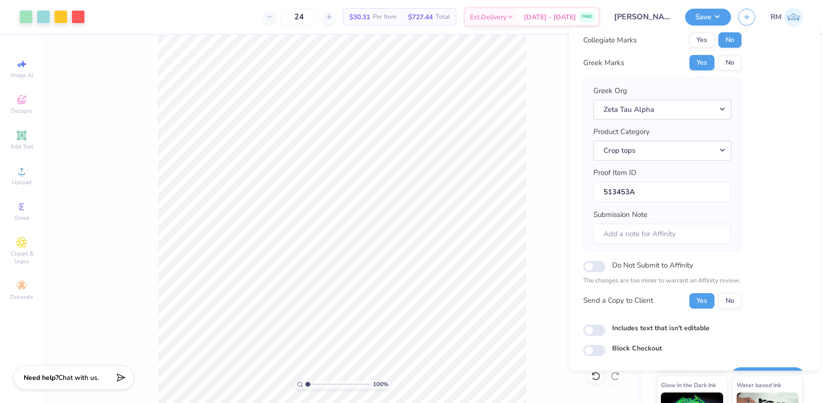
scroll to position [52, 0]
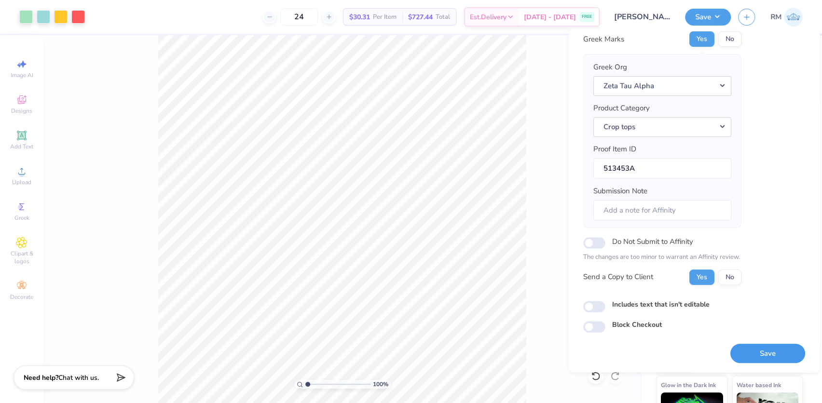
click at [755, 351] on button "Save" at bounding box center [767, 354] width 75 height 20
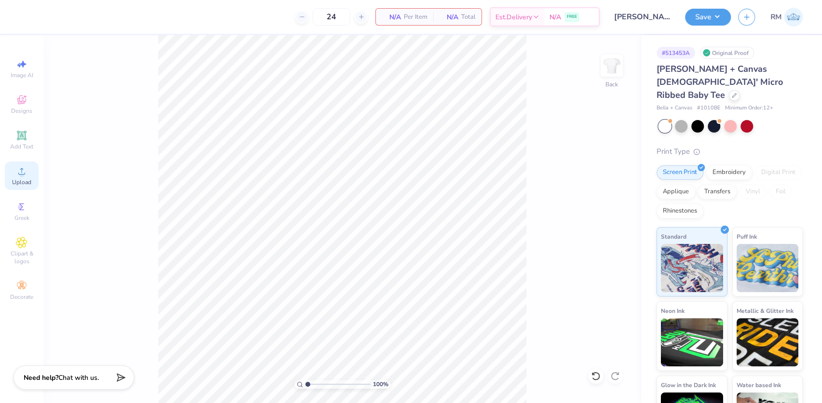
click at [26, 177] on icon at bounding box center [22, 171] width 12 height 12
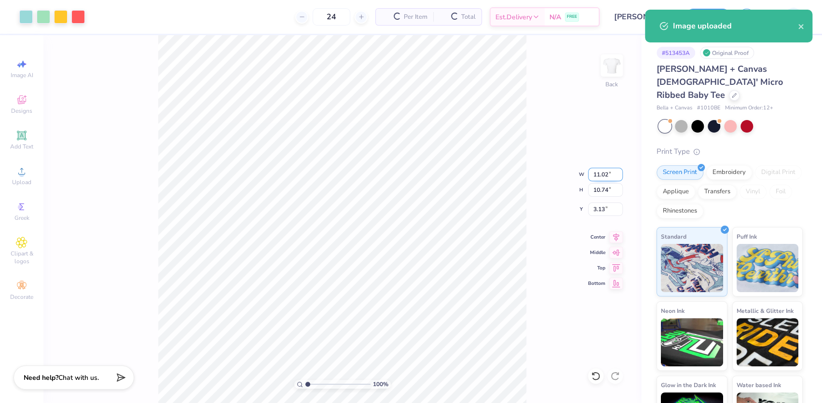
click at [600, 172] on input "11.02" at bounding box center [605, 175] width 35 height 14
type input "8.00"
type input "7.79"
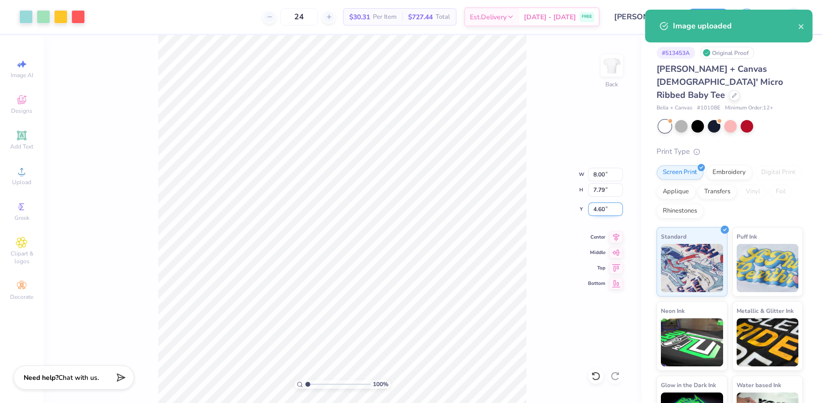
click at [603, 208] on input "4.60" at bounding box center [605, 210] width 35 height 14
click at [603, 207] on input "4.60" at bounding box center [605, 210] width 35 height 14
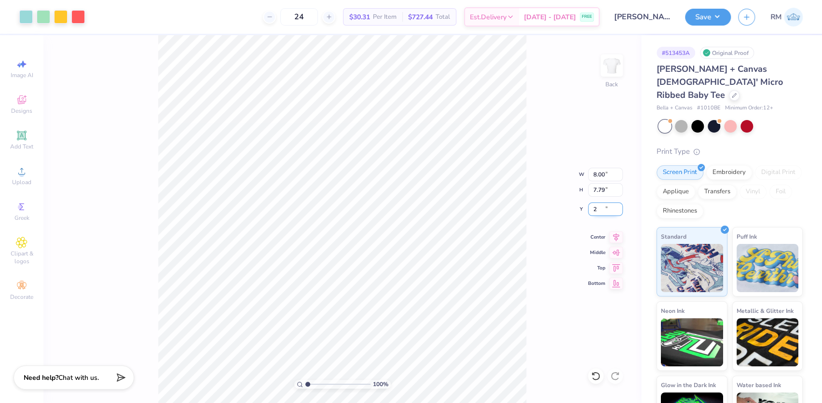
type input "2.00"
click at [614, 236] on icon at bounding box center [616, 236] width 14 height 12
click at [702, 16] on button "Save" at bounding box center [708, 15] width 46 height 17
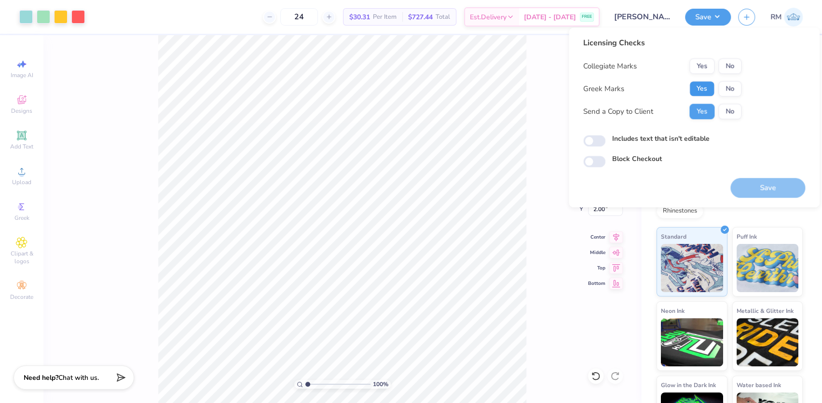
click at [709, 92] on button "Yes" at bounding box center [701, 88] width 25 height 15
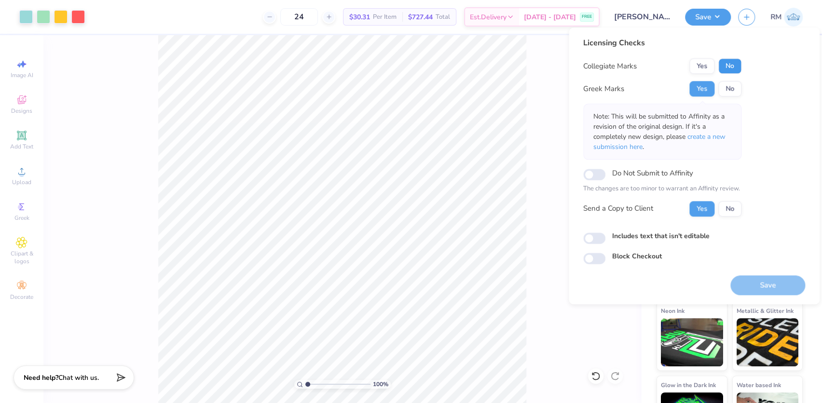
click at [731, 62] on button "No" at bounding box center [729, 65] width 23 height 15
click at [745, 283] on button "Save" at bounding box center [767, 285] width 75 height 20
